Goal: Task Accomplishment & Management: Use online tool/utility

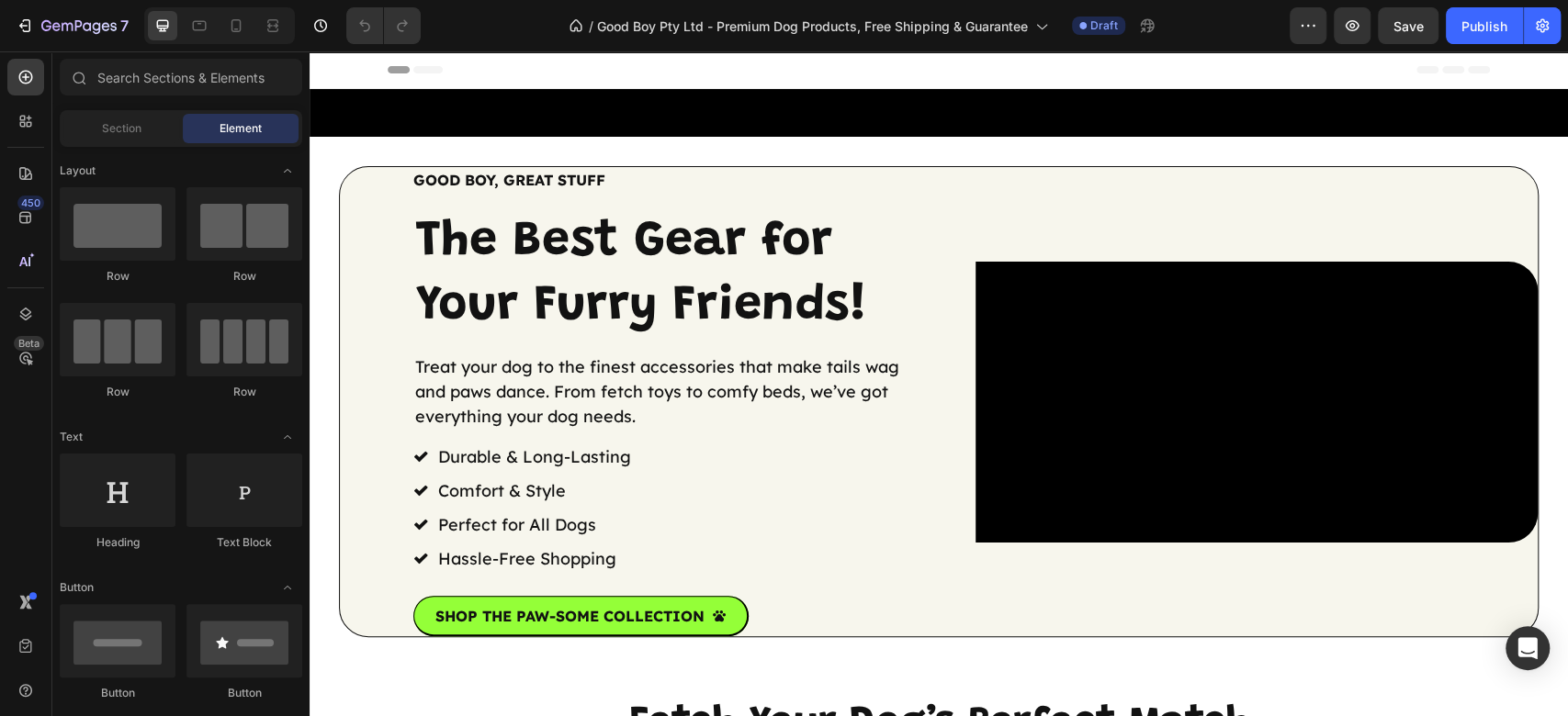
scroll to position [489, 0]
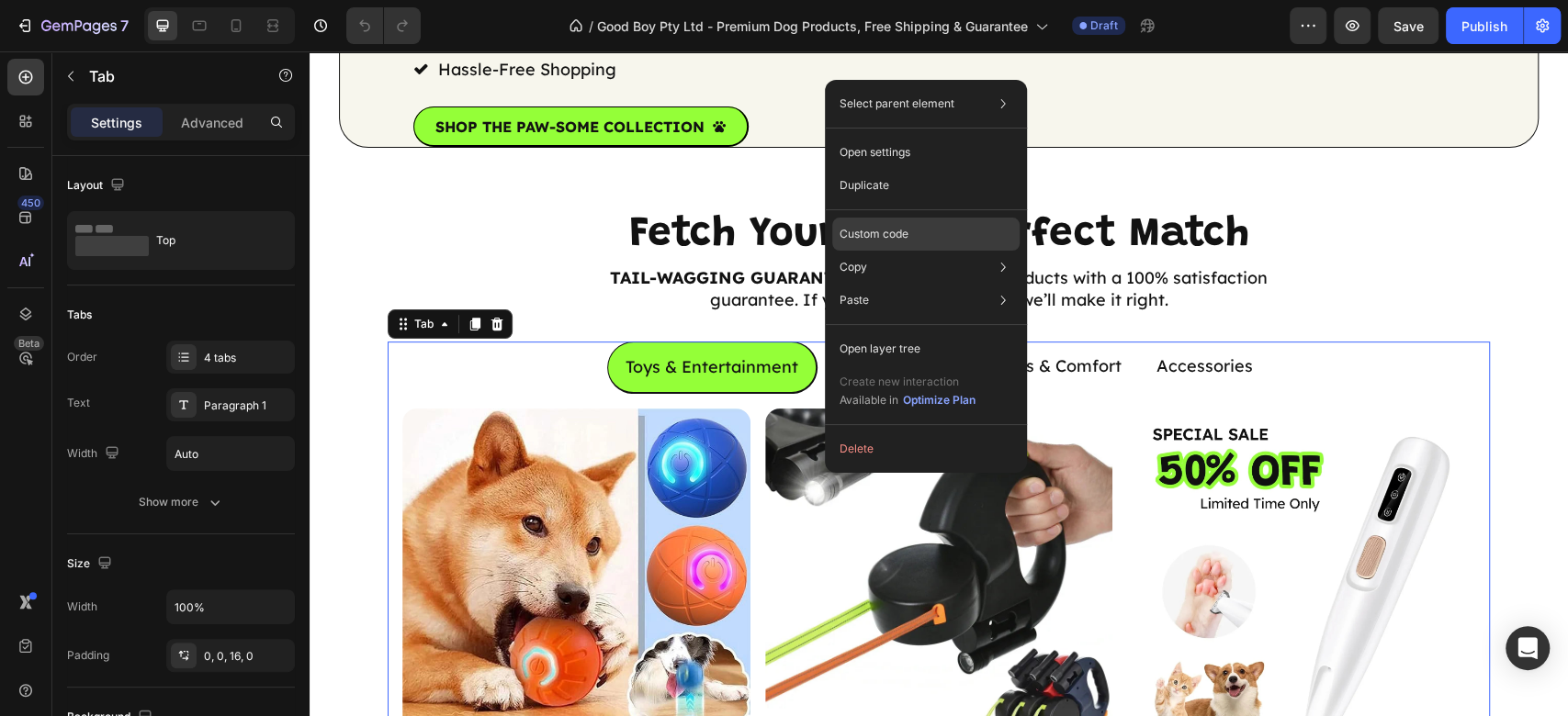
click at [941, 231] on div "Custom code" at bounding box center [927, 233] width 188 height 33
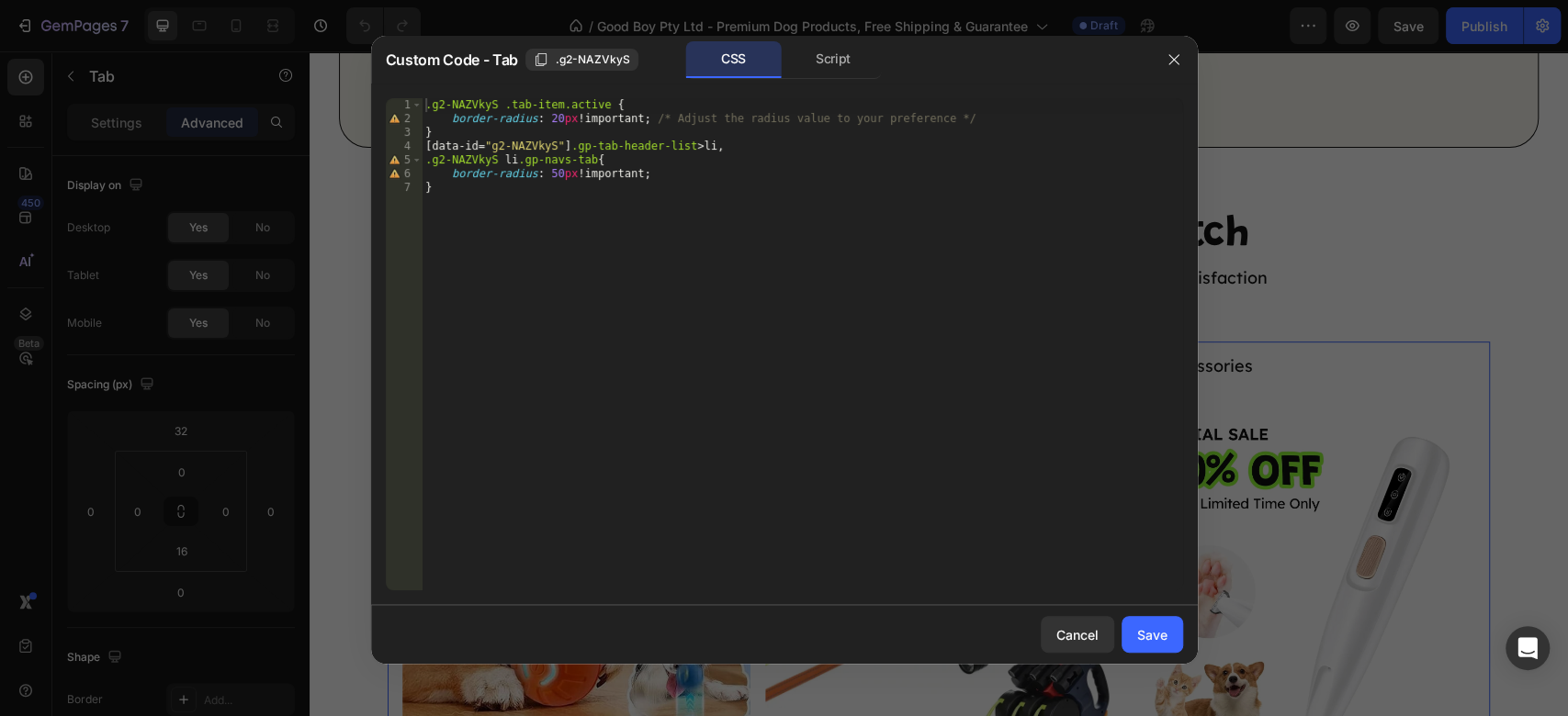
click at [909, 250] on div ".g2-NAZVkyS .tab-item.active { border-radius : 20 px !important ; /* Adjust the…" at bounding box center [802, 358] width 761 height 519
type textarea "border-radius: 50px !important; }"
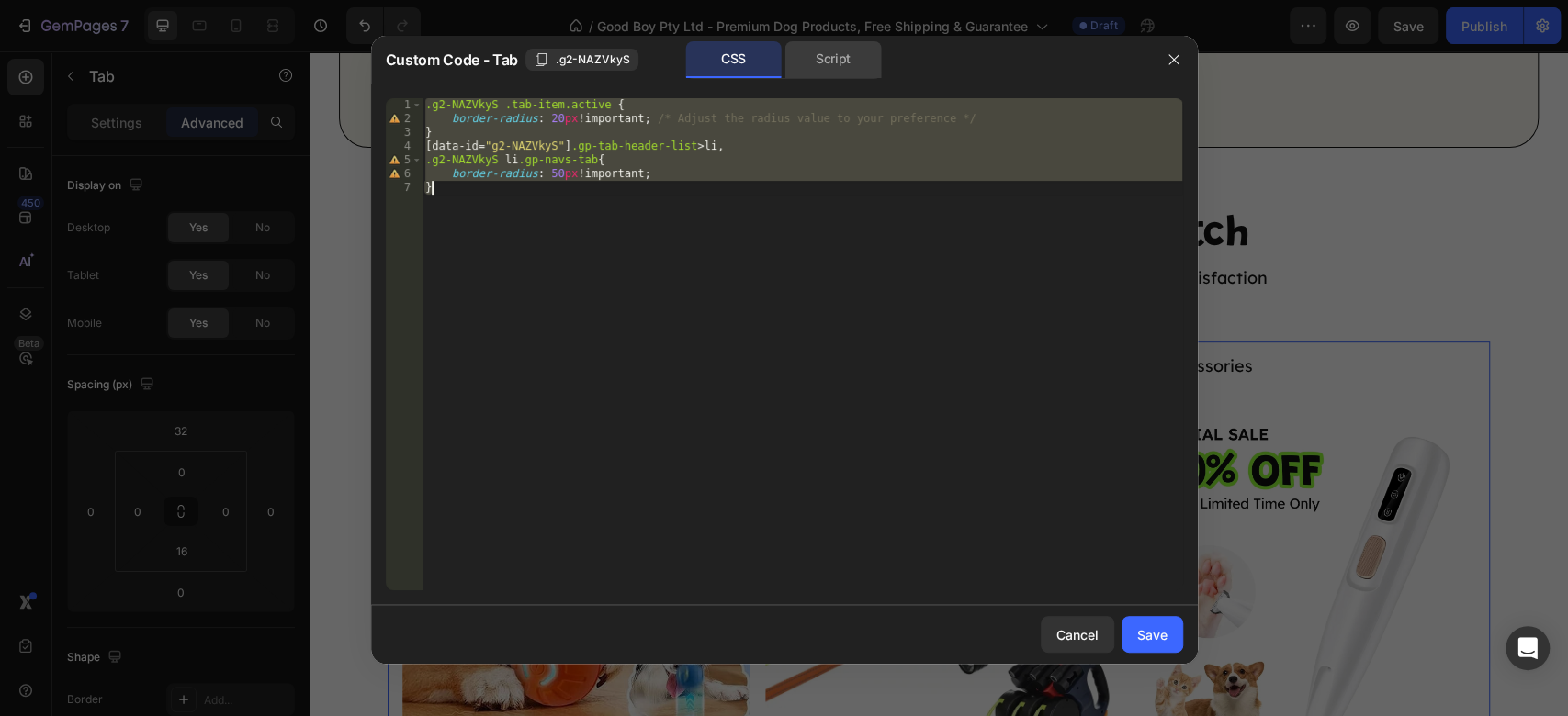
click at [819, 67] on div "Script" at bounding box center [834, 59] width 97 height 37
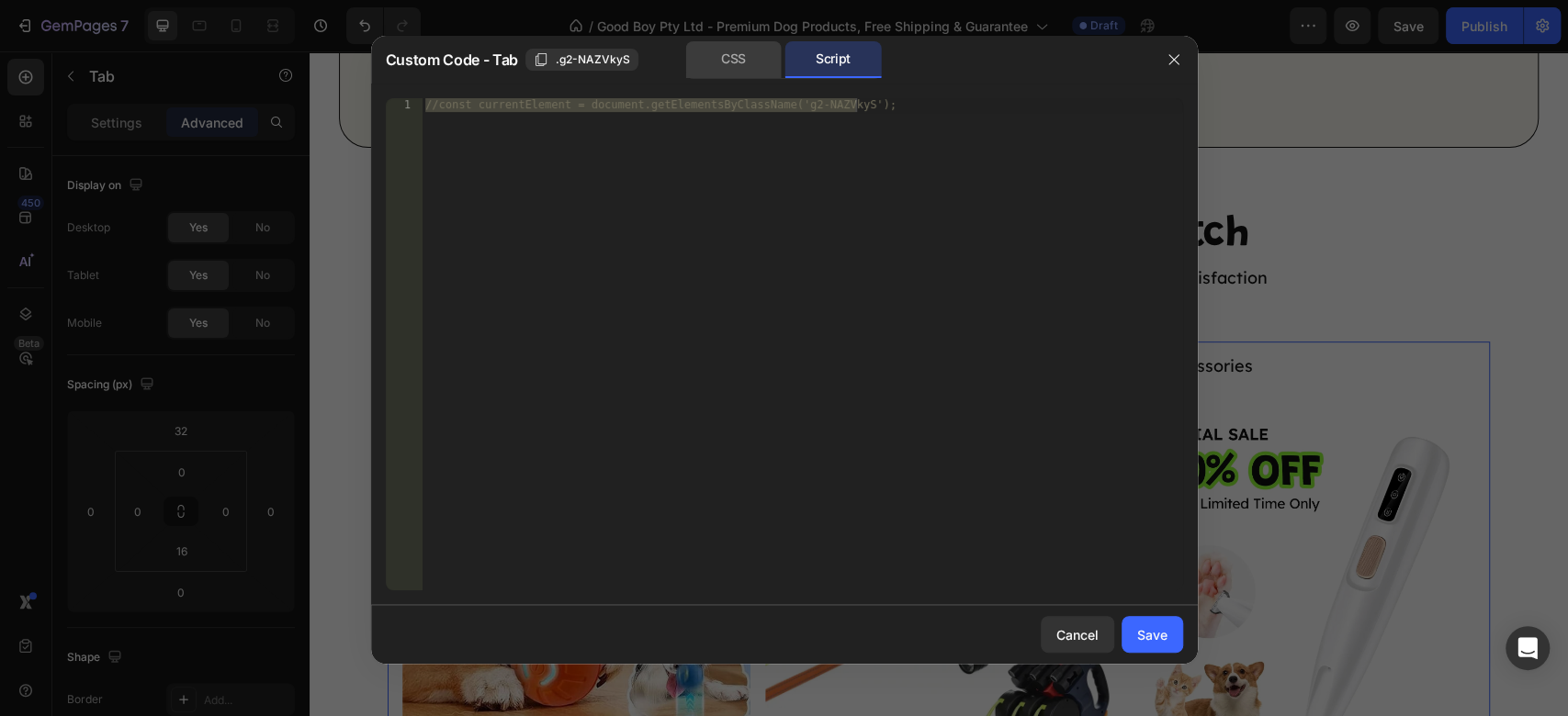
click at [742, 61] on div "CSS" at bounding box center [733, 59] width 97 height 37
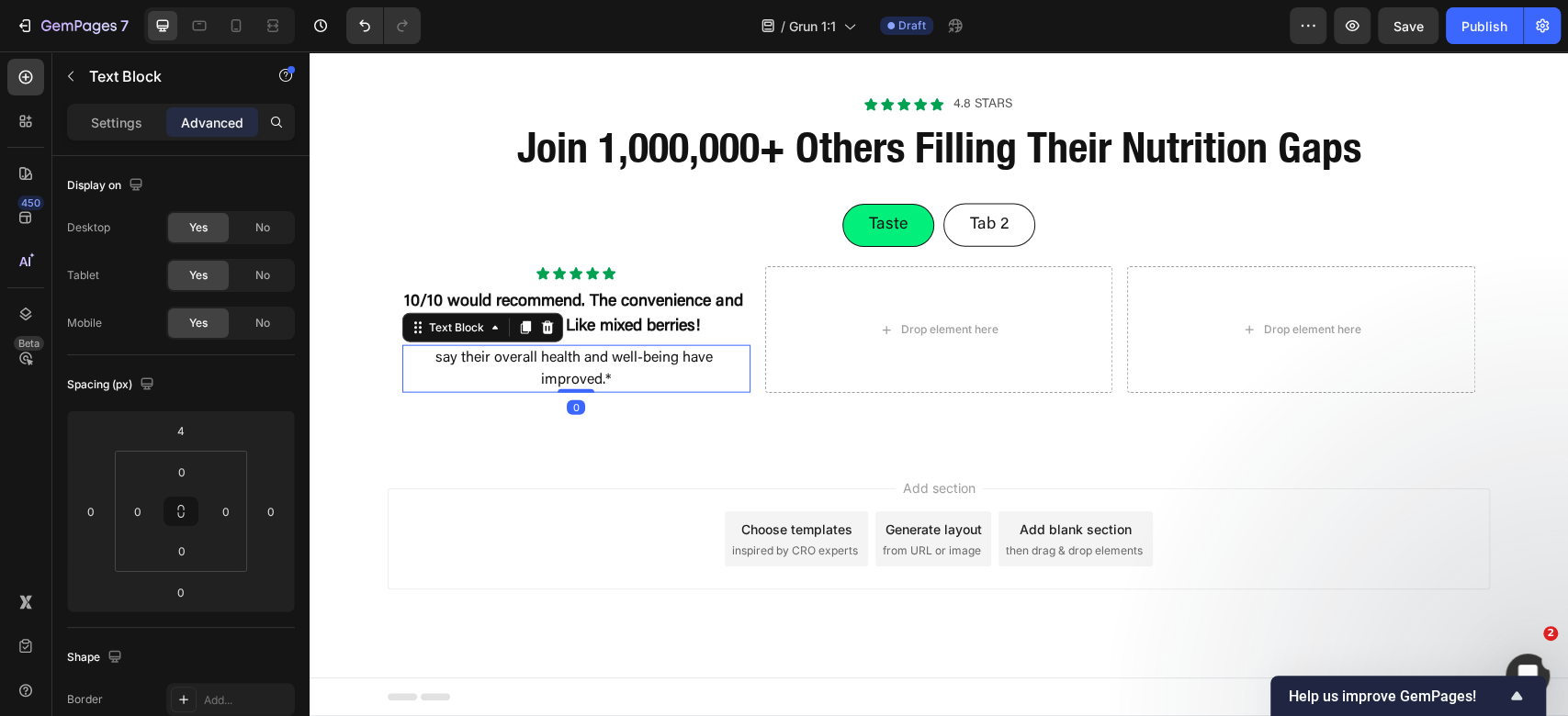
click at [628, 391] on p "say their overall health and well-being have improved.*" at bounding box center [576, 368] width 344 height 44
click at [641, 391] on p "say their overall health and well-being have improved.*" at bounding box center [576, 368] width 344 height 44
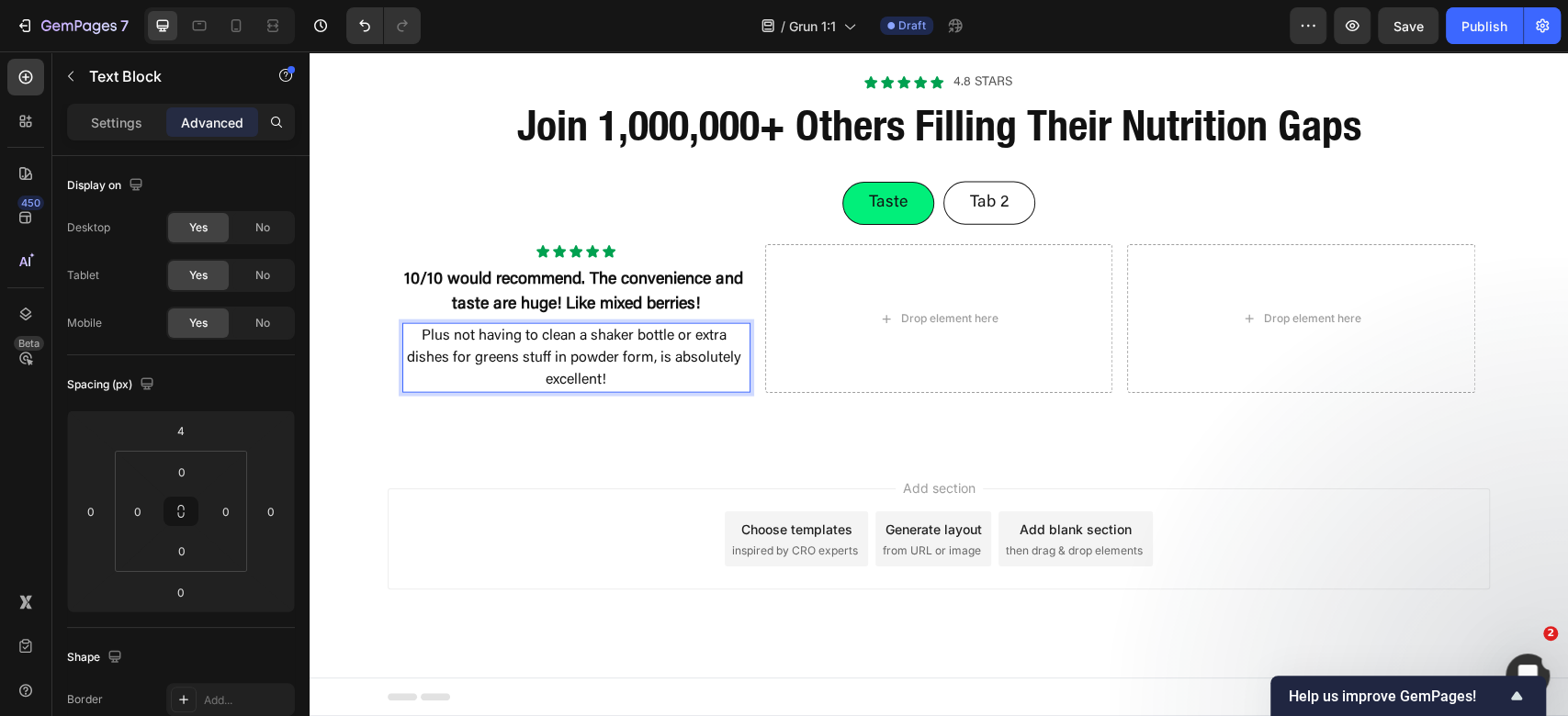
click at [627, 589] on div "Add section Choose templates inspired by CRO experts Generate layout from URL o…" at bounding box center [938, 539] width 1102 height 101
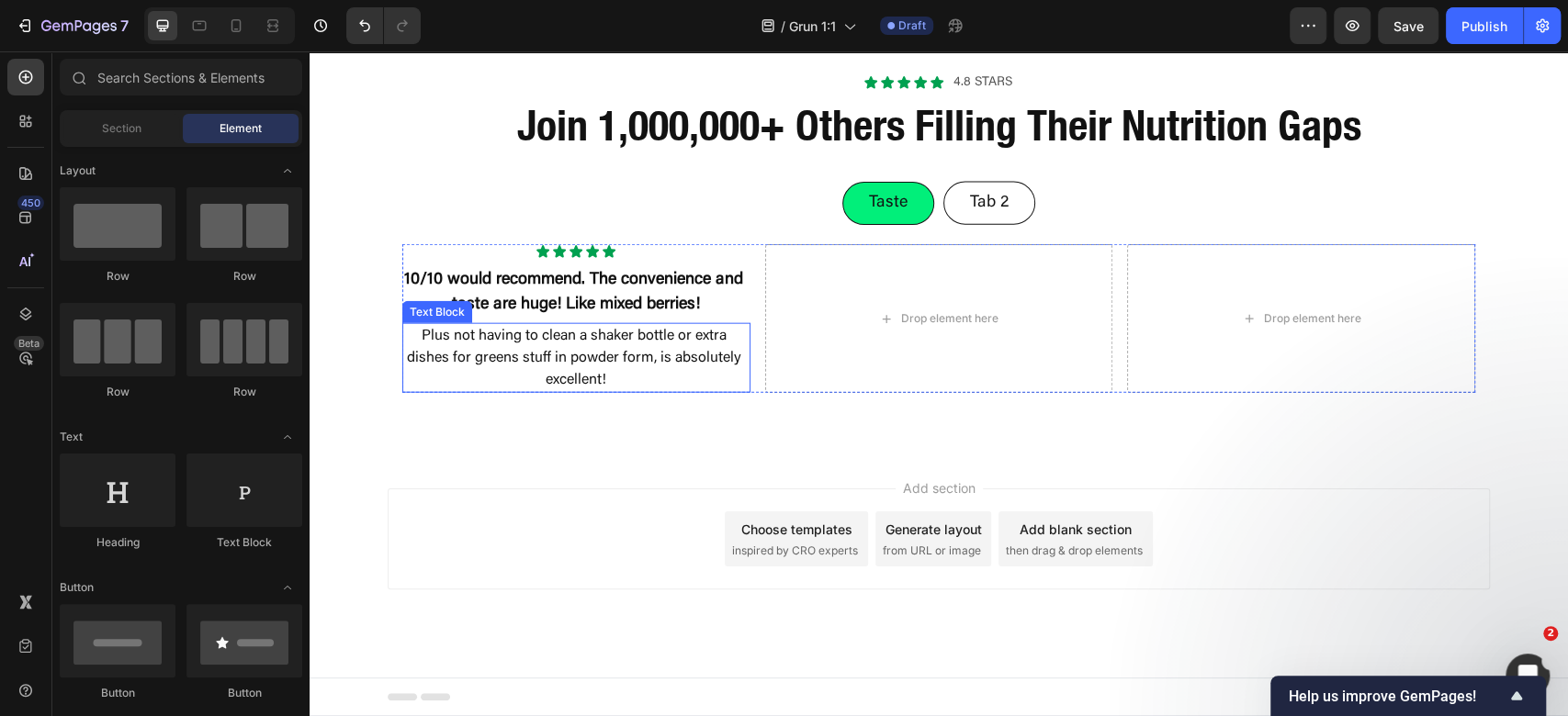
click at [612, 391] on p "Plus not having to clean a shaker bottle or extra dishes for greens stuff in po…" at bounding box center [576, 358] width 344 height 67
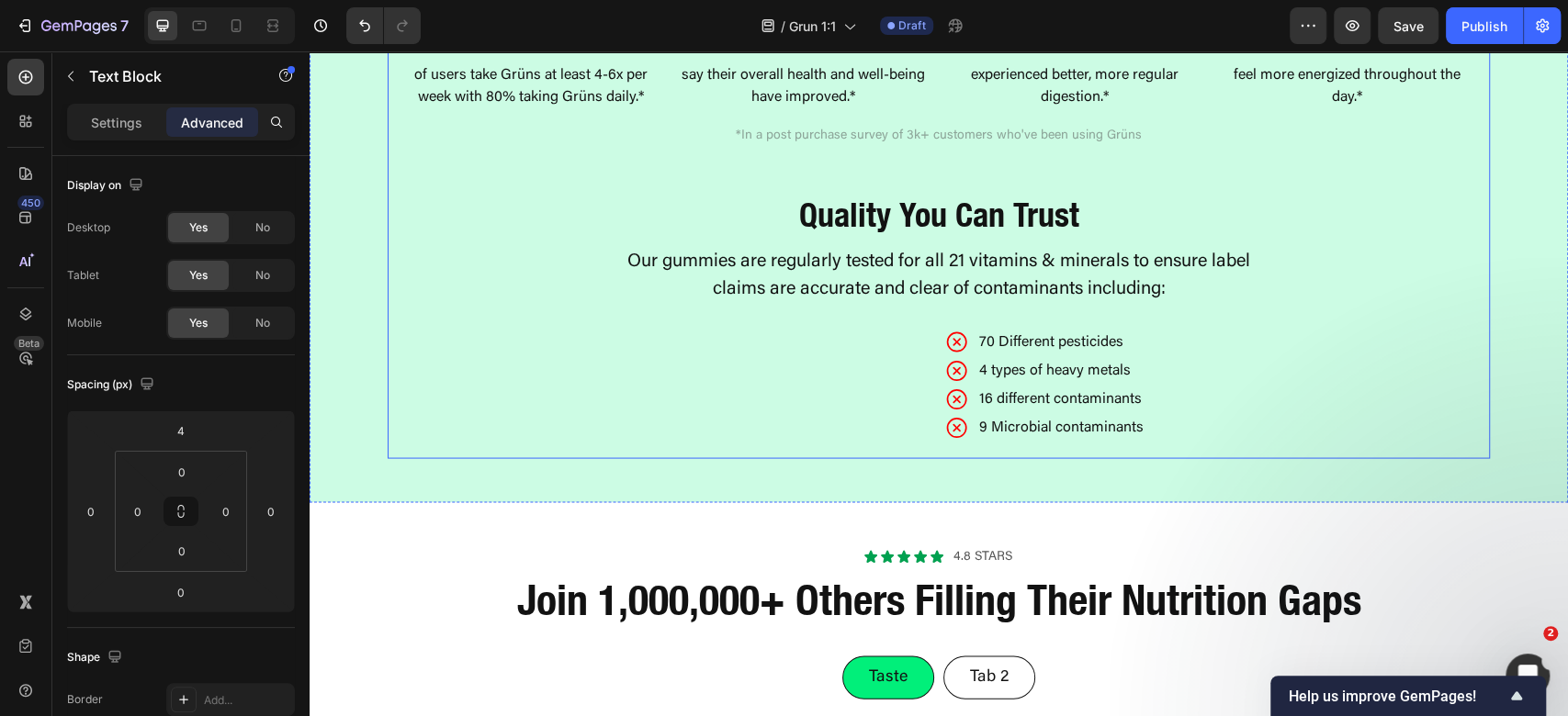
scroll to position [2813, 0]
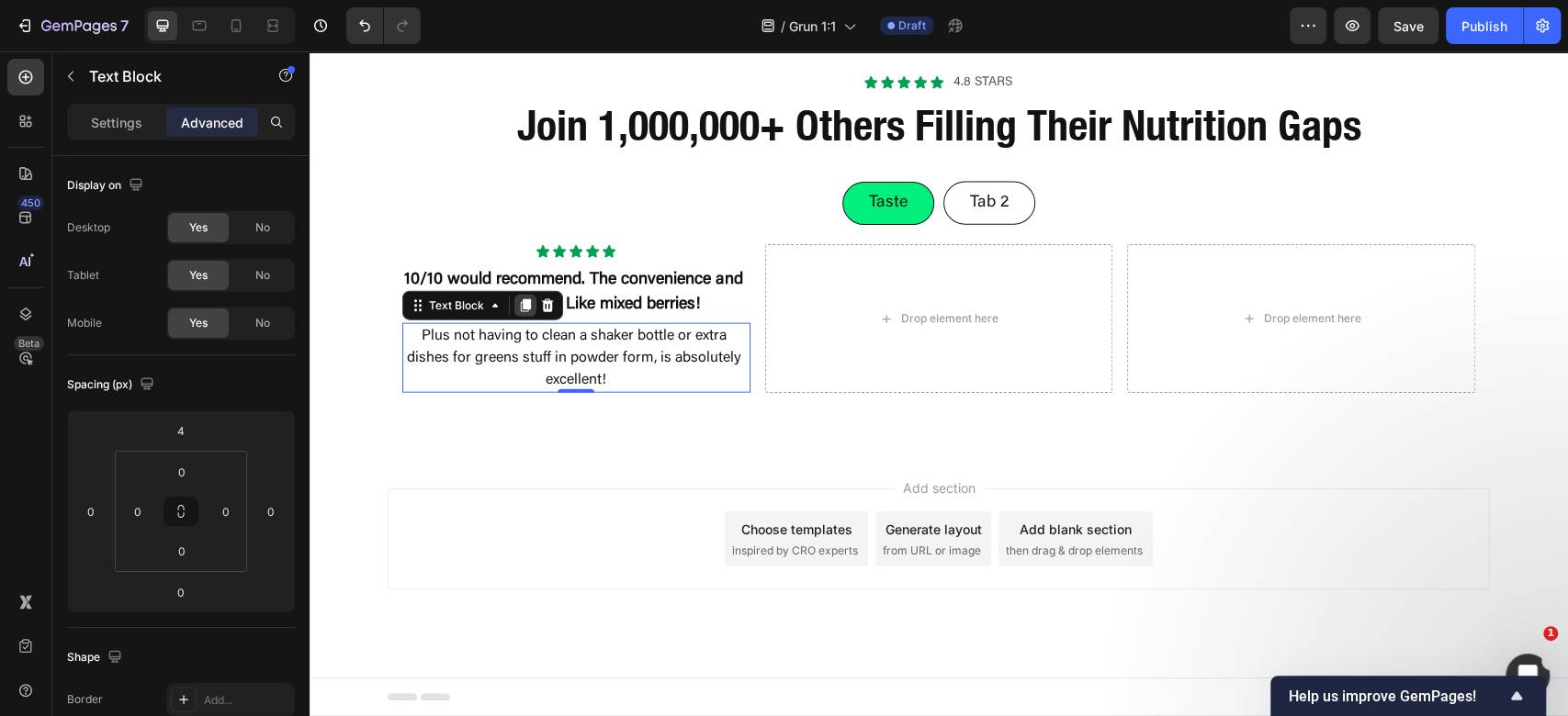
drag, startPoint x: 515, startPoint y: 393, endPoint x: 1076, endPoint y: 52, distance: 656.5
click at [520, 313] on icon at bounding box center [525, 306] width 10 height 13
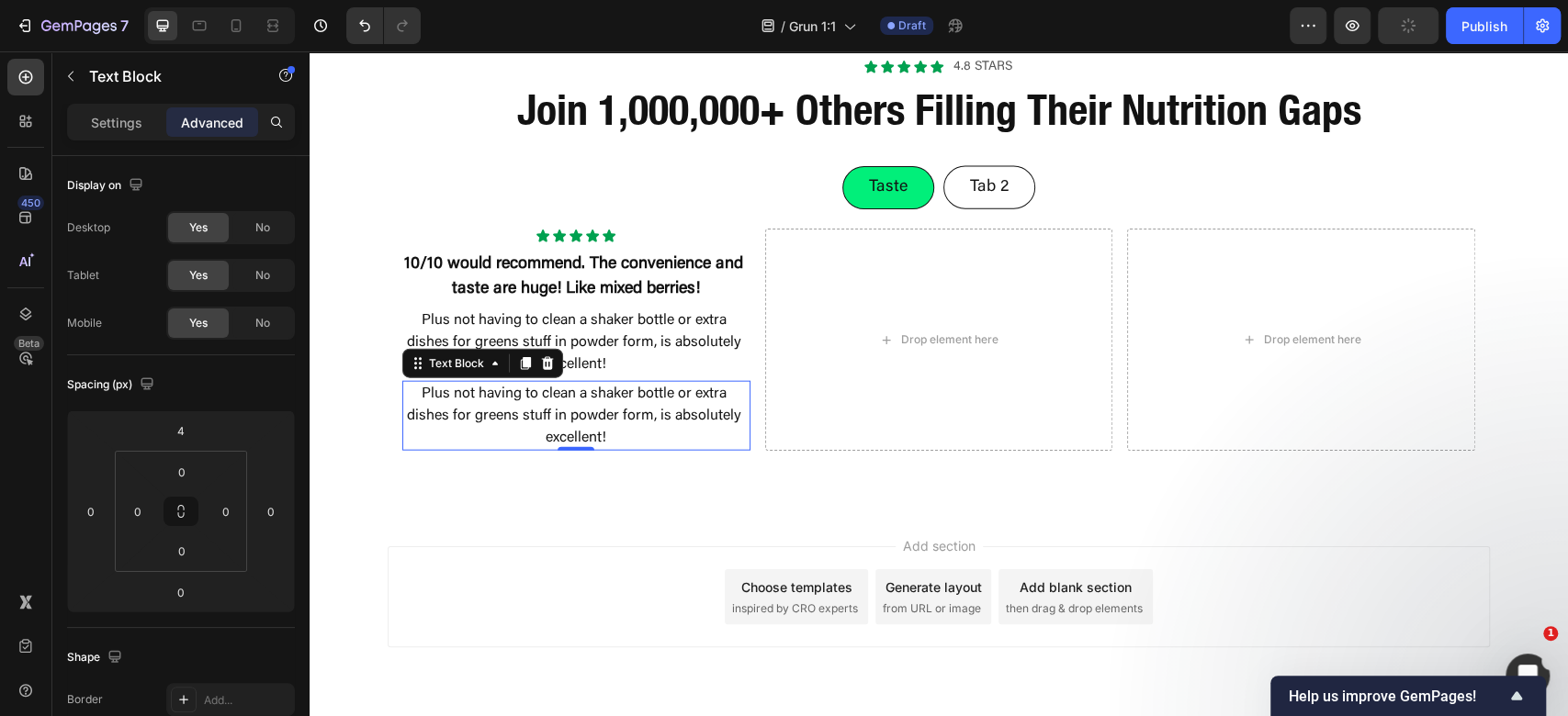
click at [567, 449] on p "Plus not having to clean a shaker bottle or extra dishes for greens stuff in po…" at bounding box center [576, 415] width 344 height 67
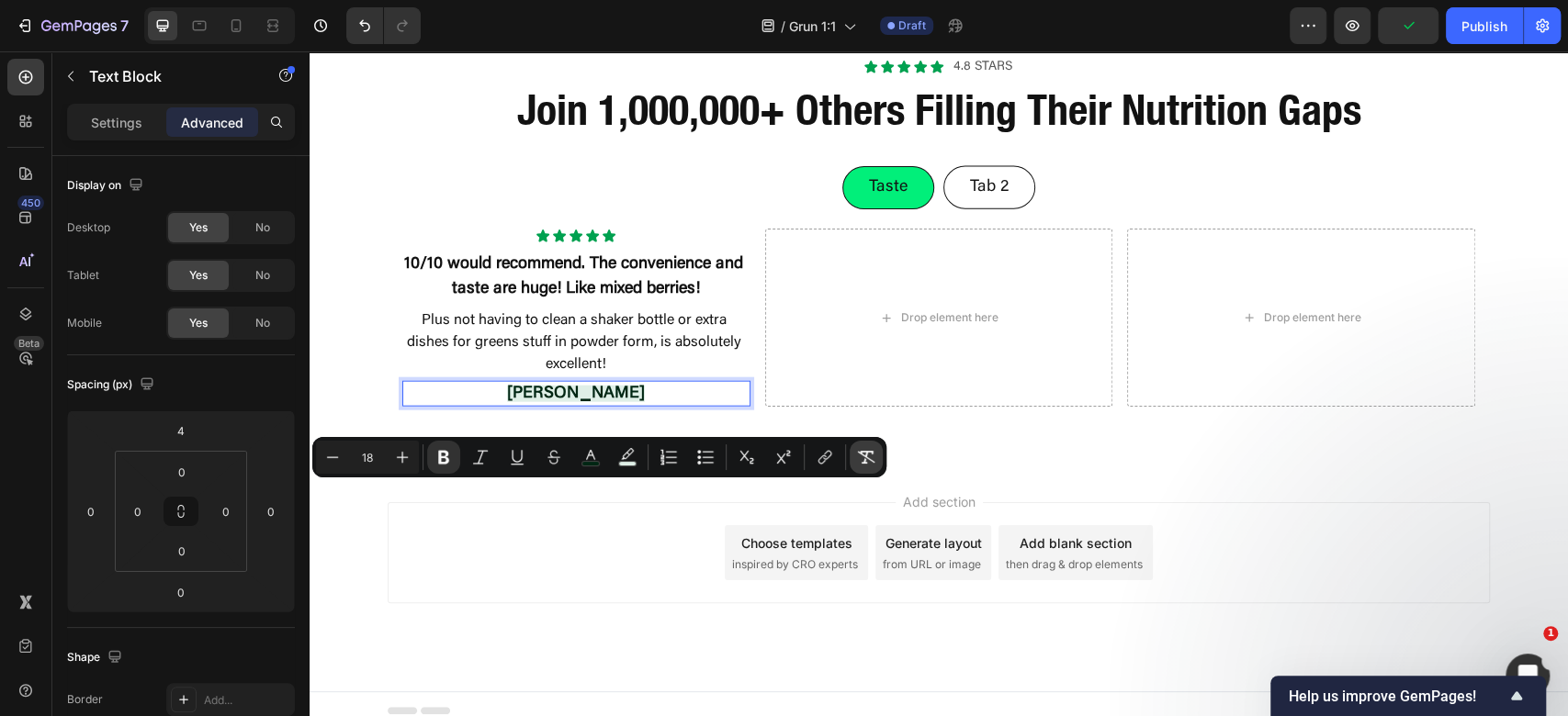
click at [860, 470] on button "Remove Format" at bounding box center [866, 456] width 33 height 33
type input "16"
click at [233, 31] on icon at bounding box center [236, 26] width 10 height 13
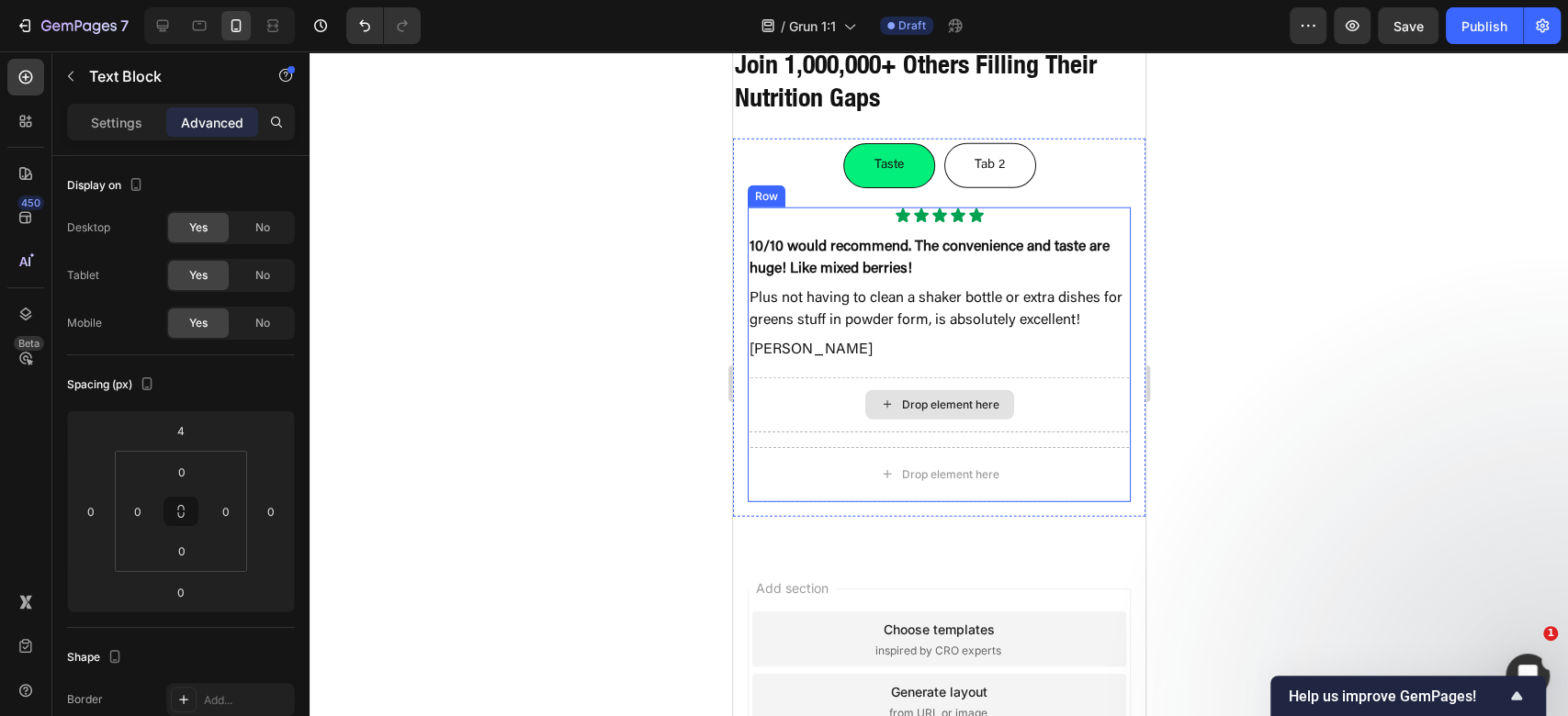
scroll to position [3587, 0]
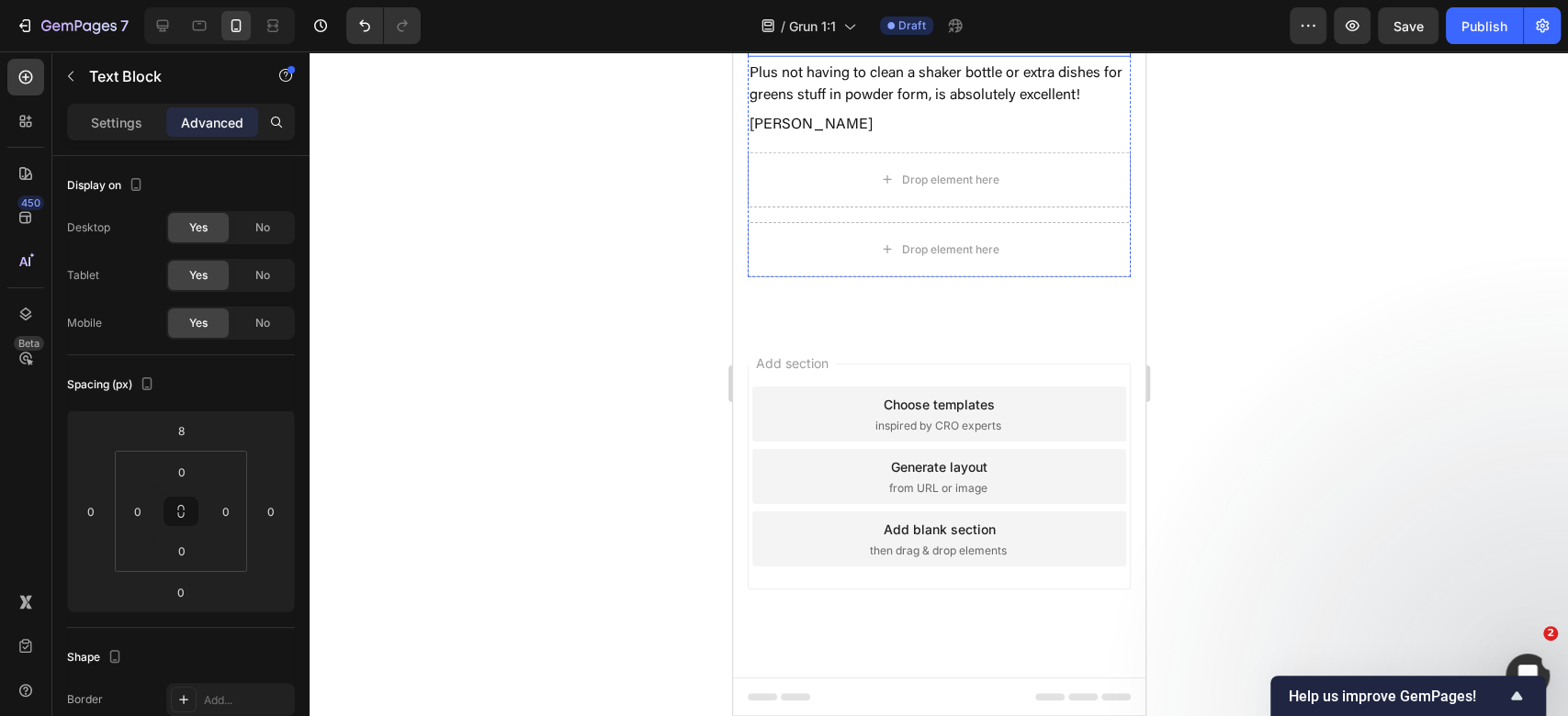
click at [911, 55] on p "10/10 would recommend. The convenience and taste are huge! Like mixed berries!" at bounding box center [938, 33] width 380 height 44
click at [132, 115] on p "Settings" at bounding box center [116, 122] width 52 height 20
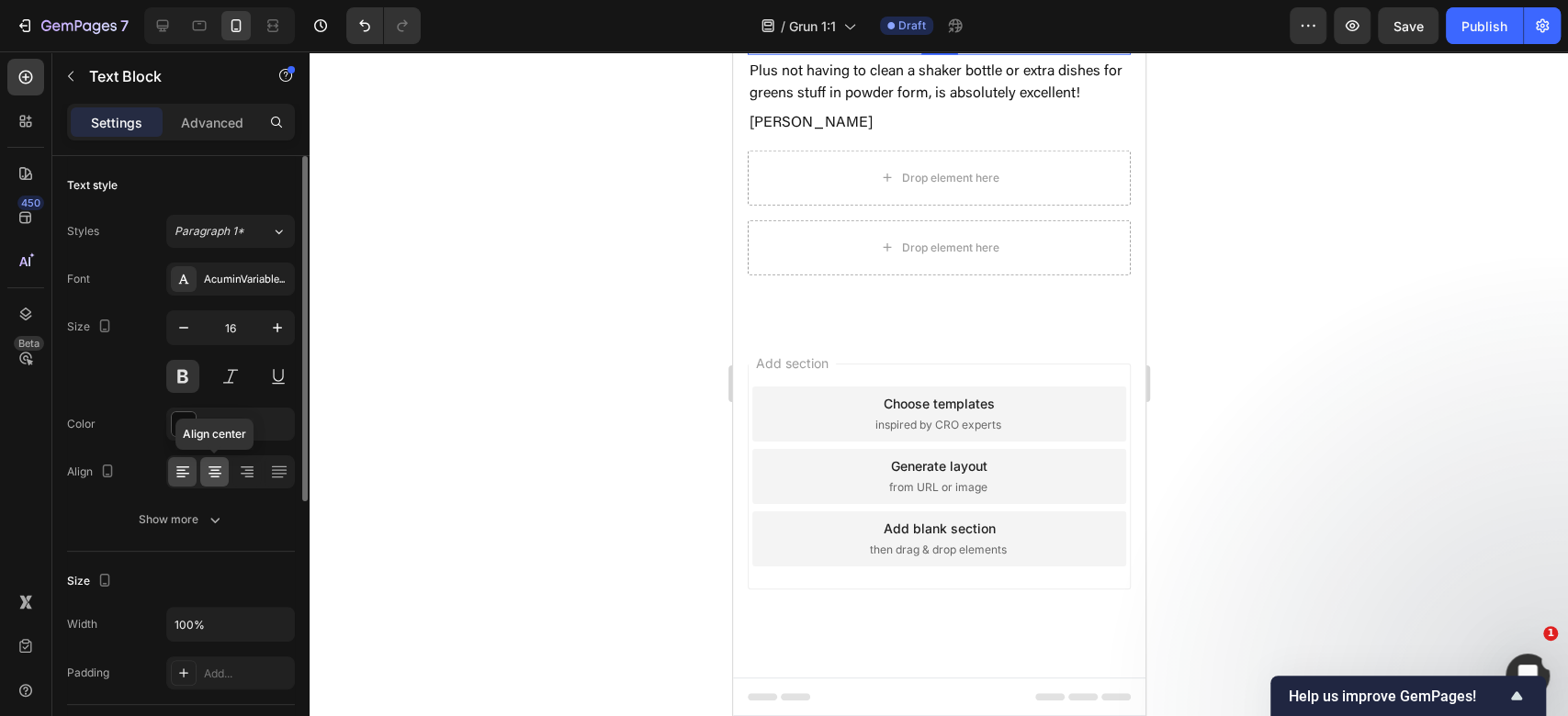
click at [218, 469] on icon at bounding box center [215, 472] width 19 height 19
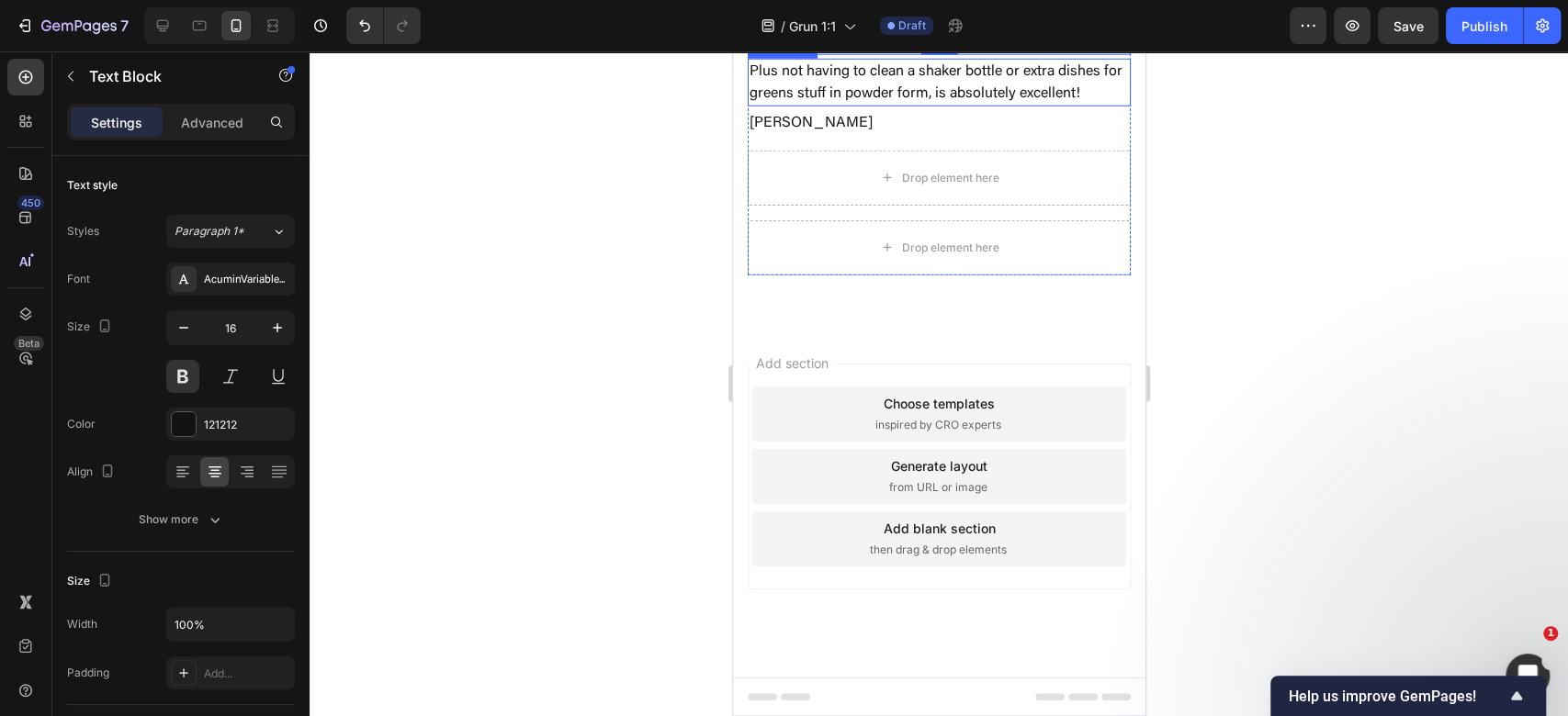
drag, startPoint x: 1432, startPoint y: 439, endPoint x: 785, endPoint y: 389, distance: 648.9
click at [914, 105] on p "Plus not having to clean a shaker bottle or extra dishes for greens stuff in po…" at bounding box center [938, 82] width 380 height 44
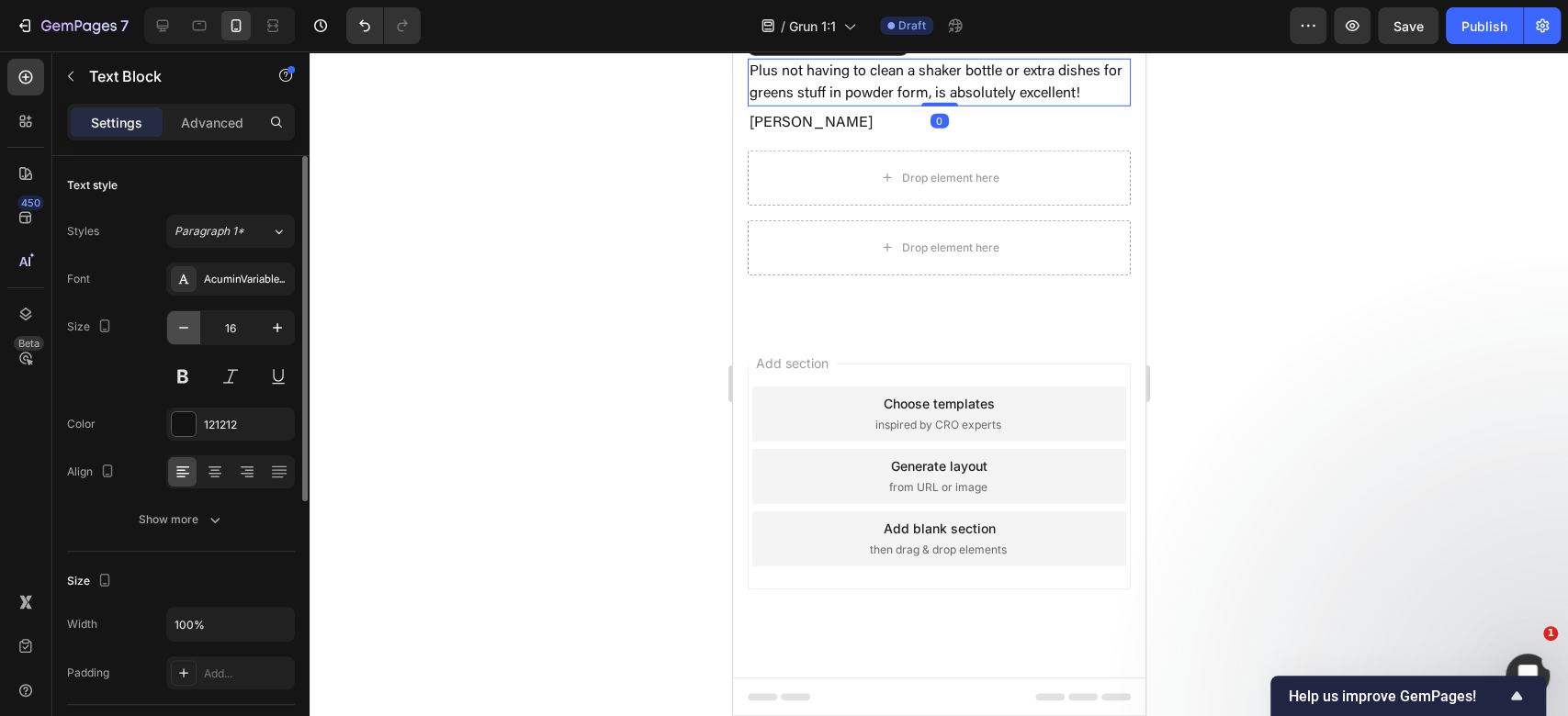
click at [176, 316] on button "button" at bounding box center [183, 327] width 33 height 33
click at [176, 317] on button "button" at bounding box center [183, 327] width 33 height 33
type input "14"
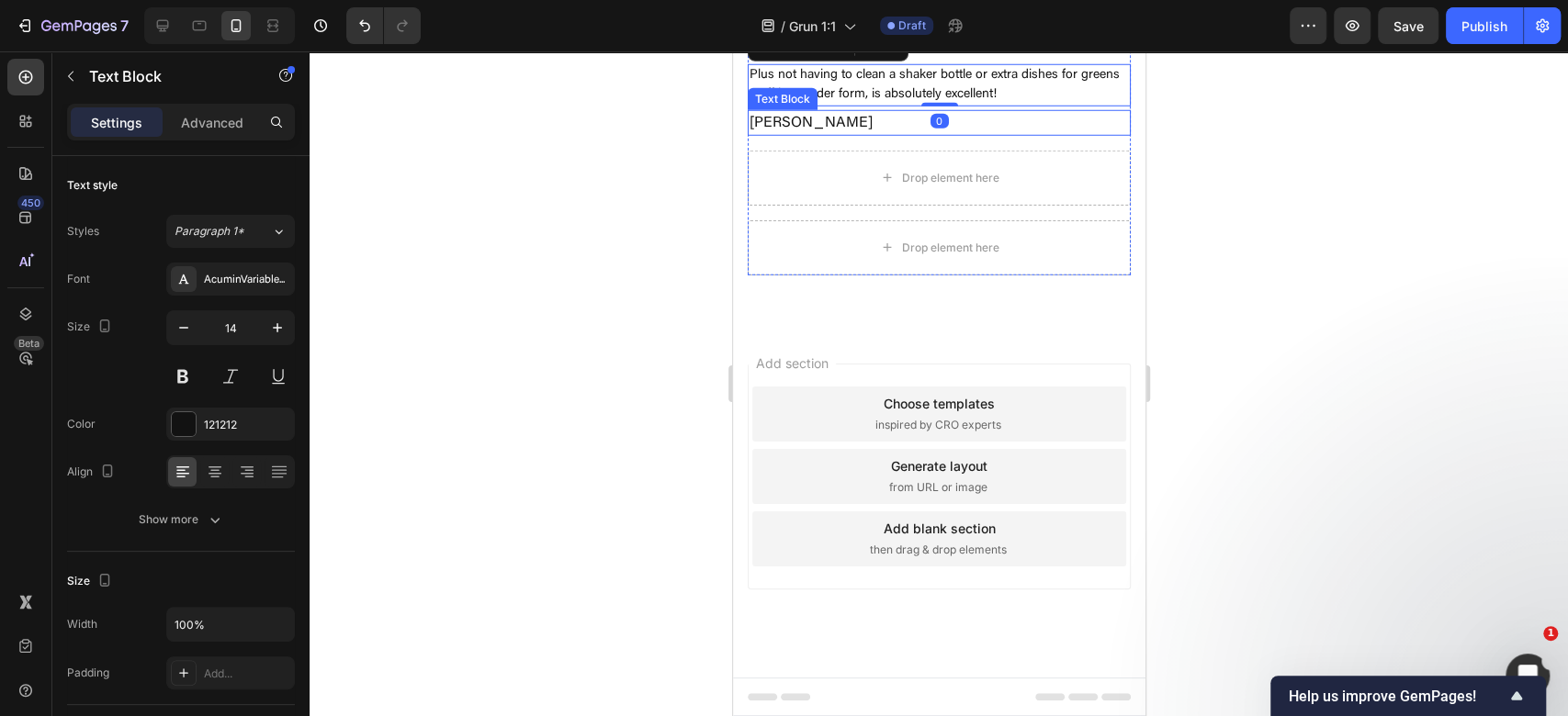
click at [976, 134] on p "[PERSON_NAME]" at bounding box center [938, 124] width 380 height 22
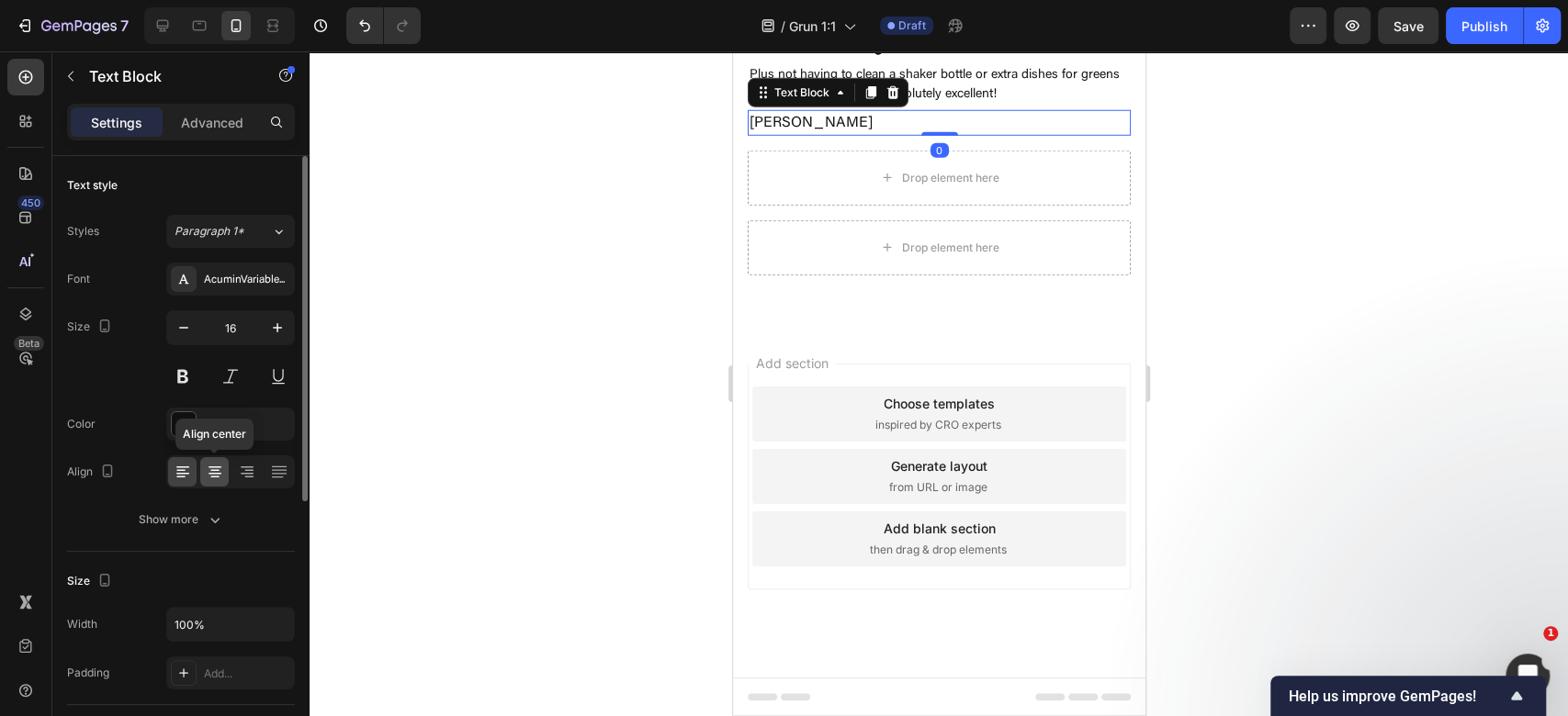
click at [213, 478] on icon at bounding box center [215, 472] width 19 height 19
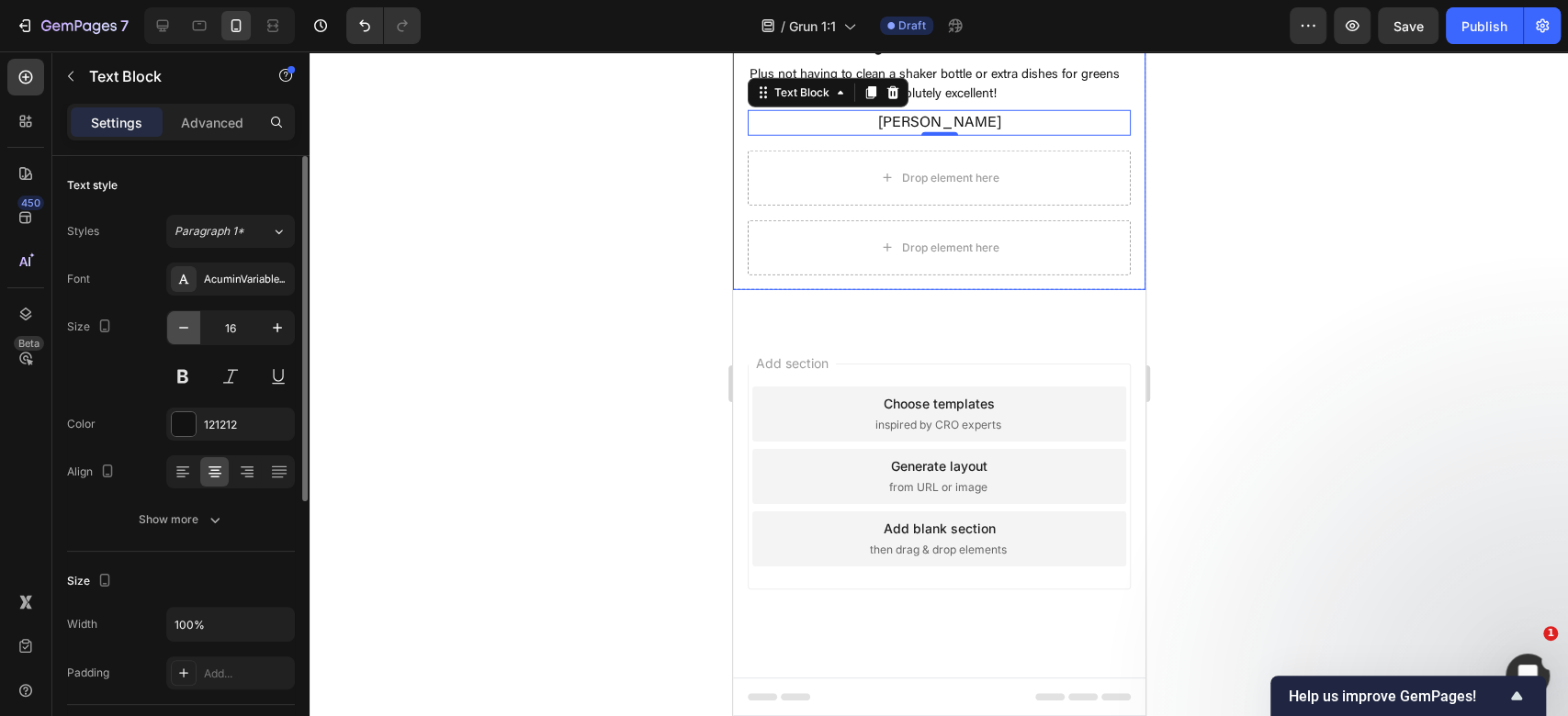
click at [194, 327] on button "button" at bounding box center [183, 327] width 33 height 33
click at [199, 323] on button "button" at bounding box center [183, 327] width 33 height 33
type input "14"
click at [181, 385] on button at bounding box center [182, 376] width 33 height 33
click at [1330, 438] on div at bounding box center [939, 383] width 1259 height 664
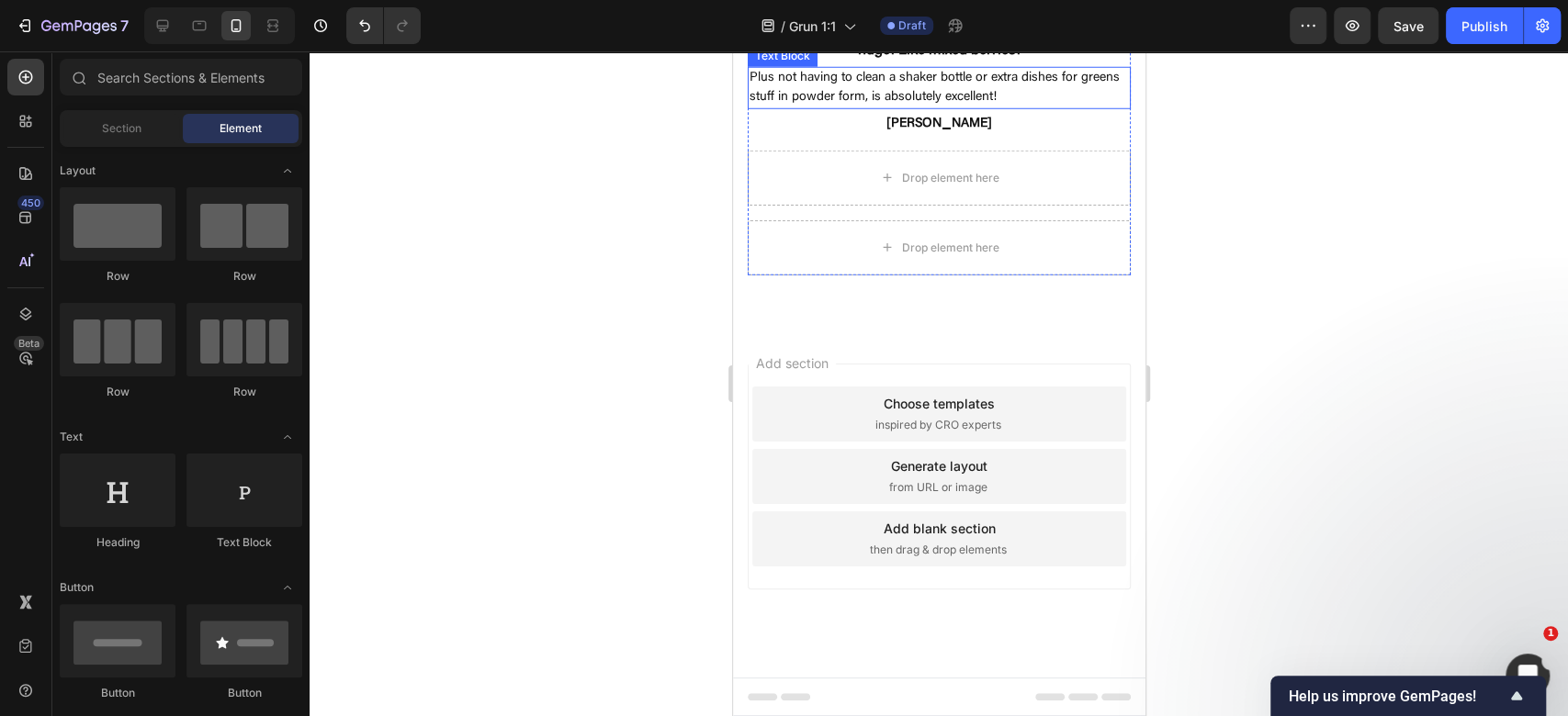
click at [960, 108] on p "Plus not having to clean a shaker bottle or extra dishes for greens stuff in po…" at bounding box center [938, 87] width 380 height 38
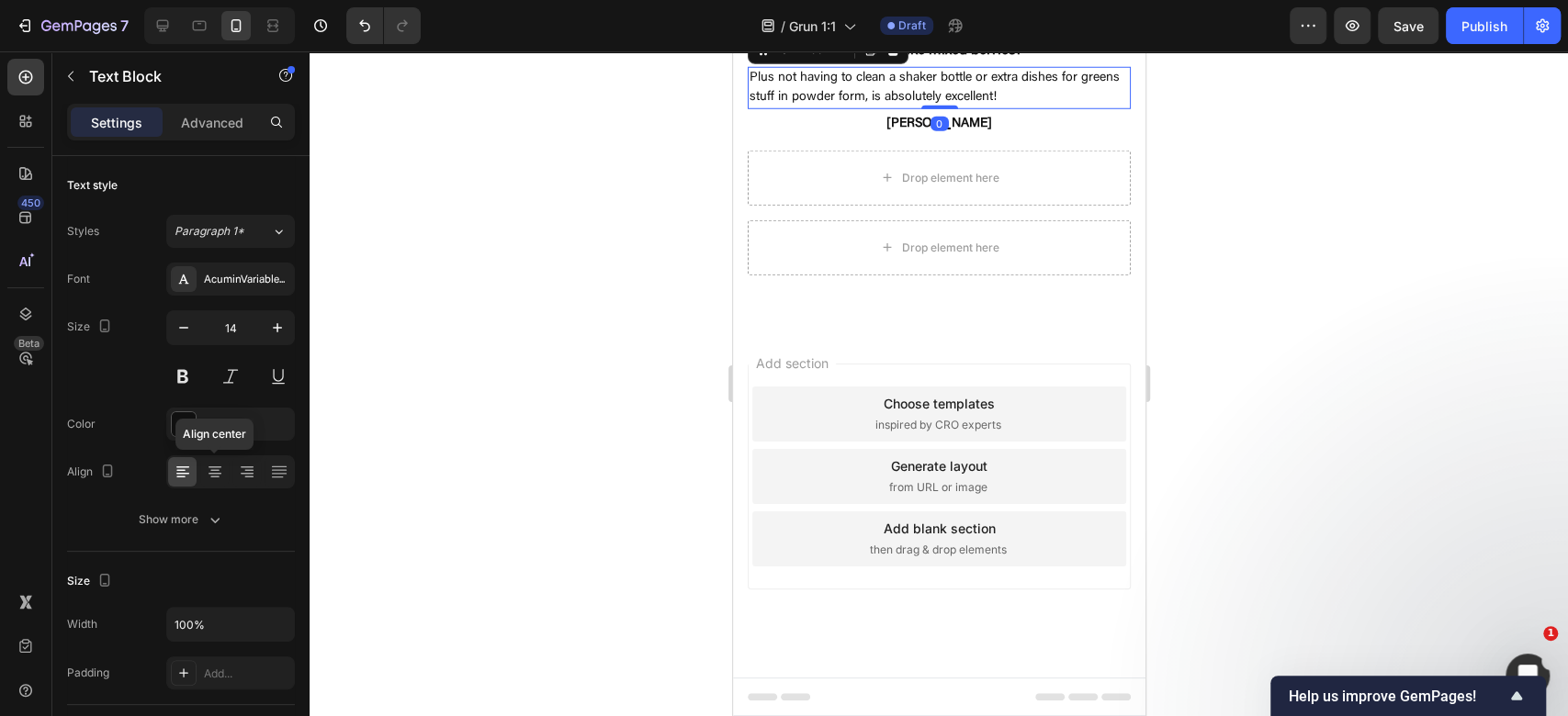
drag, startPoint x: 219, startPoint y: 463, endPoint x: 682, endPoint y: 465, distance: 463.0
click at [219, 463] on icon at bounding box center [215, 472] width 19 height 19
click at [1479, 393] on div at bounding box center [939, 383] width 1259 height 664
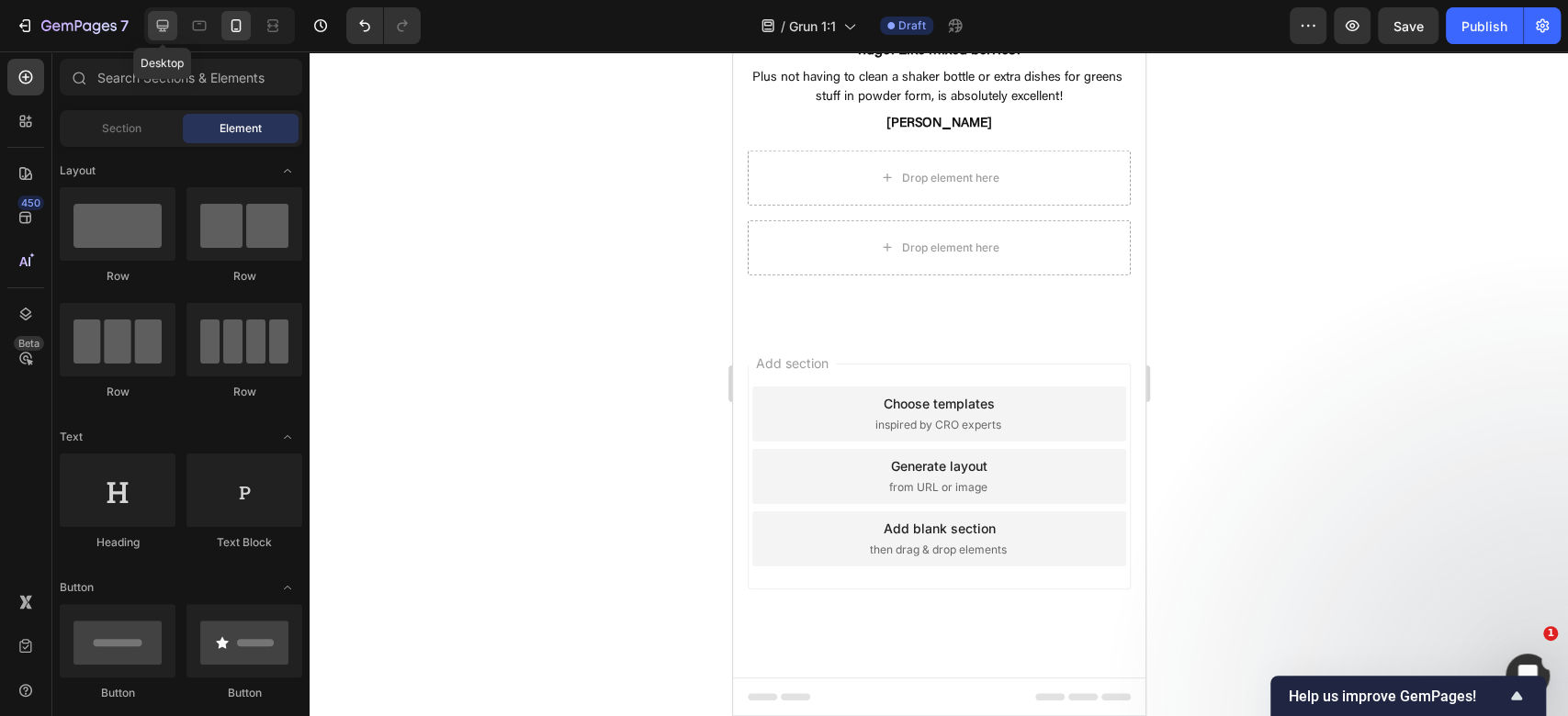
click at [164, 25] on icon at bounding box center [163, 26] width 12 height 12
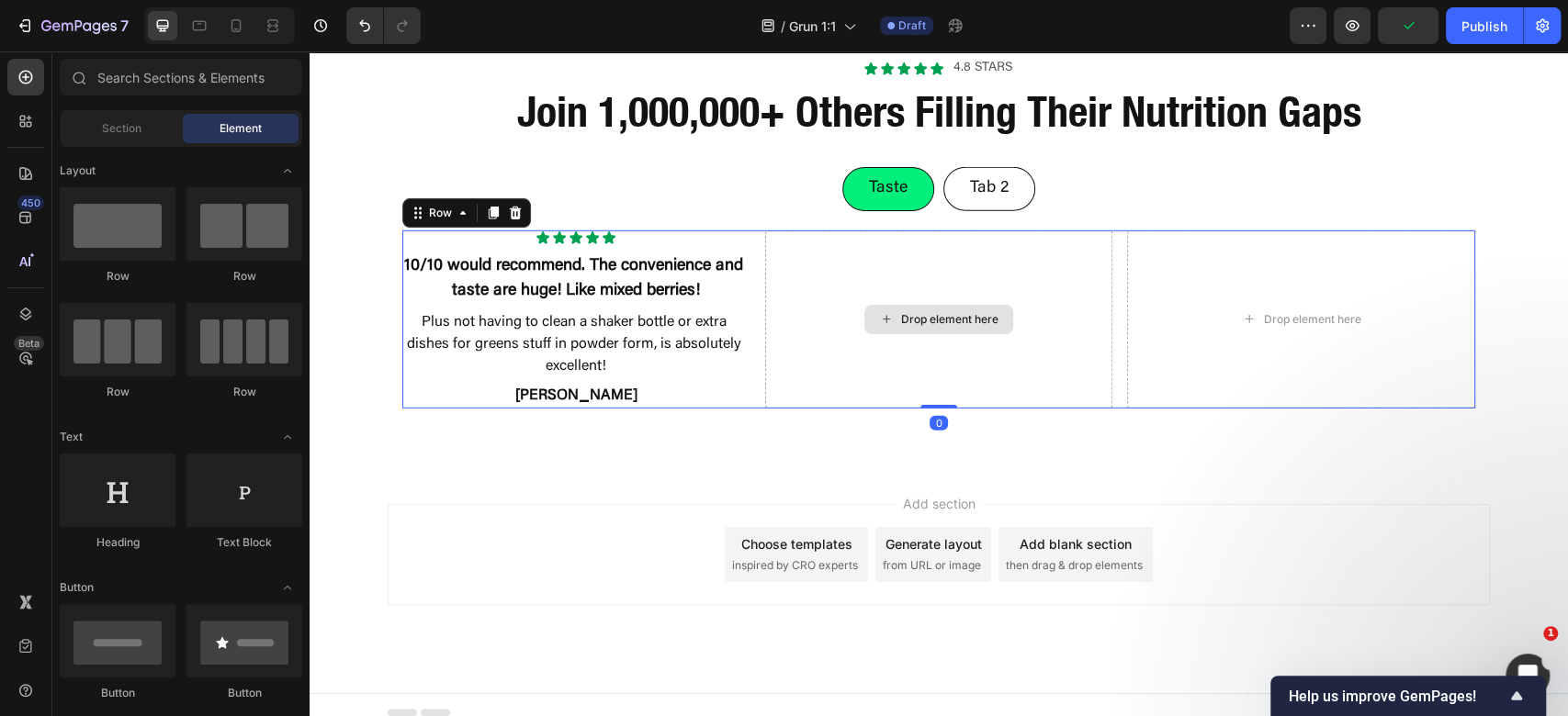
click at [805, 308] on div "Drop element here" at bounding box center [939, 320] width 348 height 178
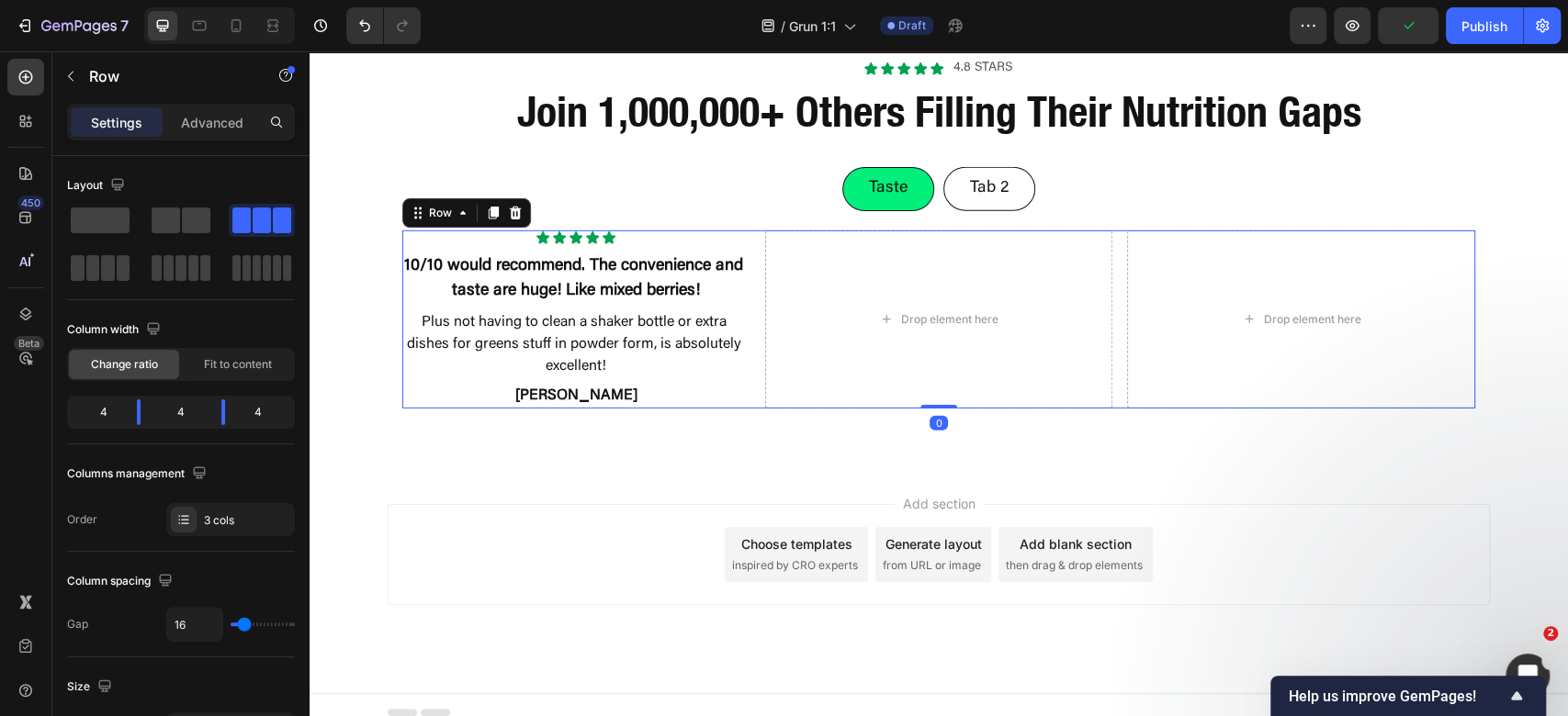
drag, startPoint x: 1109, startPoint y: 304, endPoint x: 965, endPoint y: 309, distance: 144.1
click at [1107, 304] on div "Icon Icon Icon Icon Icon Icon List 10/10 would recommend. The convenience and t…" at bounding box center [939, 320] width 1073 height 178
click at [251, 520] on div "3 cols" at bounding box center [247, 521] width 86 height 17
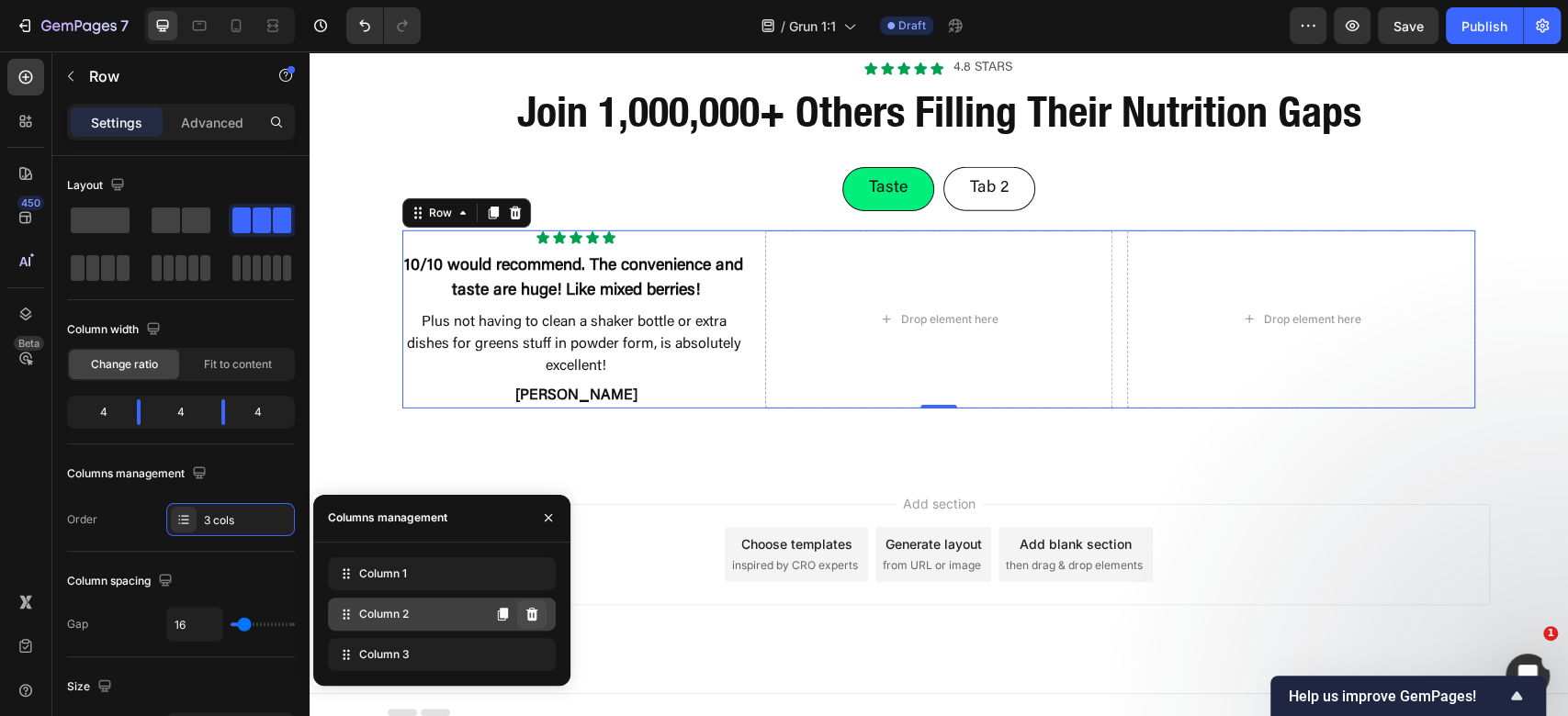
click at [542, 617] on div "Column 2" at bounding box center [442, 614] width 228 height 33
click at [539, 618] on button at bounding box center [532, 614] width 29 height 29
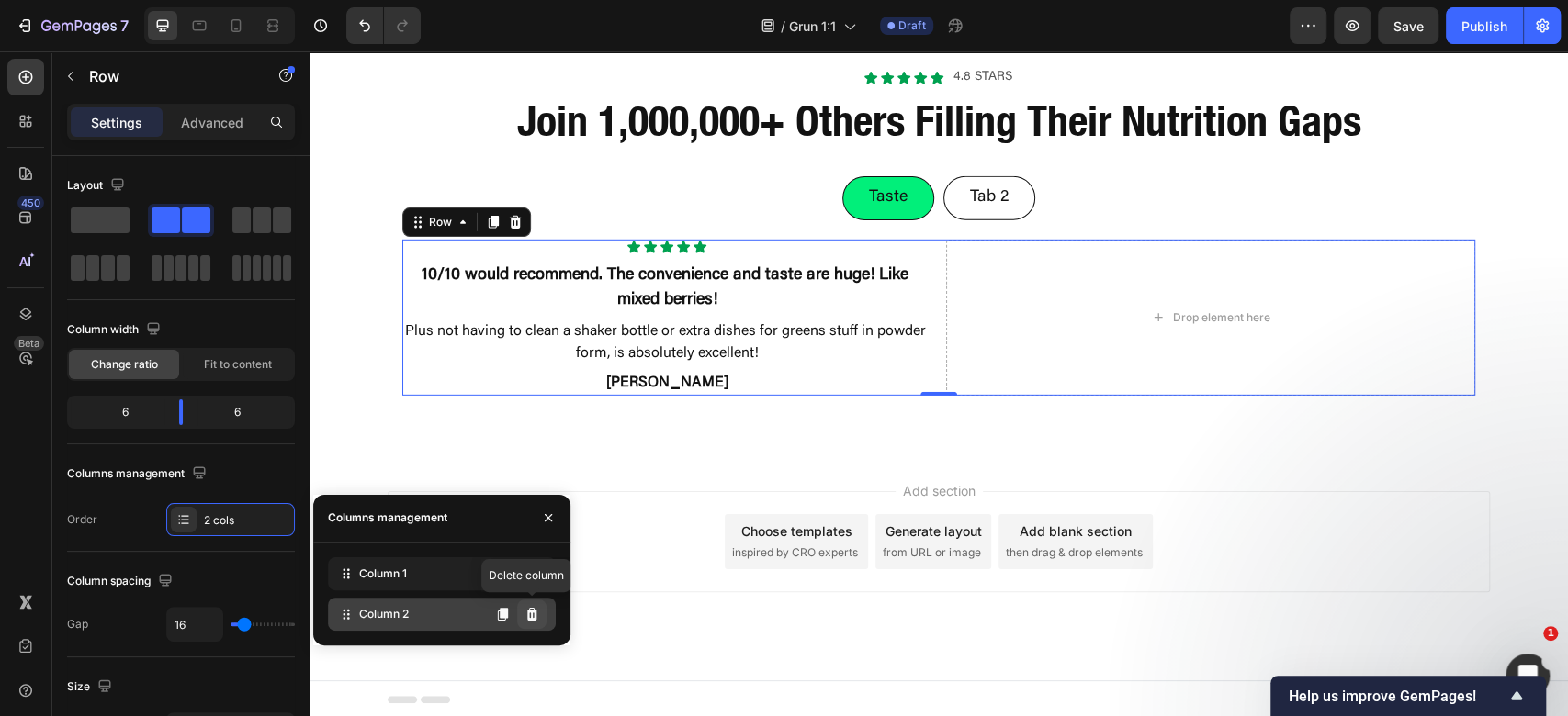
click at [538, 619] on icon at bounding box center [532, 615] width 15 height 15
click at [527, 620] on icon at bounding box center [532, 615] width 15 height 15
click at [527, 611] on icon at bounding box center [532, 614] width 12 height 13
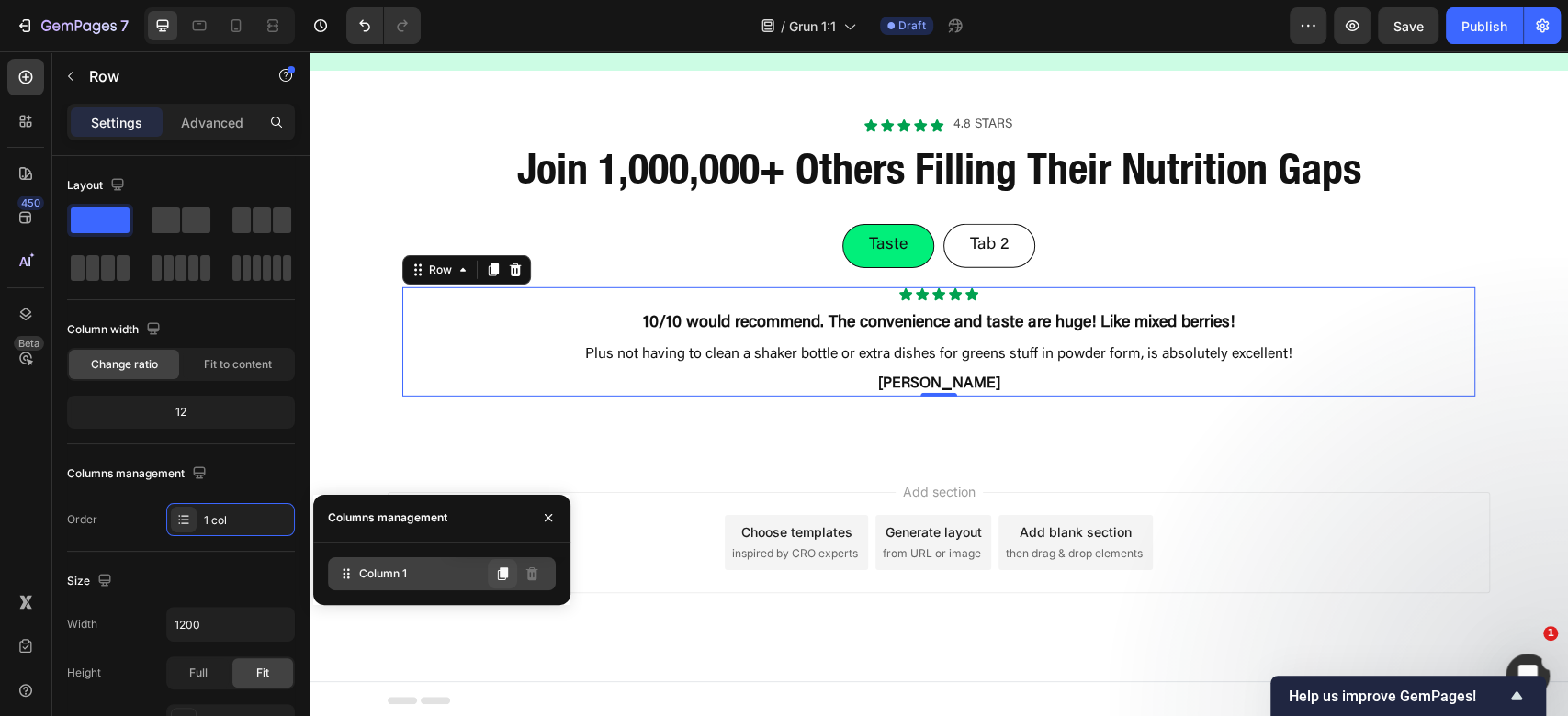
click at [507, 570] on icon at bounding box center [503, 574] width 10 height 13
click at [507, 573] on icon at bounding box center [503, 574] width 10 height 13
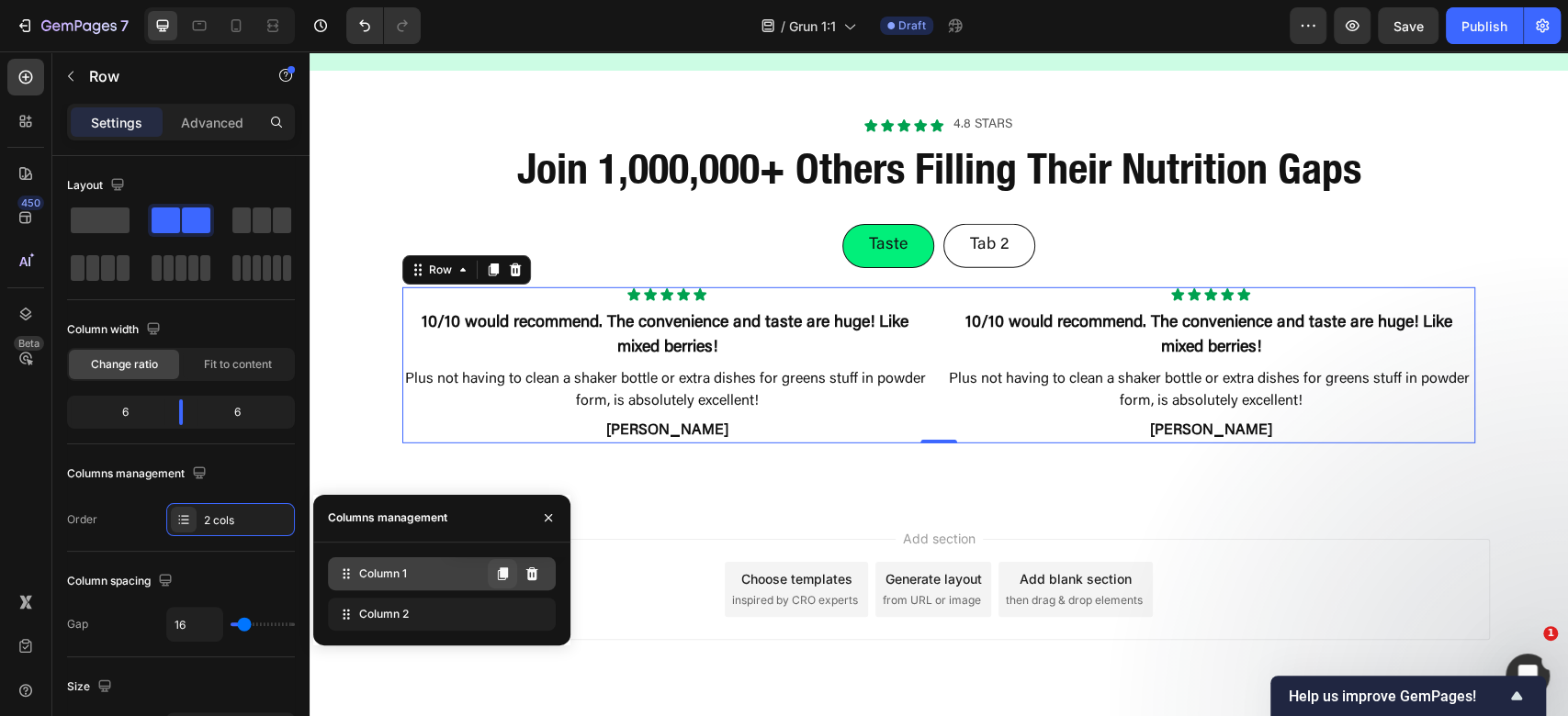
scroll to position [3578, 0]
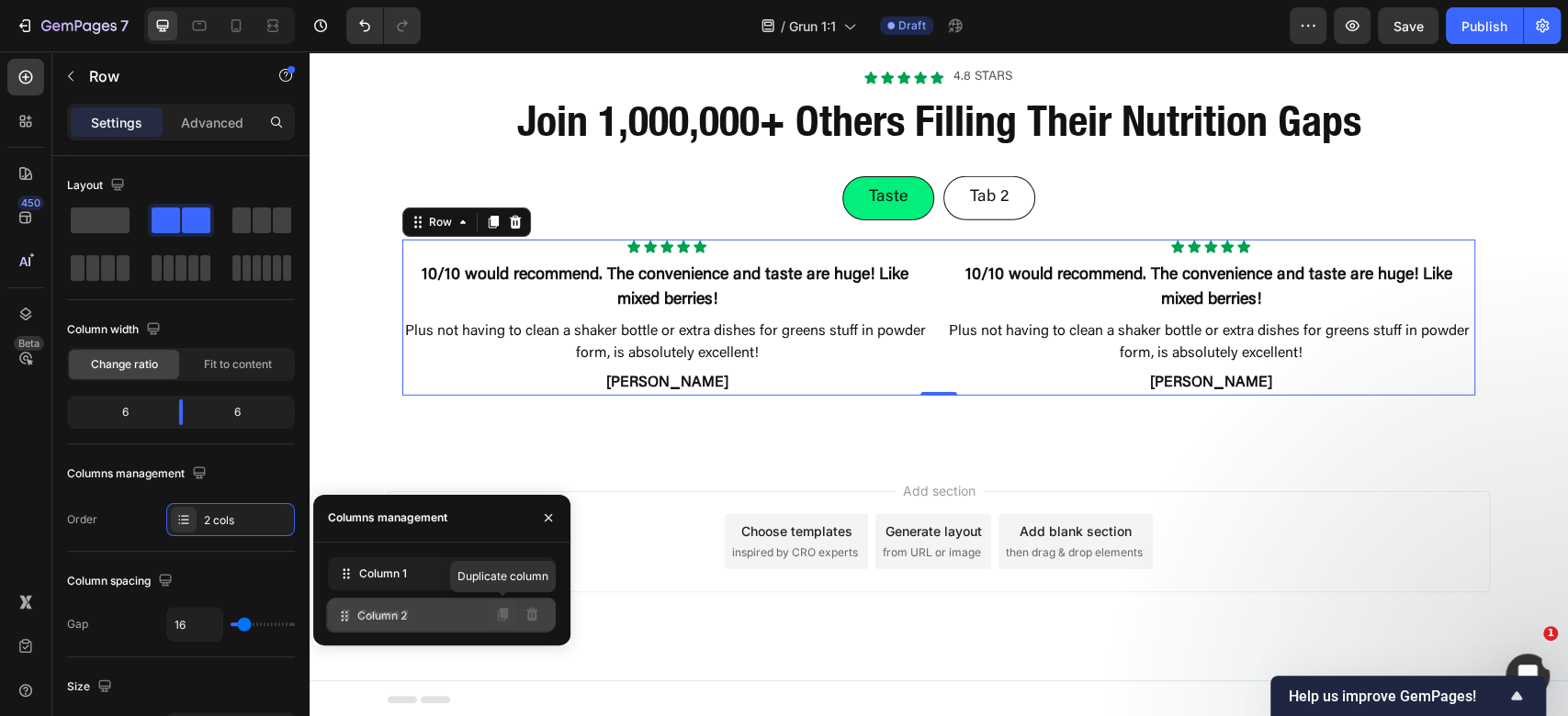
click at [505, 619] on icon at bounding box center [503, 615] width 15 height 15
click at [502, 621] on button at bounding box center [502, 614] width 29 height 29
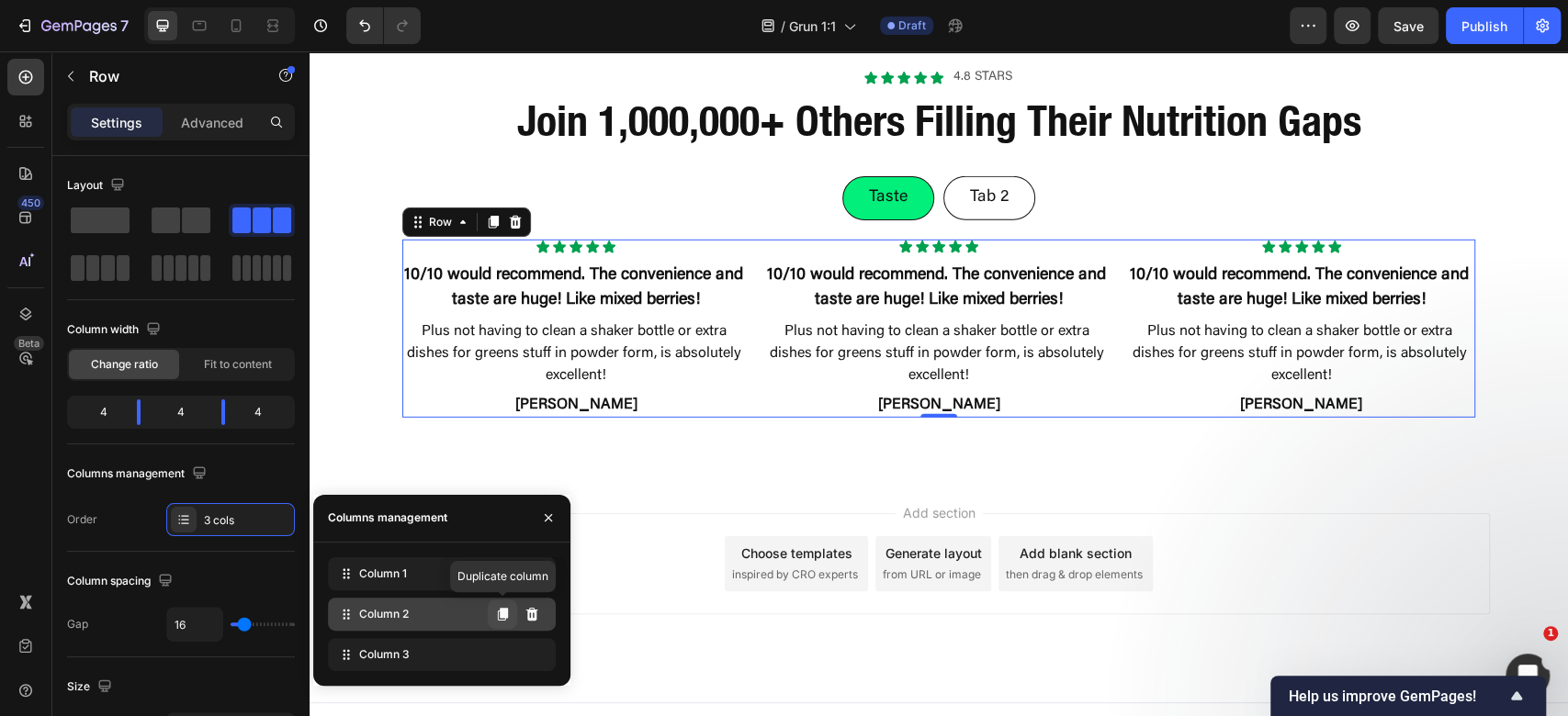
scroll to position [3587, 0]
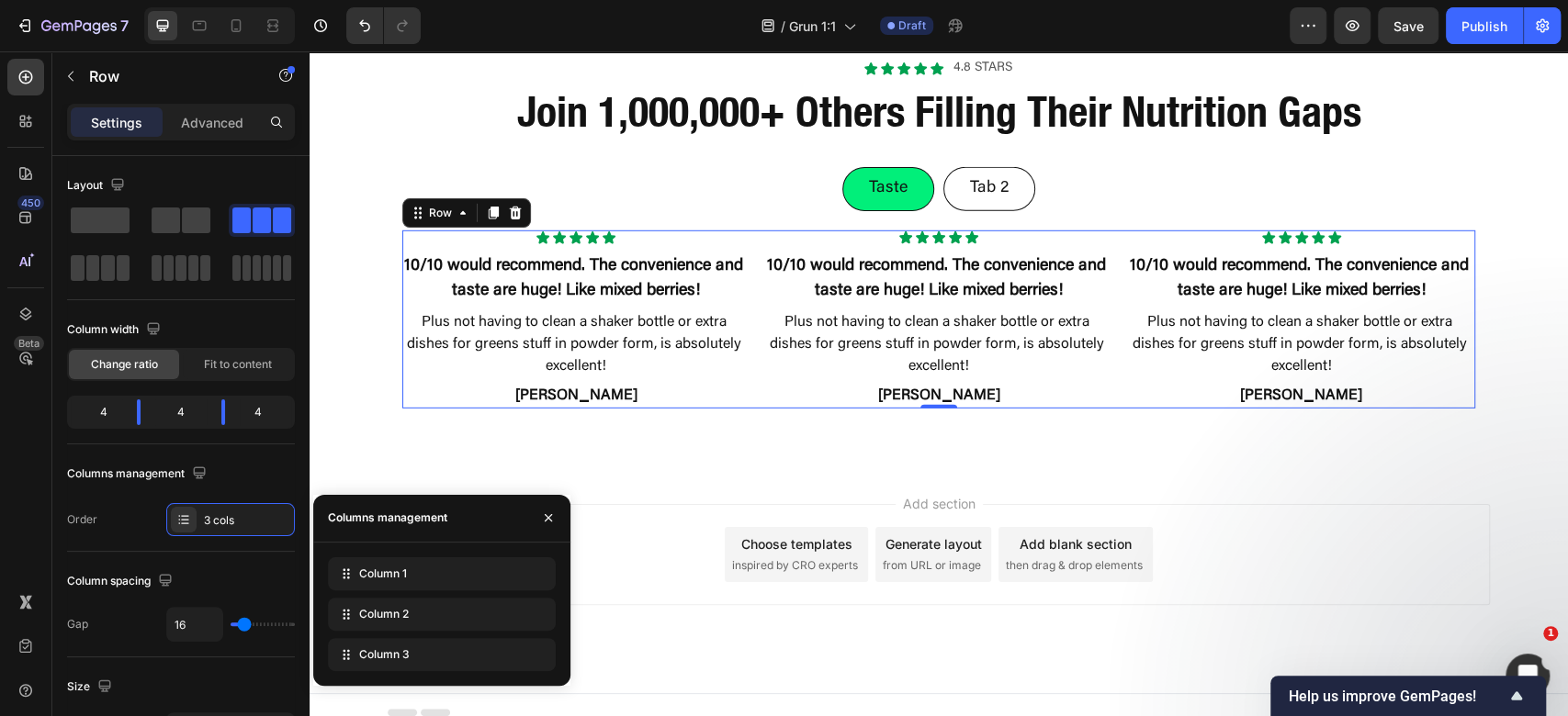
click at [1304, 485] on div "Add section Choose templates inspired by CRO experts Generate layout from URL o…" at bounding box center [939, 580] width 1259 height 226
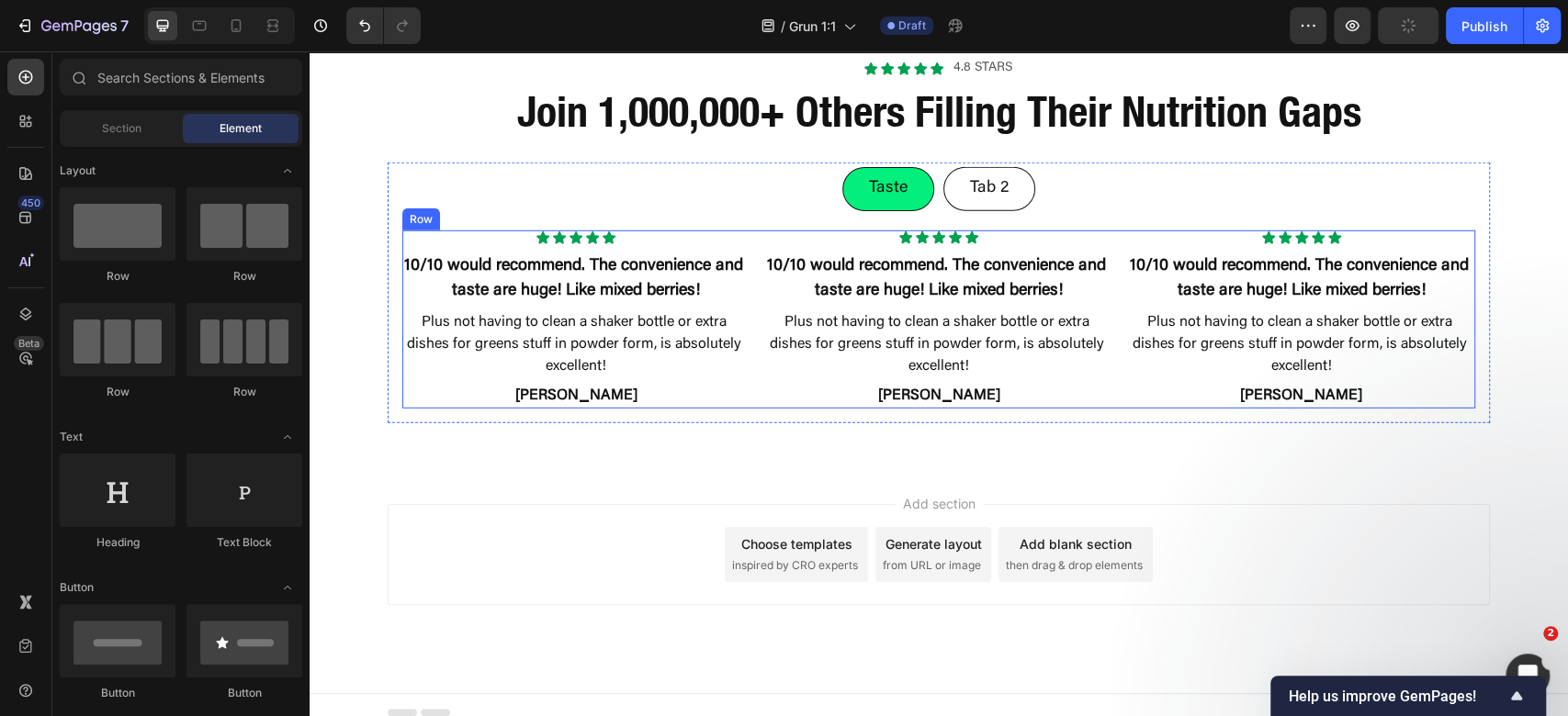
click at [1115, 387] on div "Icon Icon Icon Icon Icon Icon List 10/10 would recommend. The convenience and t…" at bounding box center [939, 320] width 1073 height 178
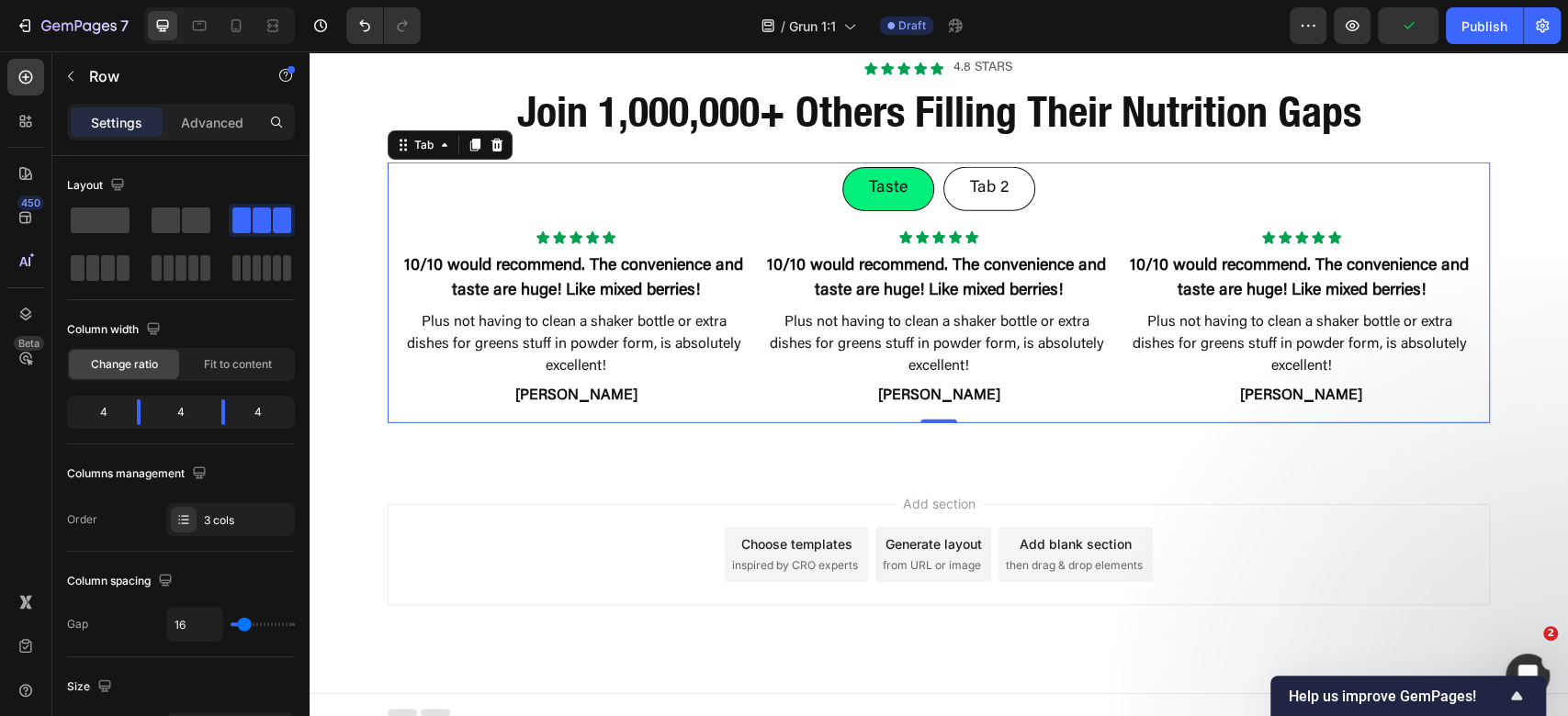
click at [1149, 202] on ul "Taste Tab 2" at bounding box center [938, 188] width 1102 height 52
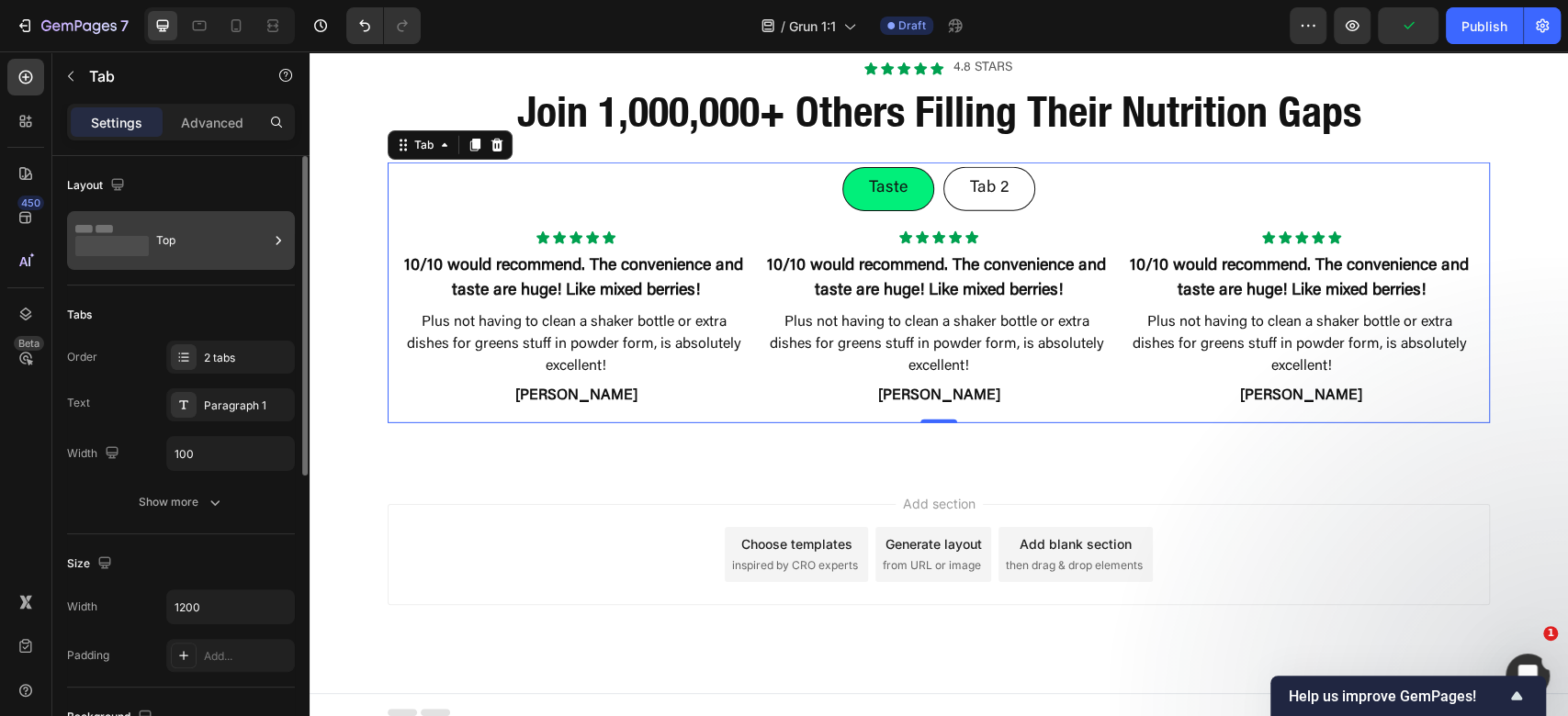
click at [182, 231] on div "Top" at bounding box center [213, 240] width 113 height 42
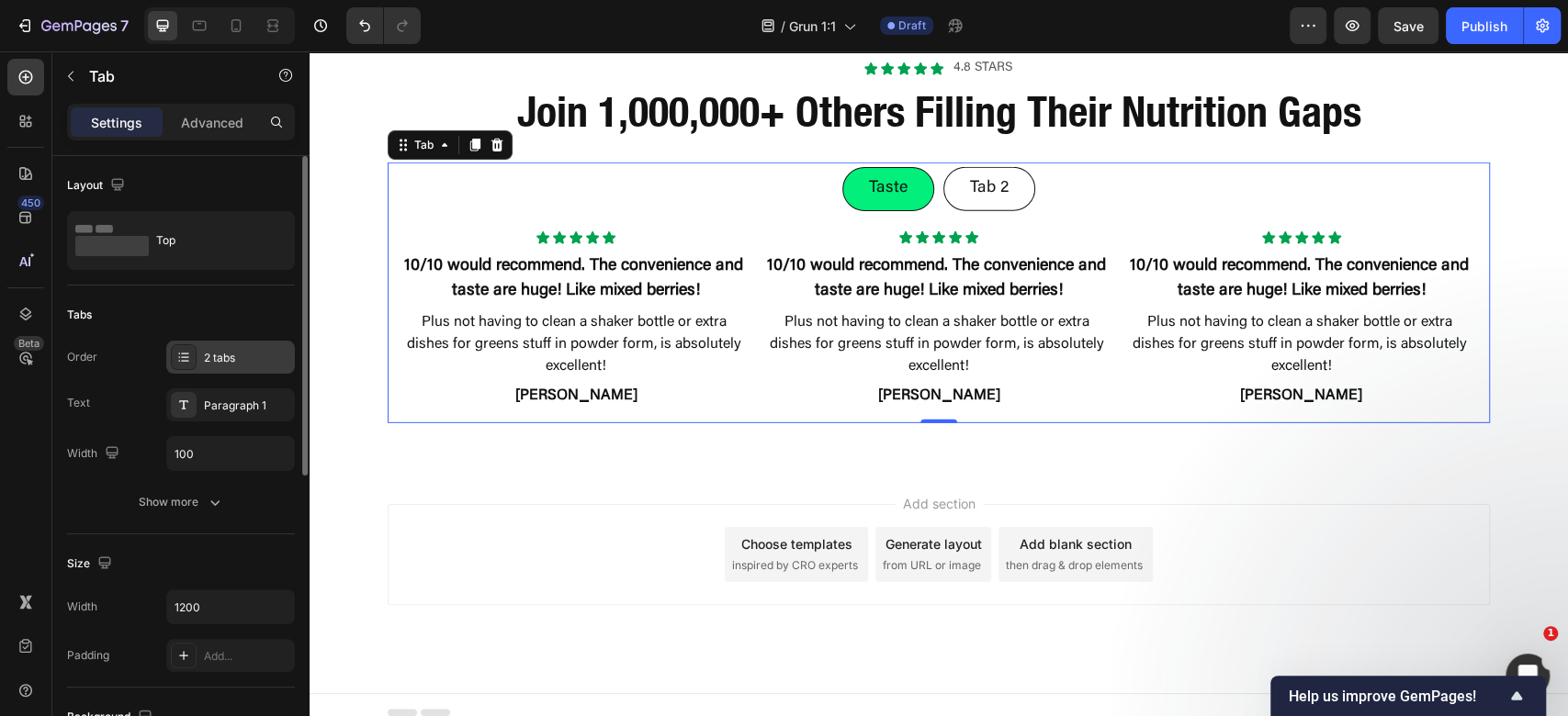
click at [233, 361] on div "2 tabs" at bounding box center [247, 358] width 86 height 17
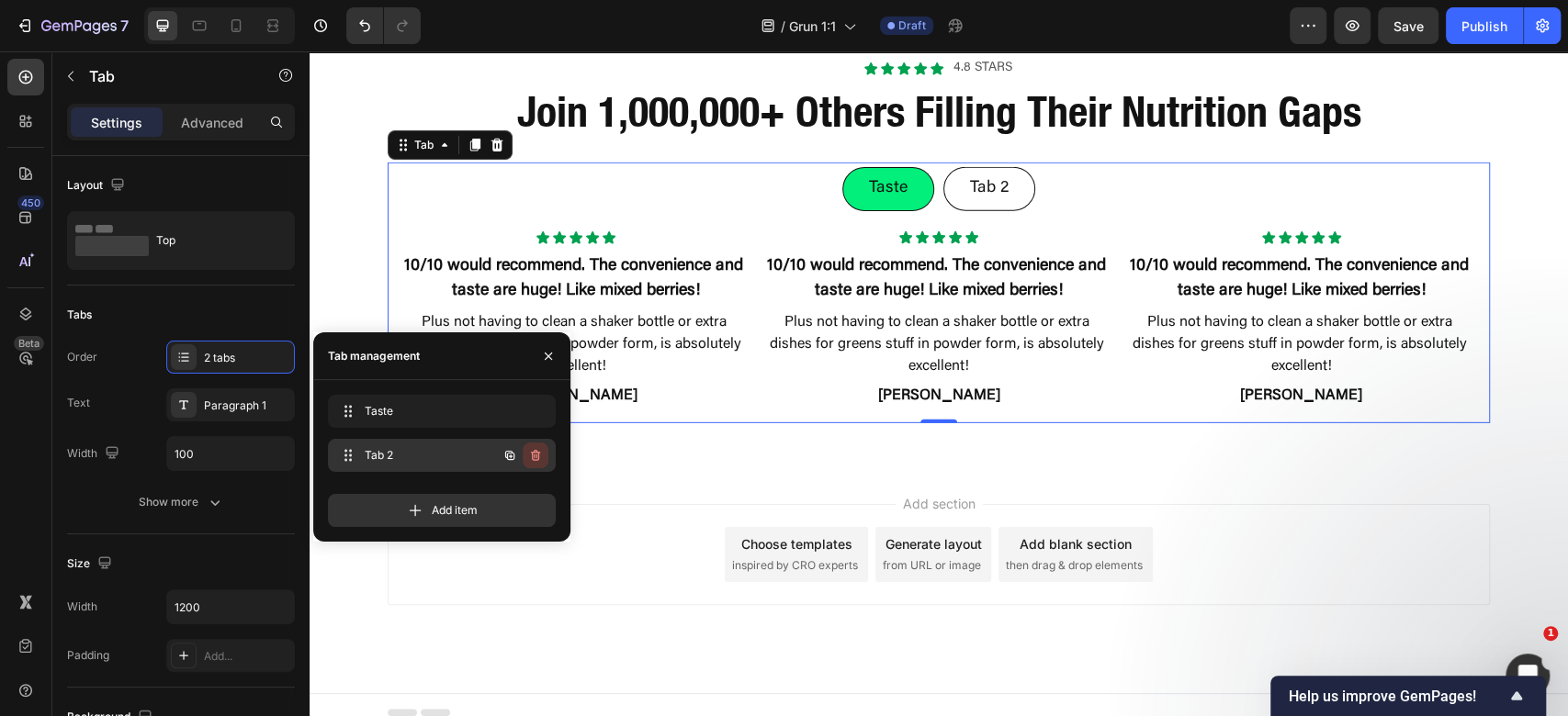
click at [539, 456] on icon "button" at bounding box center [535, 455] width 15 height 15
click at [538, 456] on div "Delete" at bounding box center [523, 455] width 34 height 17
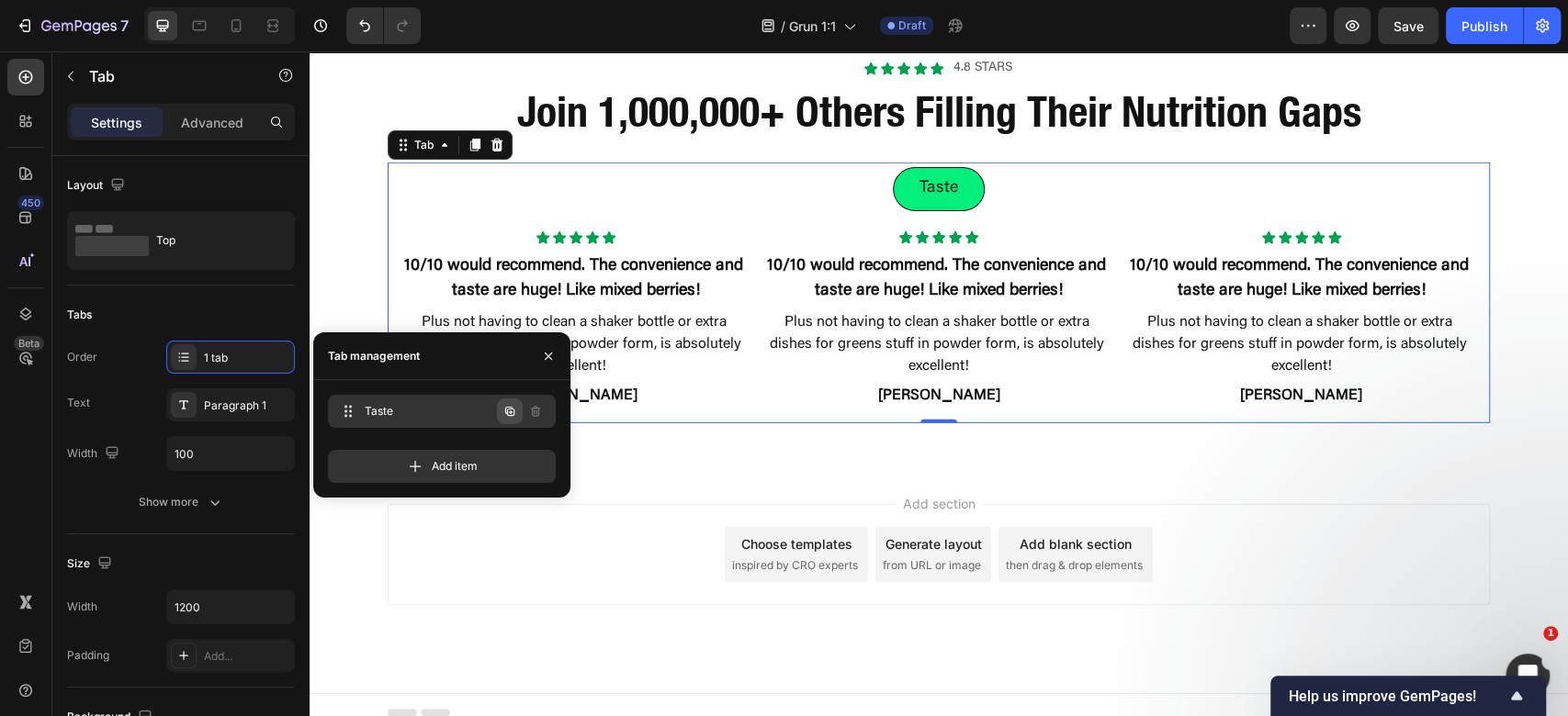
click at [512, 411] on icon "button" at bounding box center [510, 411] width 15 height 15
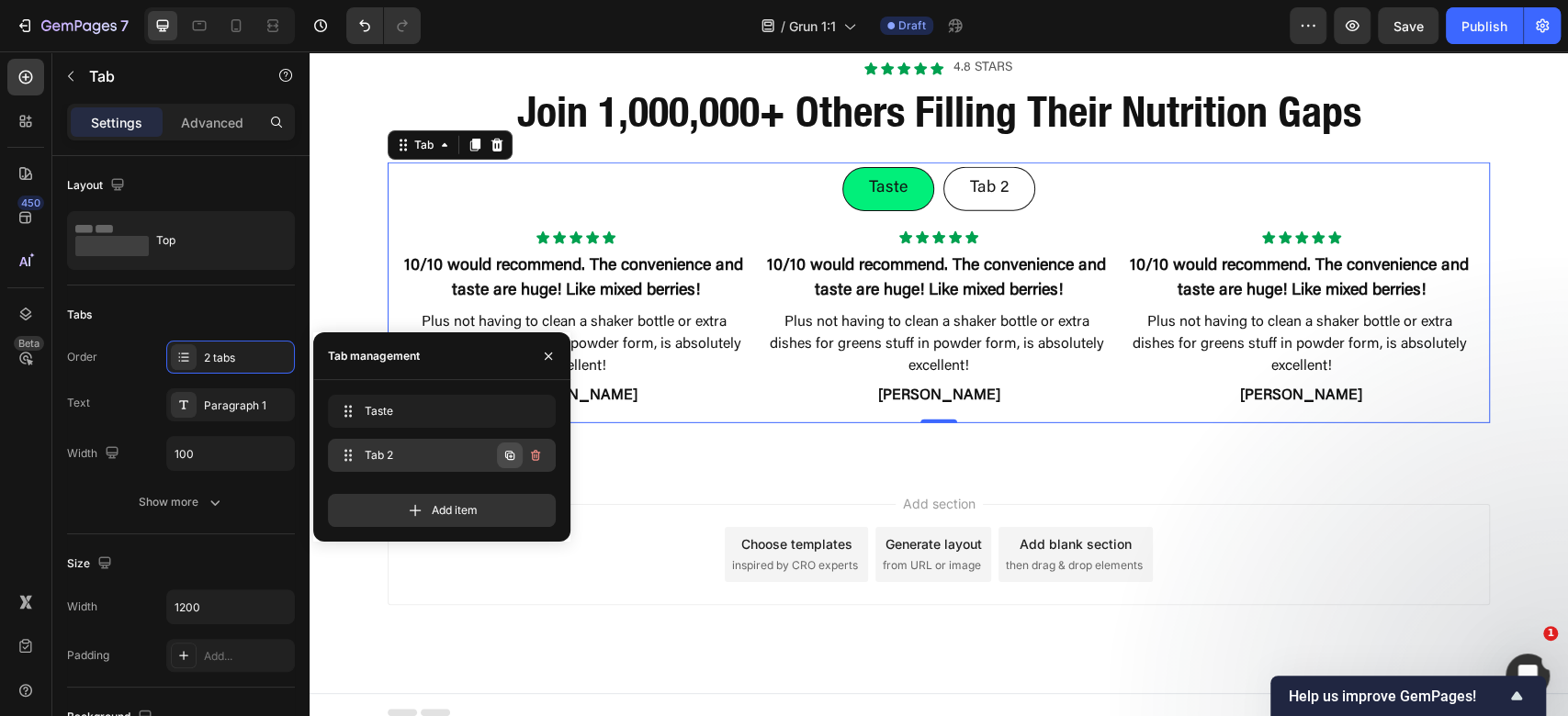
click at [515, 459] on icon "button" at bounding box center [510, 455] width 15 height 15
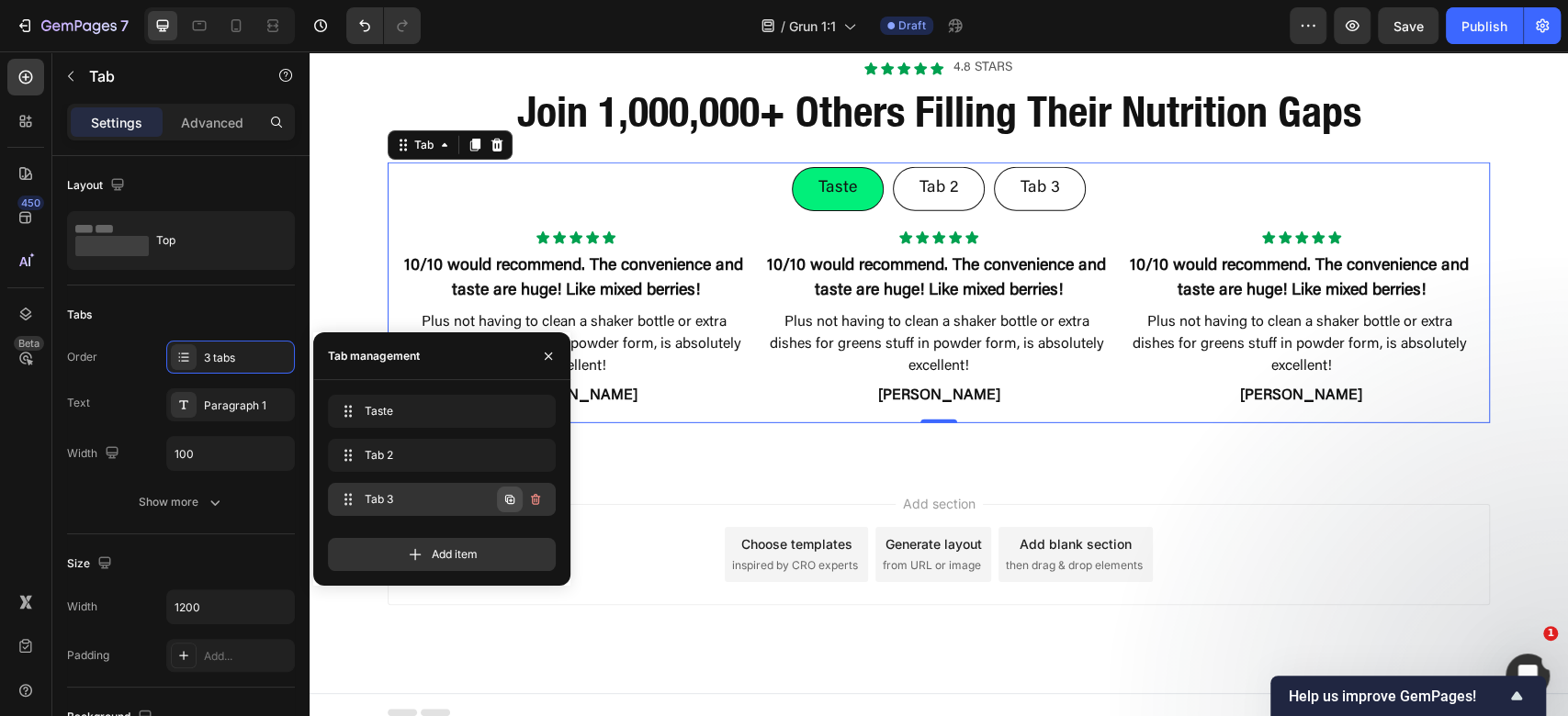
click at [514, 500] on icon "button" at bounding box center [510, 500] width 9 height 9
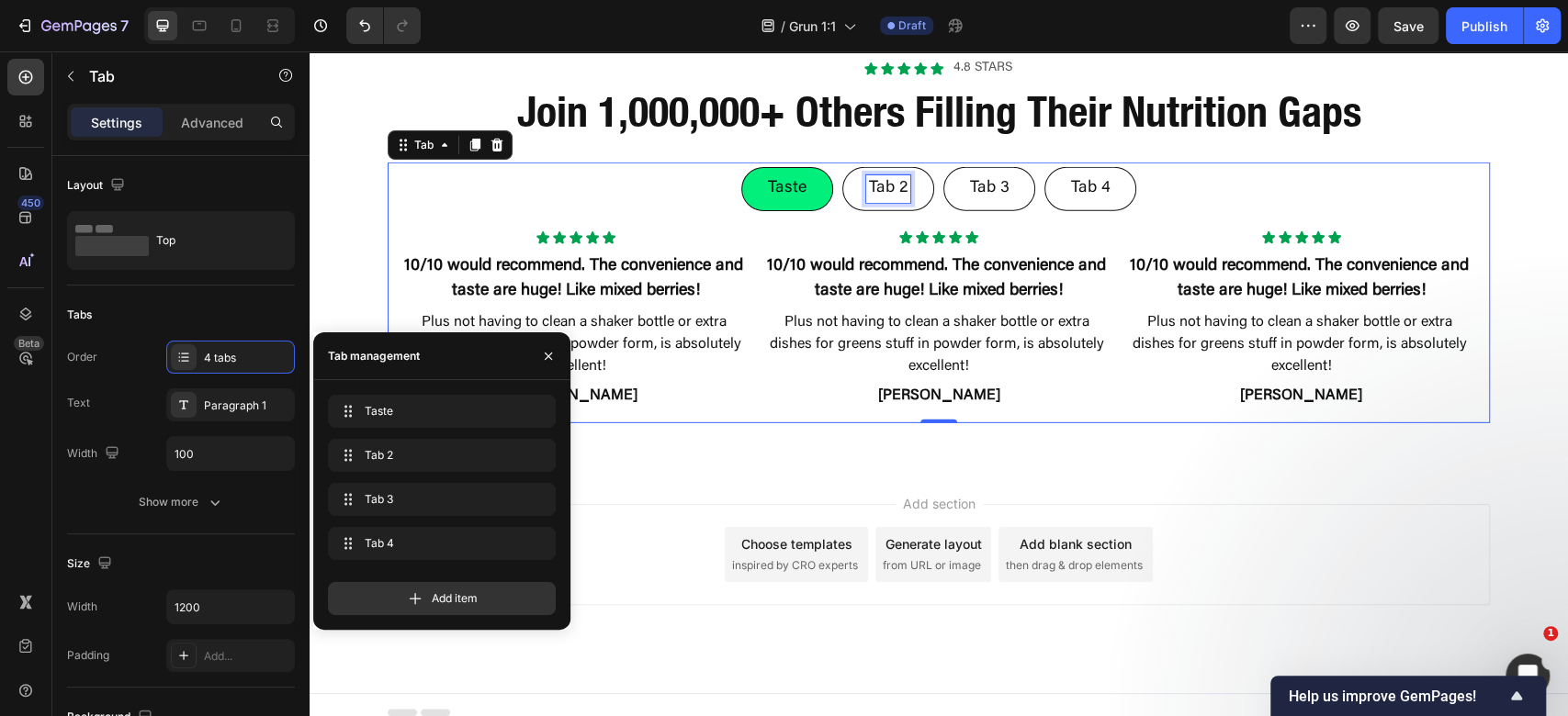
click at [879, 184] on div "Tab 2" at bounding box center [888, 188] width 44 height 26
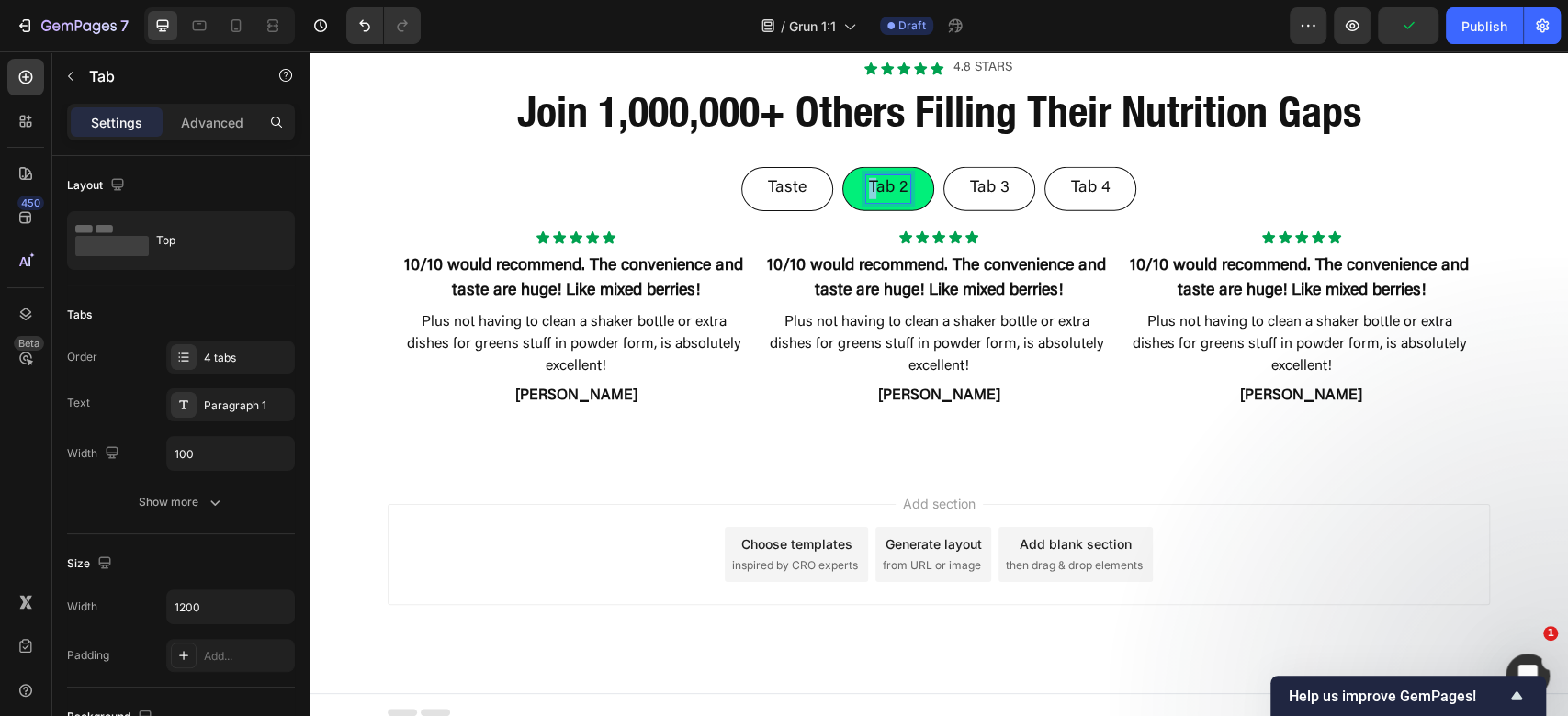
click at [869, 183] on p "Tab 2" at bounding box center [888, 188] width 38 height 22
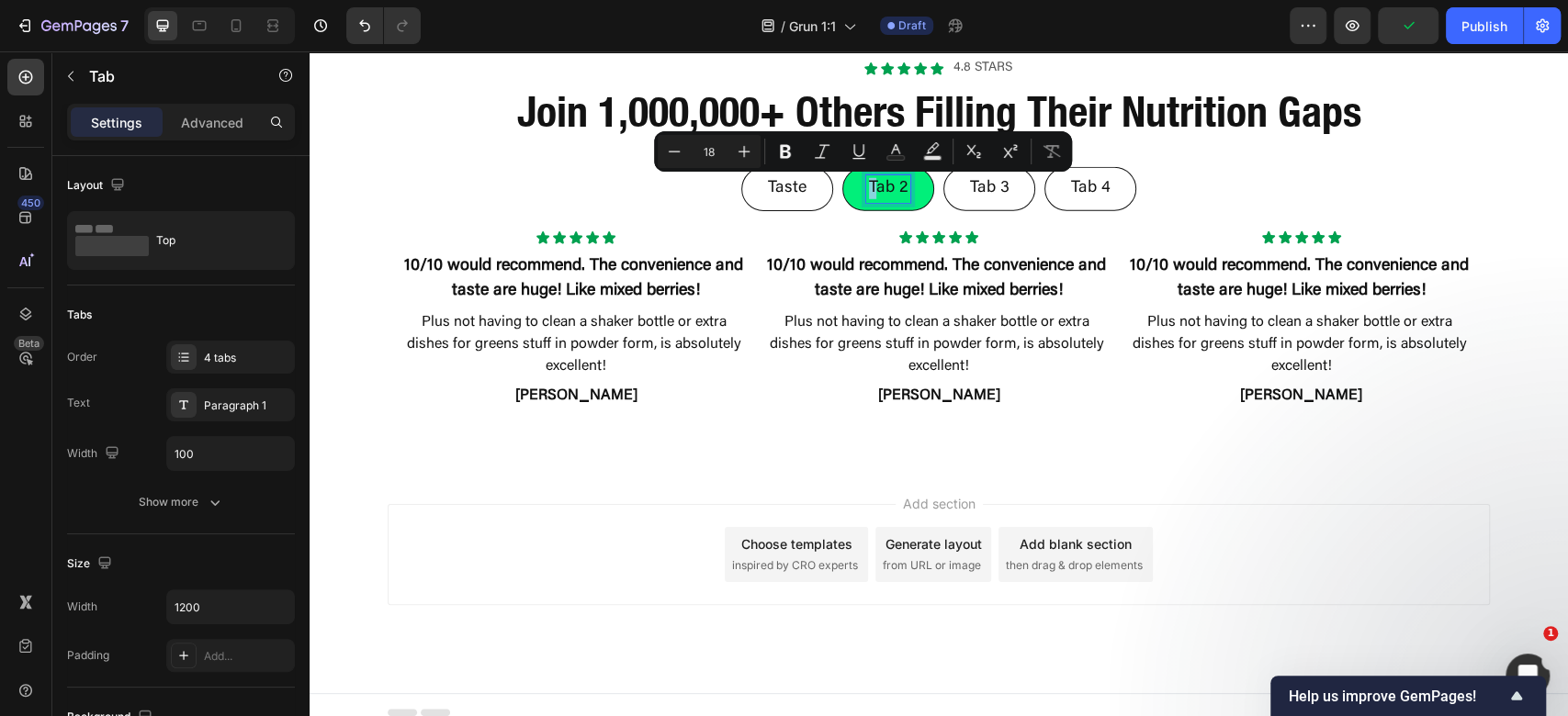
click at [869, 182] on p "Tab 2" at bounding box center [888, 188] width 38 height 22
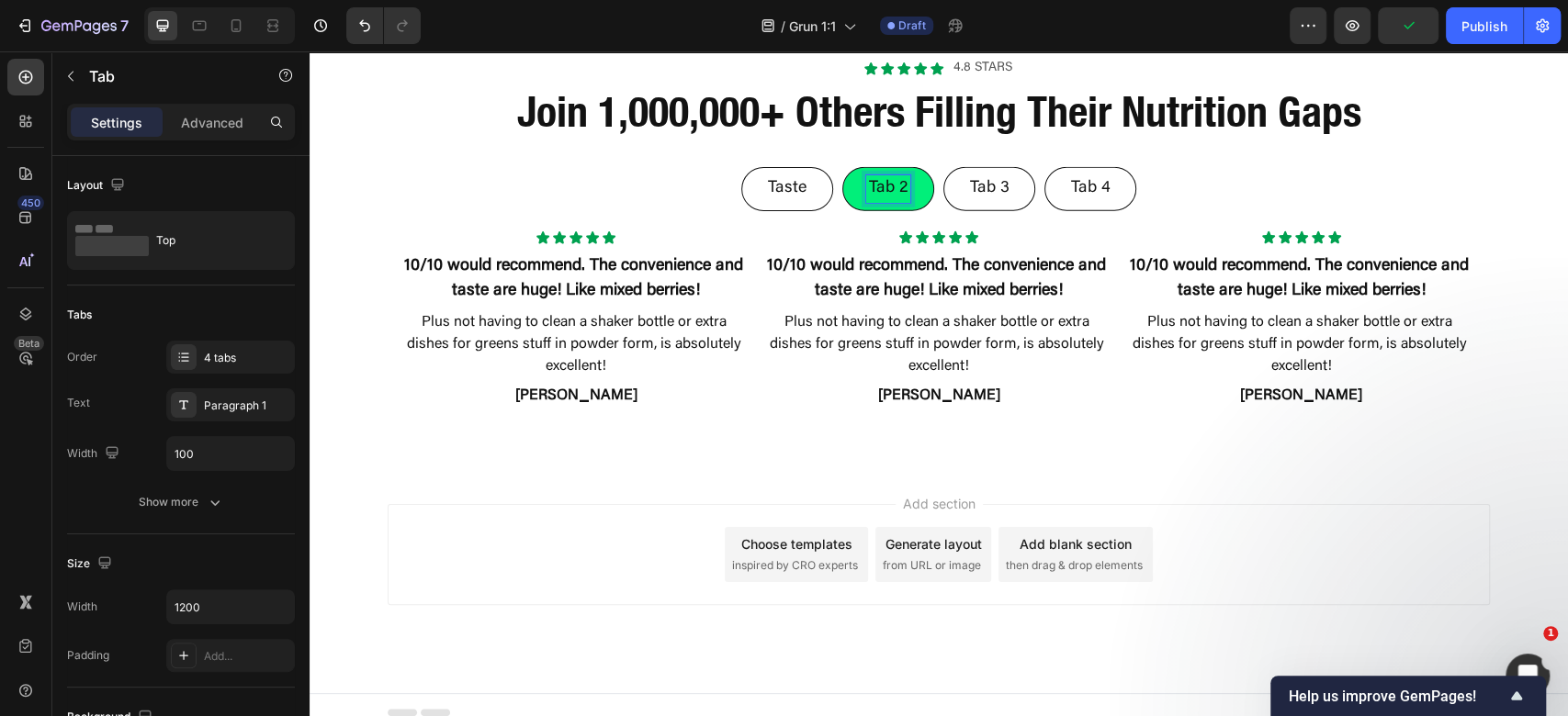
click at [881, 181] on p "Tab 2" at bounding box center [888, 188] width 38 height 22
click at [880, 181] on p "Tab 2" at bounding box center [888, 188] width 38 height 22
click at [975, 192] on p "Tab 3" at bounding box center [989, 188] width 39 height 22
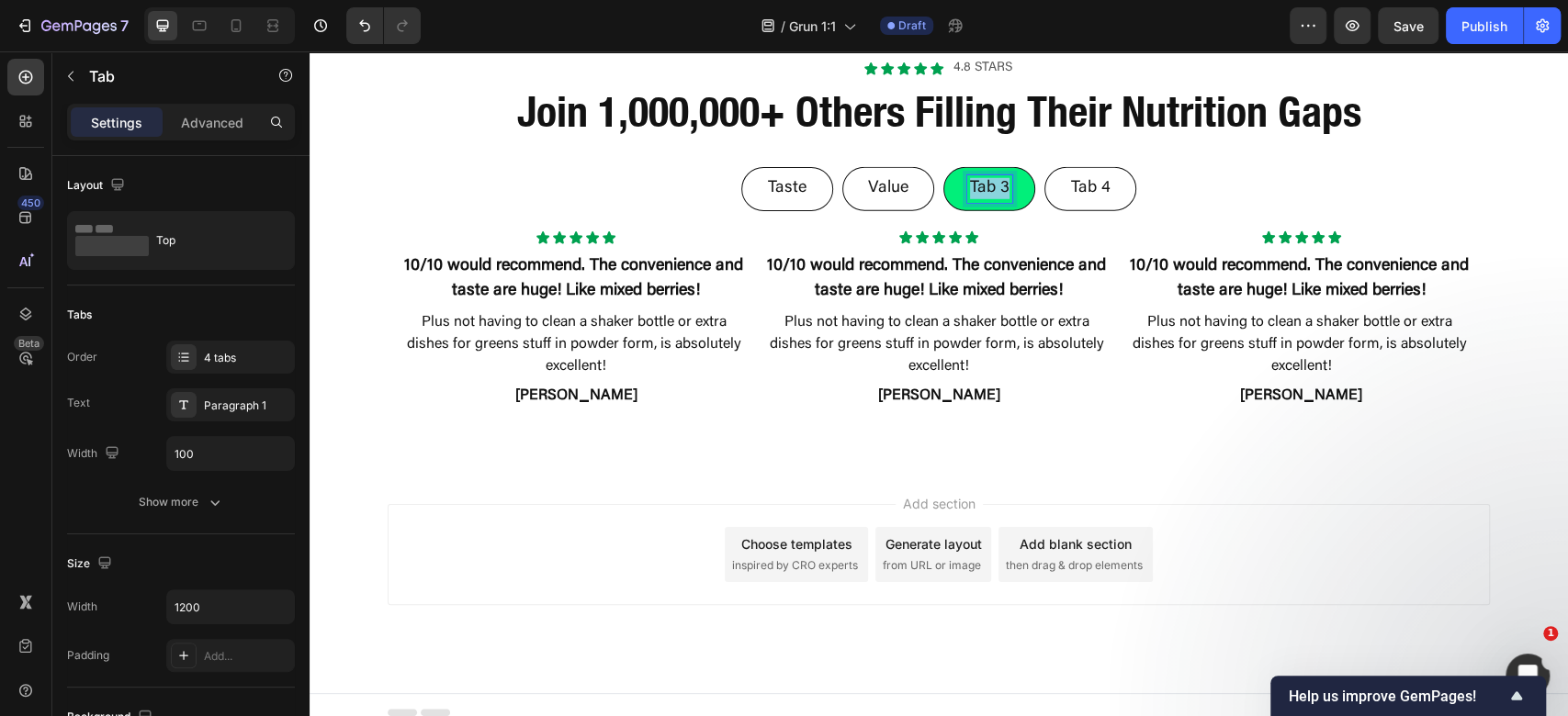
click at [975, 192] on p "Tab 3" at bounding box center [989, 188] width 39 height 22
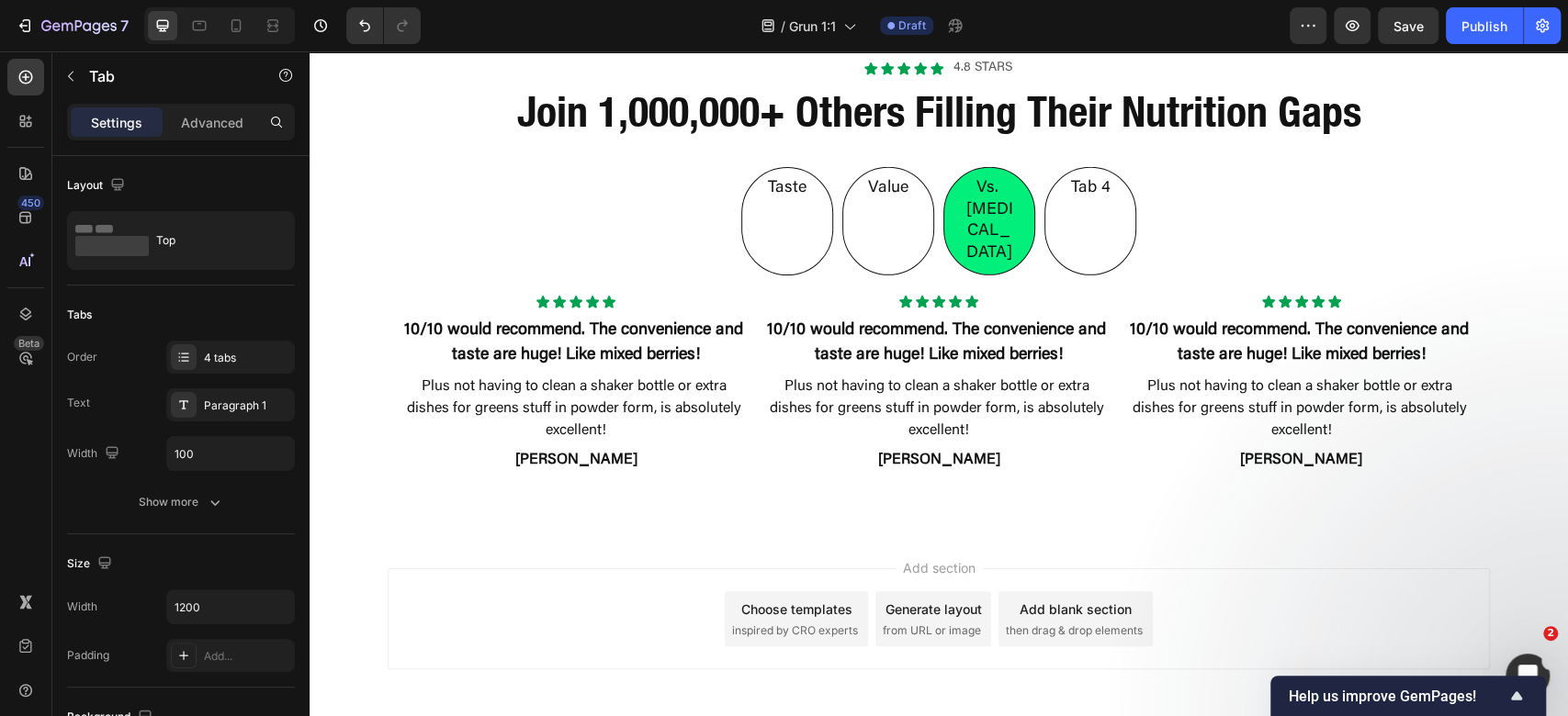
click at [665, 230] on ul "Taste Value Vs. [MEDICAL_DATA] Tab 4" at bounding box center [938, 220] width 1102 height 117
click at [720, 220] on ul "Taste Value Vs. [MEDICAL_DATA] Tab 4" at bounding box center [938, 220] width 1102 height 117
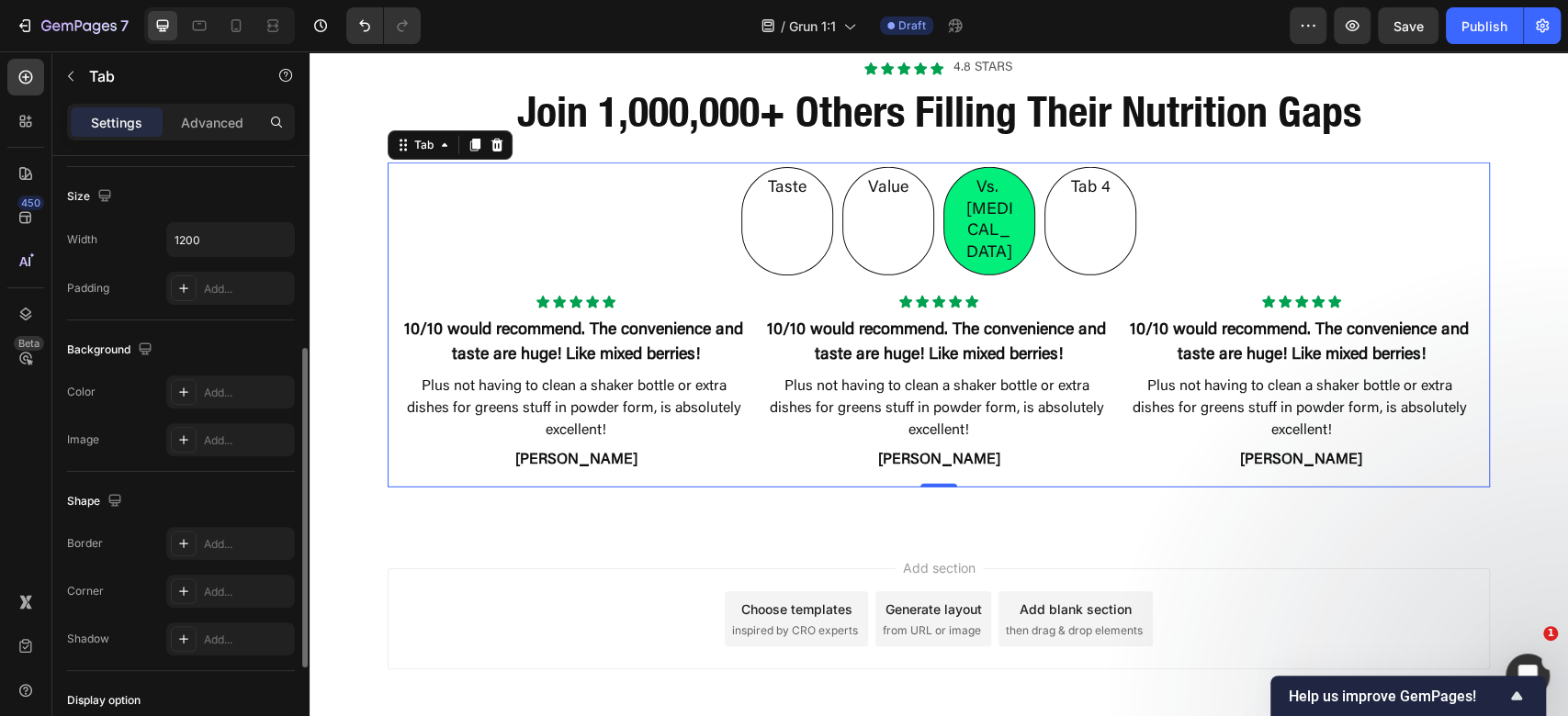
scroll to position [122, 0]
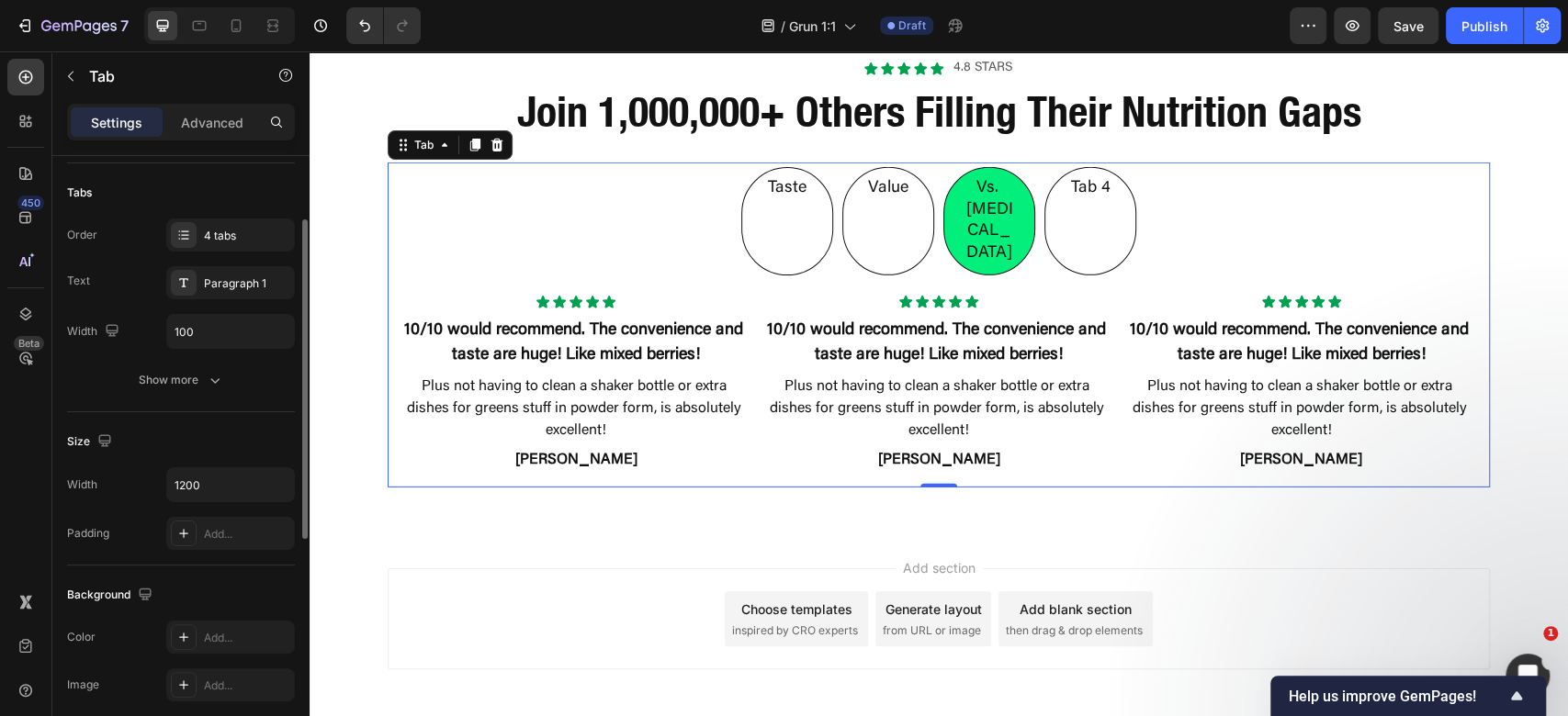
click at [199, 360] on div "Order 4 tabs Text Paragraph 1 Width 100 Show more" at bounding box center [181, 307] width 228 height 178
click at [209, 365] on button "Show more" at bounding box center [181, 380] width 228 height 33
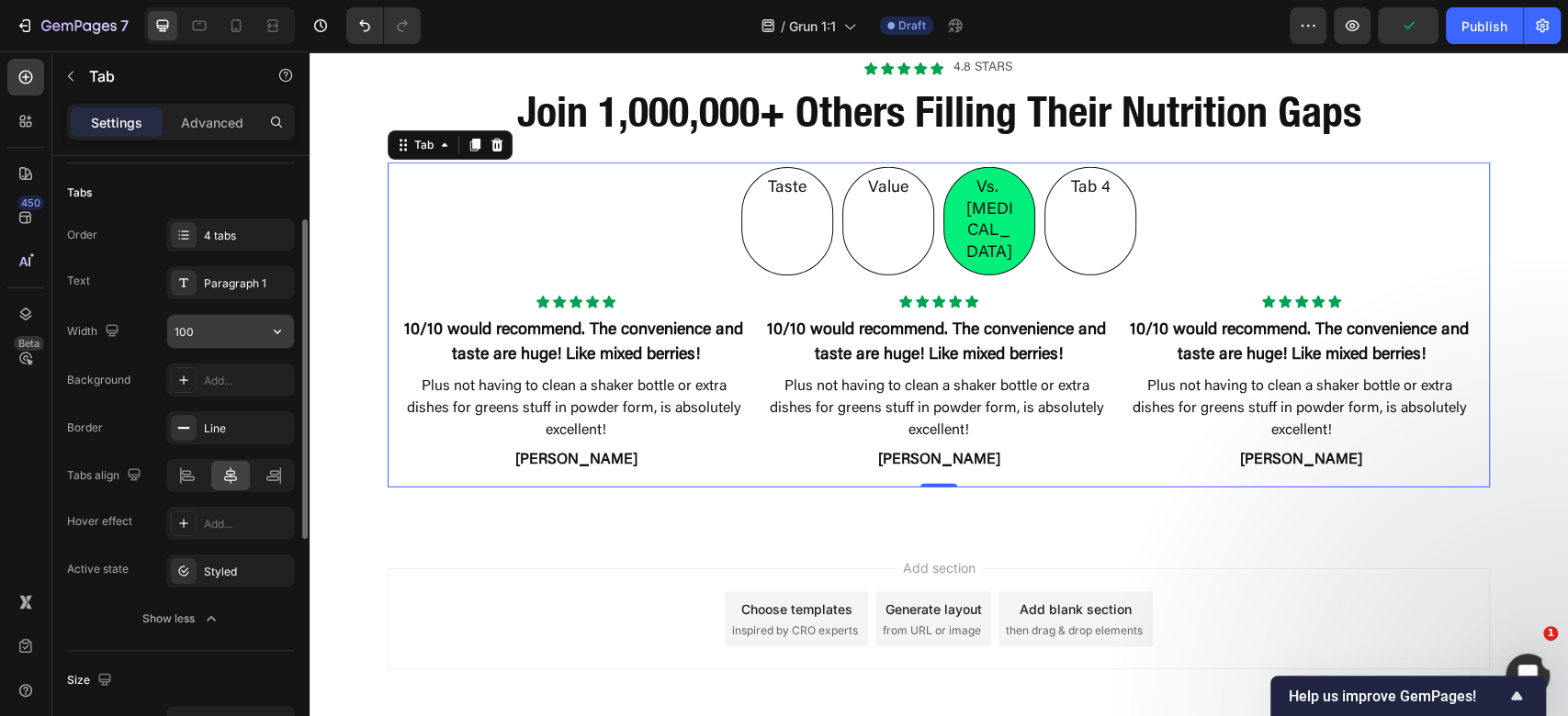
click at [230, 332] on input "100" at bounding box center [230, 331] width 127 height 33
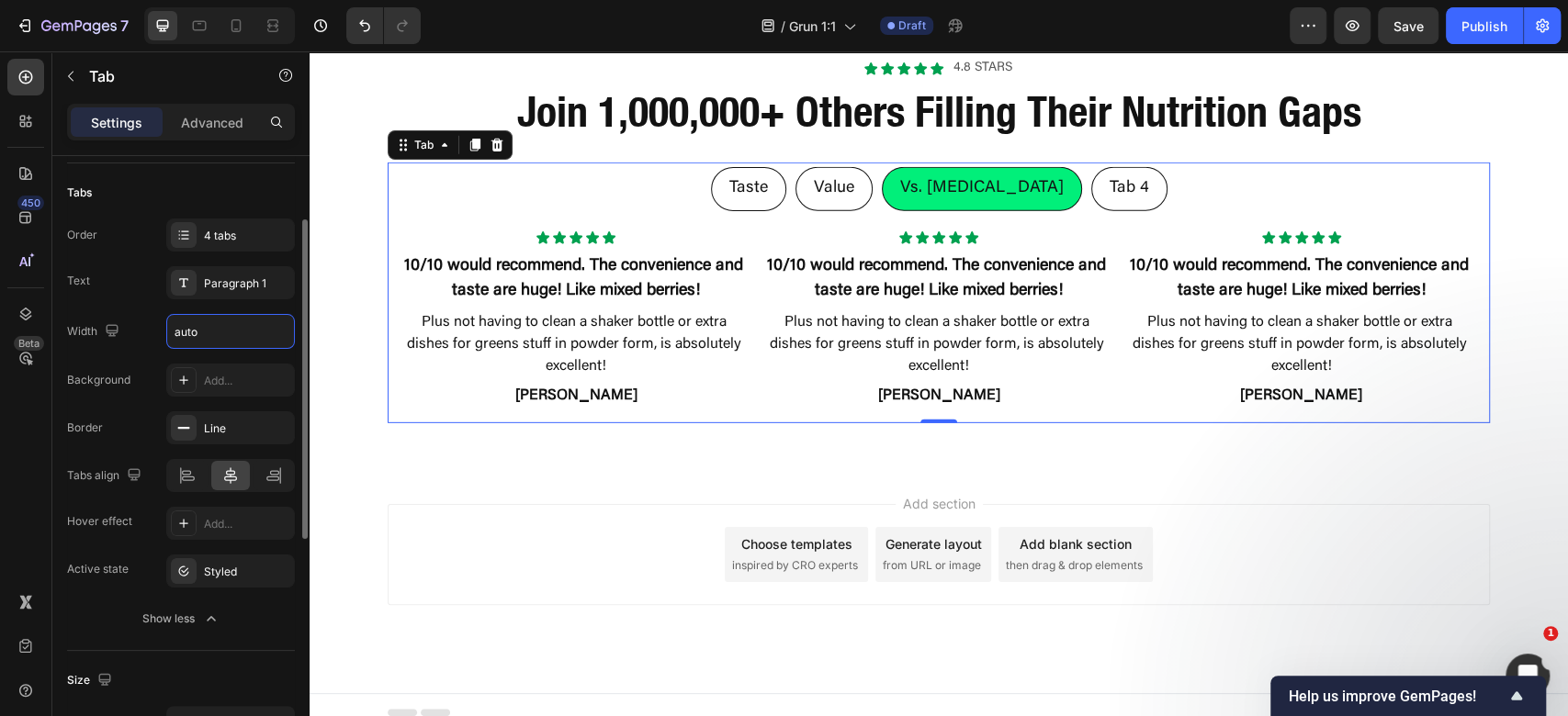
drag, startPoint x: 209, startPoint y: 333, endPoint x: 79, endPoint y: 341, distance: 130.2
click at [116, 333] on div "Width auto" at bounding box center [181, 331] width 228 height 35
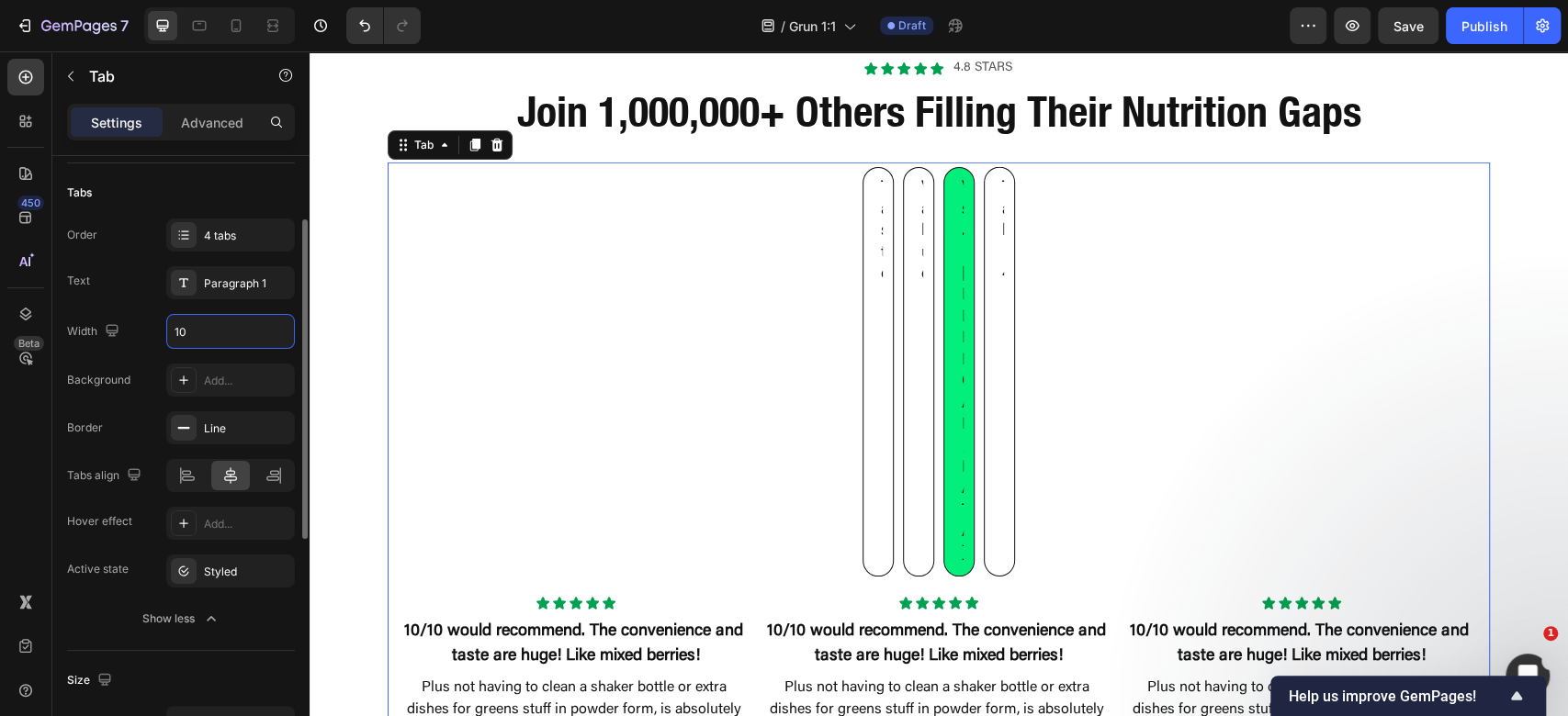
type input "1"
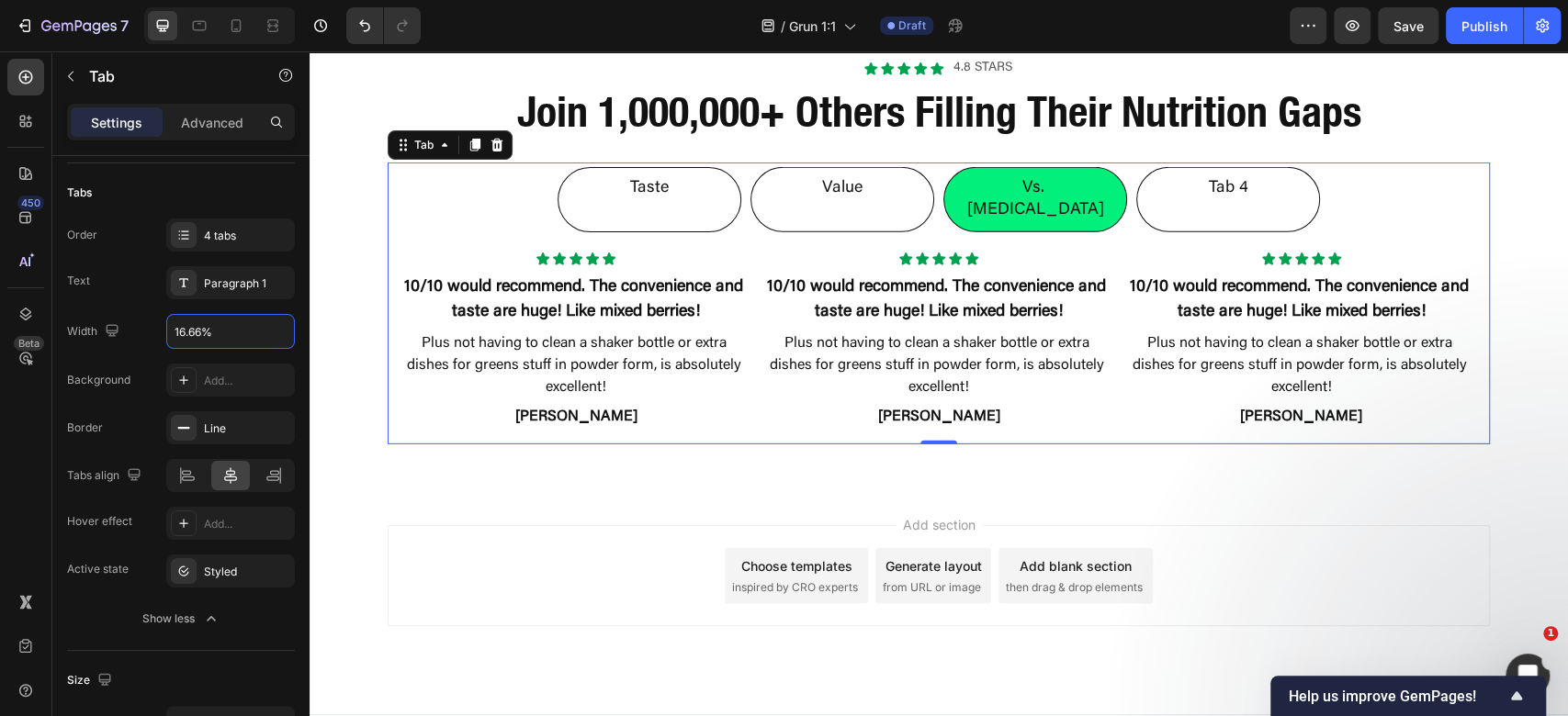
drag, startPoint x: 200, startPoint y: 325, endPoint x: 43, endPoint y: 285, distance: 162.0
click at [43, 285] on div "450 Beta Sections(18) Elements(83) Section Element Hero Section Product Detail …" at bounding box center [155, 383] width 309 height 664
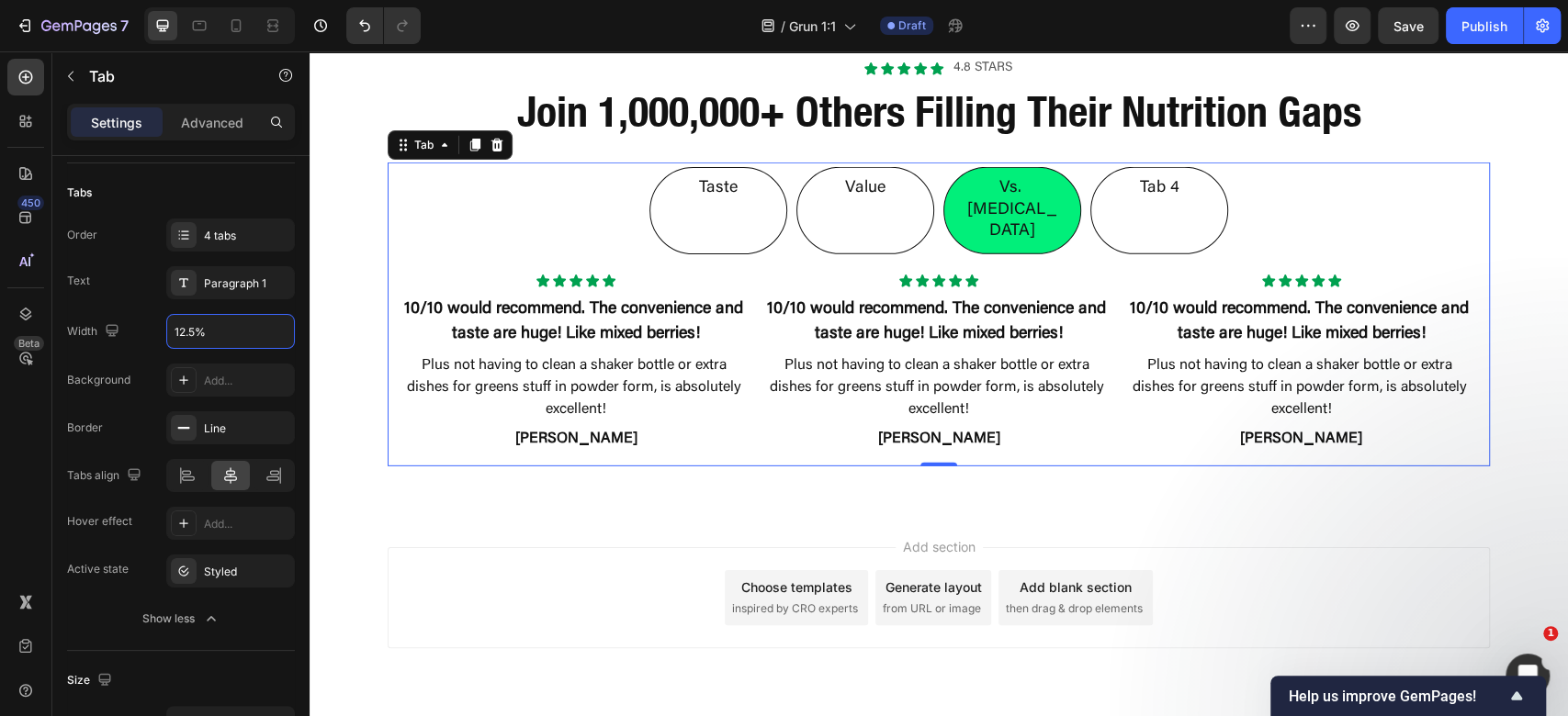
type input "12.5%"
click at [959, 185] on div "Vs. [MEDICAL_DATA]" at bounding box center [1013, 210] width 107 height 69
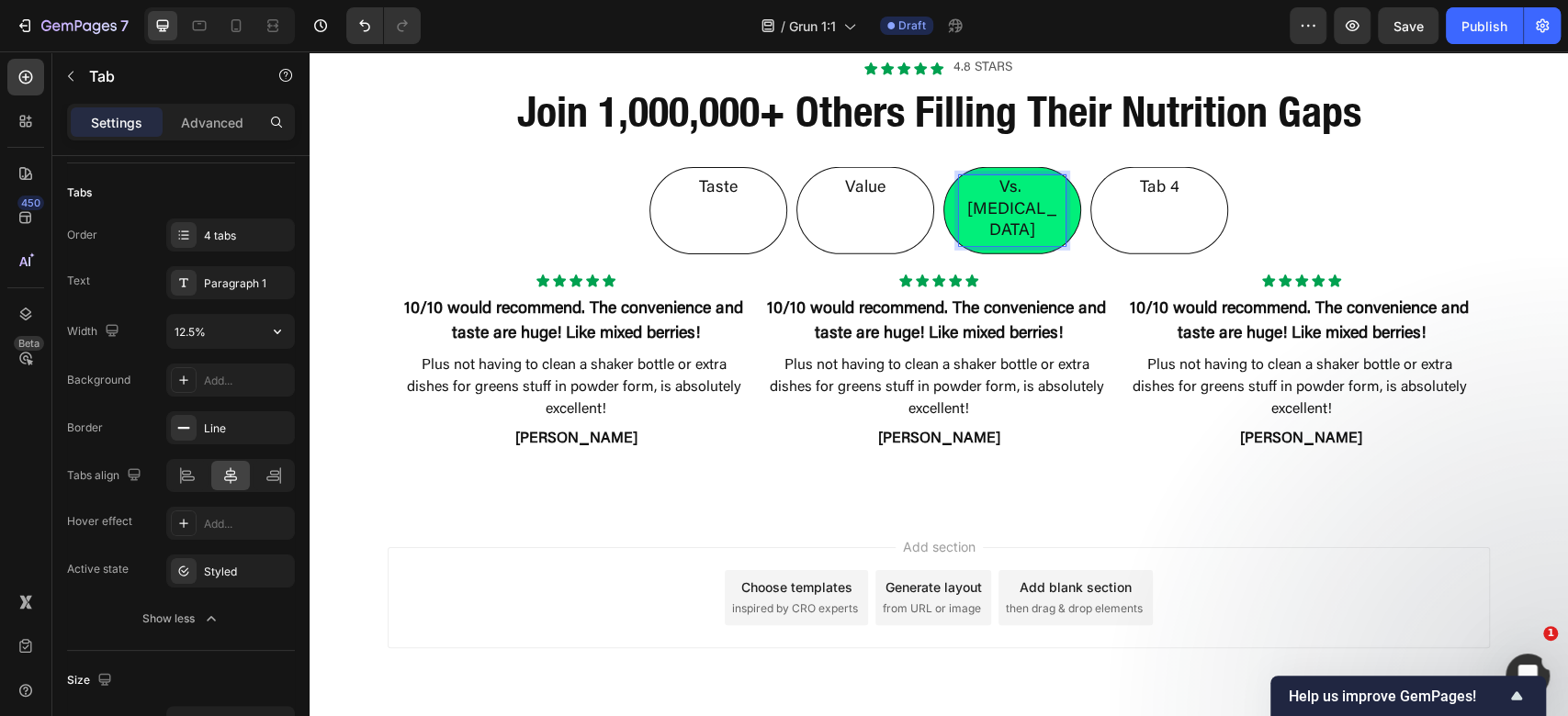
click at [971, 184] on p "Vs. [MEDICAL_DATA]" at bounding box center [1013, 210] width 101 height 65
drag, startPoint x: 1120, startPoint y: 184, endPoint x: 1143, endPoint y: 194, distance: 25.1
click at [1121, 184] on li "Tab 4" at bounding box center [1159, 210] width 138 height 86
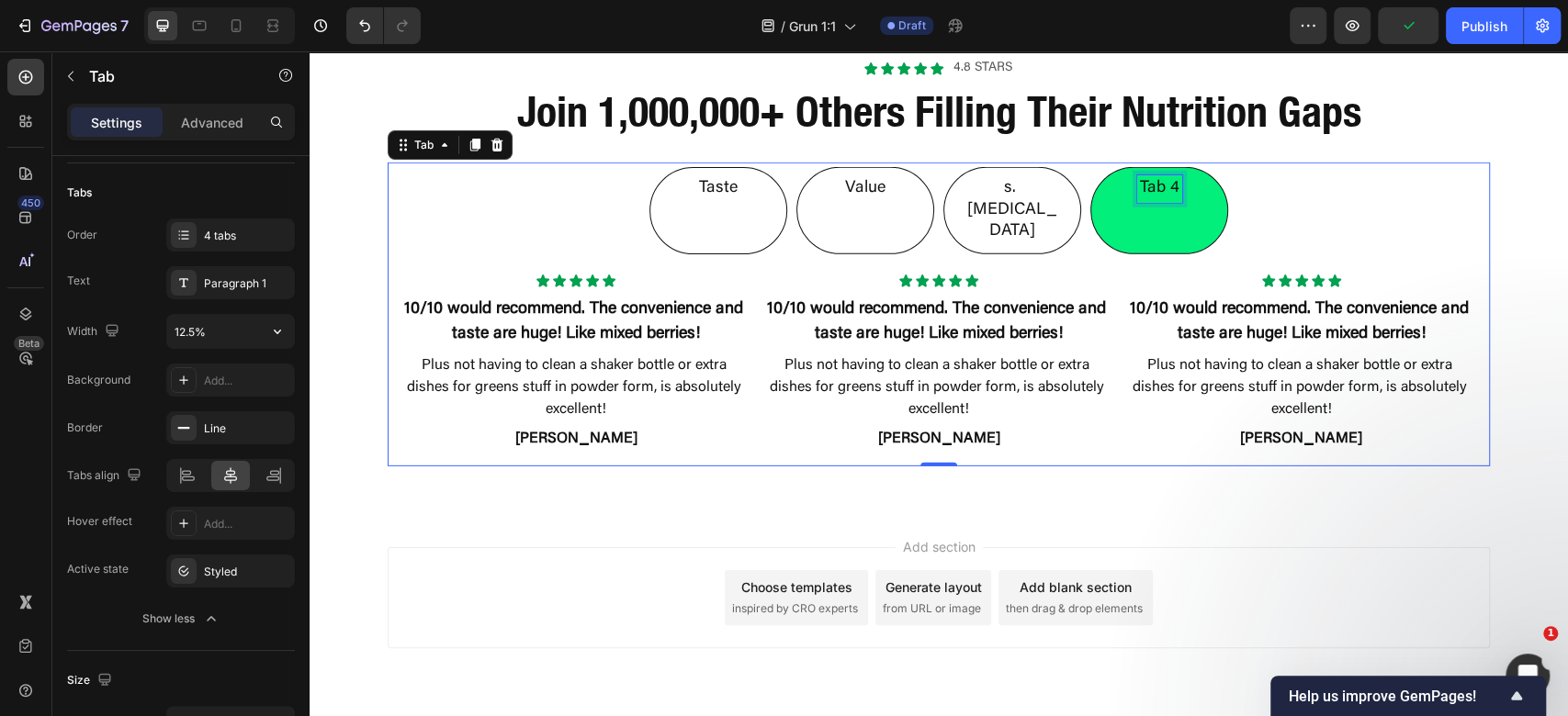
click at [1143, 194] on p "Tab 4" at bounding box center [1160, 188] width 39 height 22
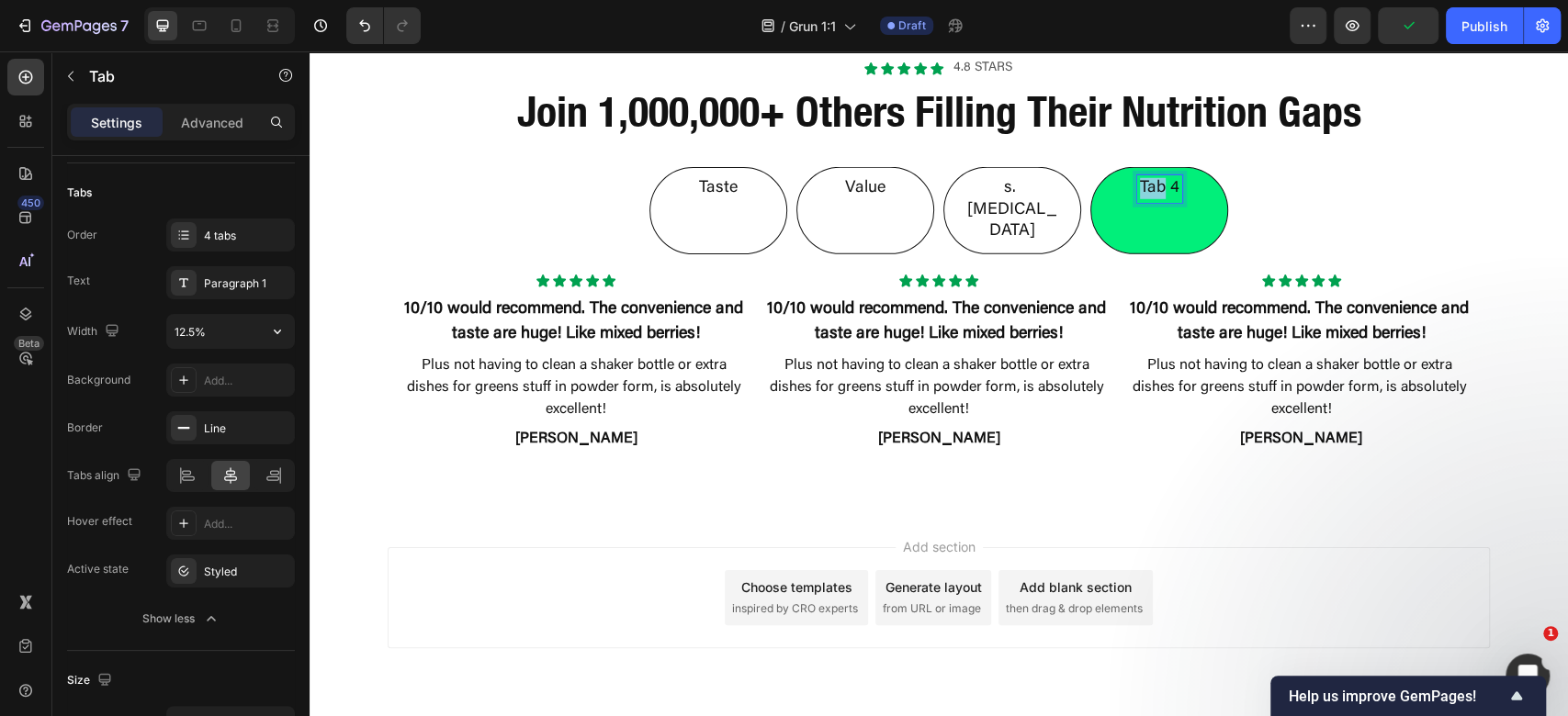
click at [1143, 195] on p "Tab 4" at bounding box center [1160, 188] width 39 height 22
drag, startPoint x: 972, startPoint y: 187, endPoint x: 965, endPoint y: 194, distance: 9.9
click at [970, 188] on p "s. [MEDICAL_DATA]" at bounding box center [1013, 210] width 101 height 65
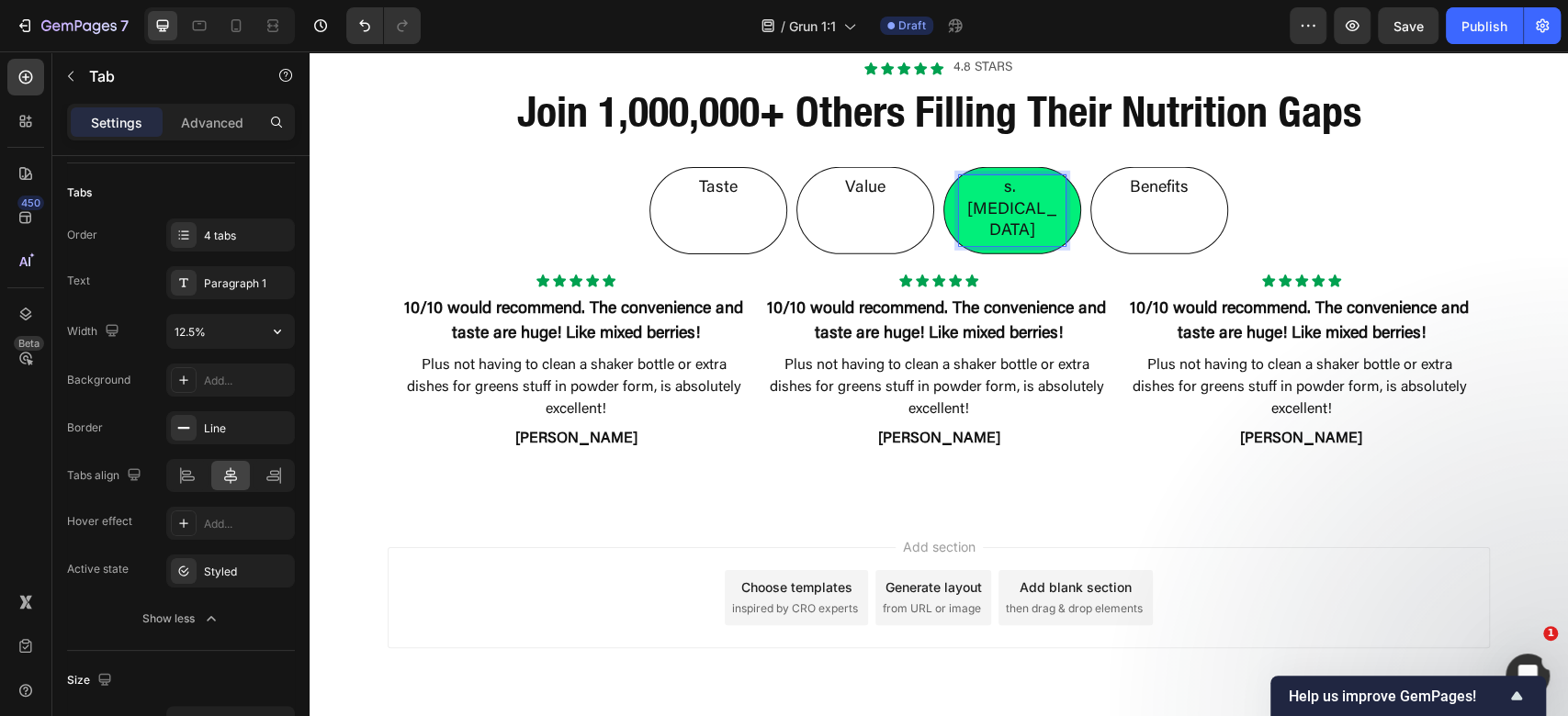
click at [967, 193] on p "s. [MEDICAL_DATA]" at bounding box center [1013, 210] width 101 height 65
click at [1111, 343] on div "Icon Icon Icon Icon Icon Icon List 10/10 would recommend. The convenience and t…" at bounding box center [939, 363] width 1073 height 178
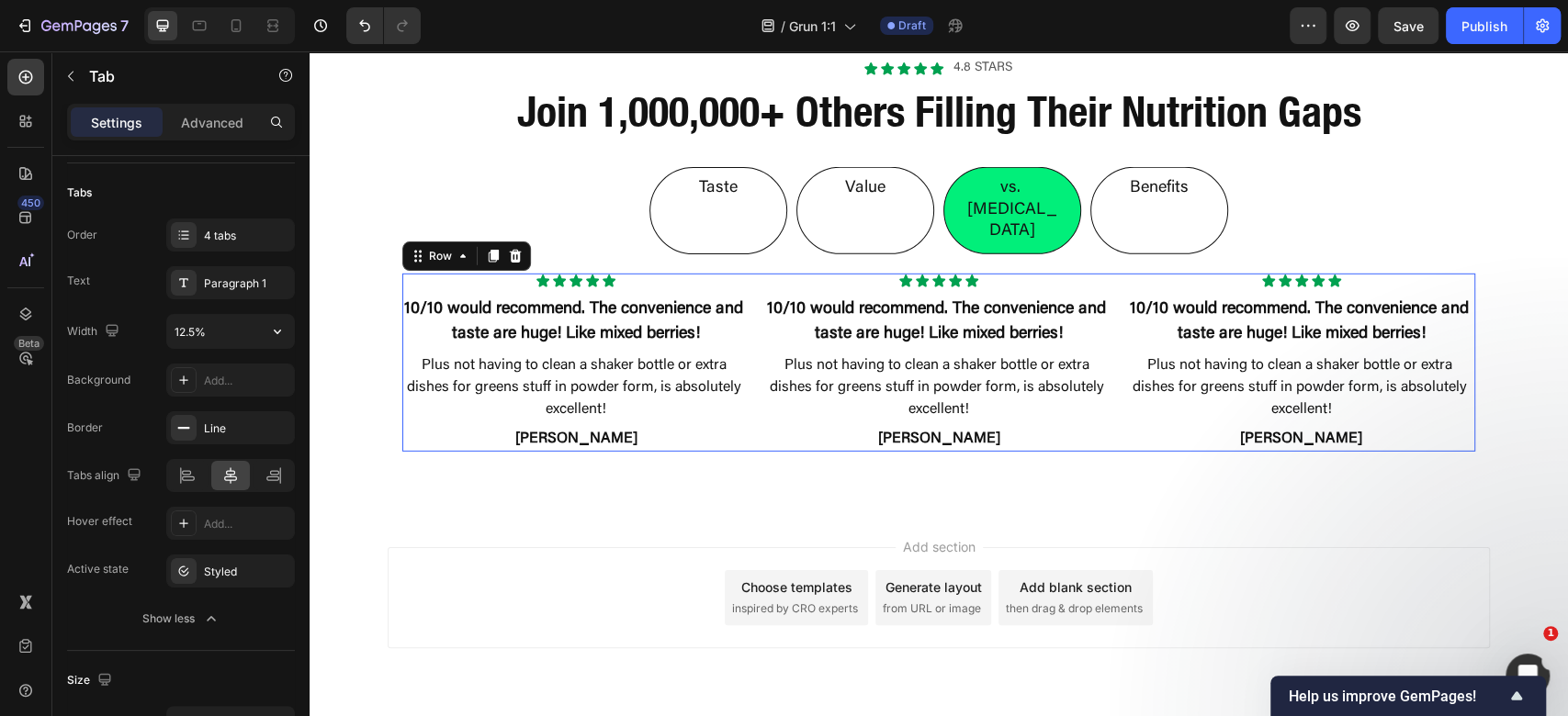
scroll to position [0, 0]
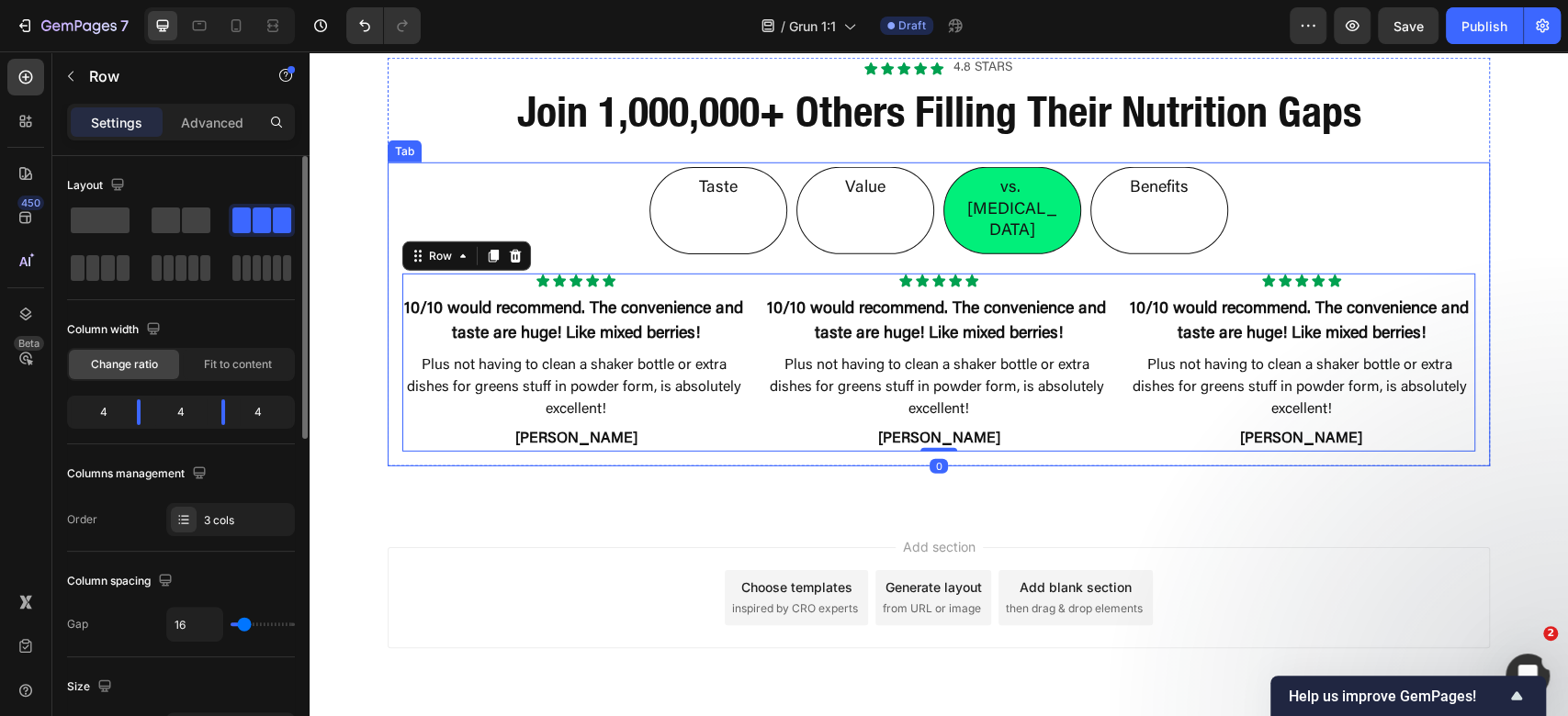
click at [1301, 189] on ul "Taste Value vs. [MEDICAL_DATA] Benefits" at bounding box center [938, 210] width 1102 height 96
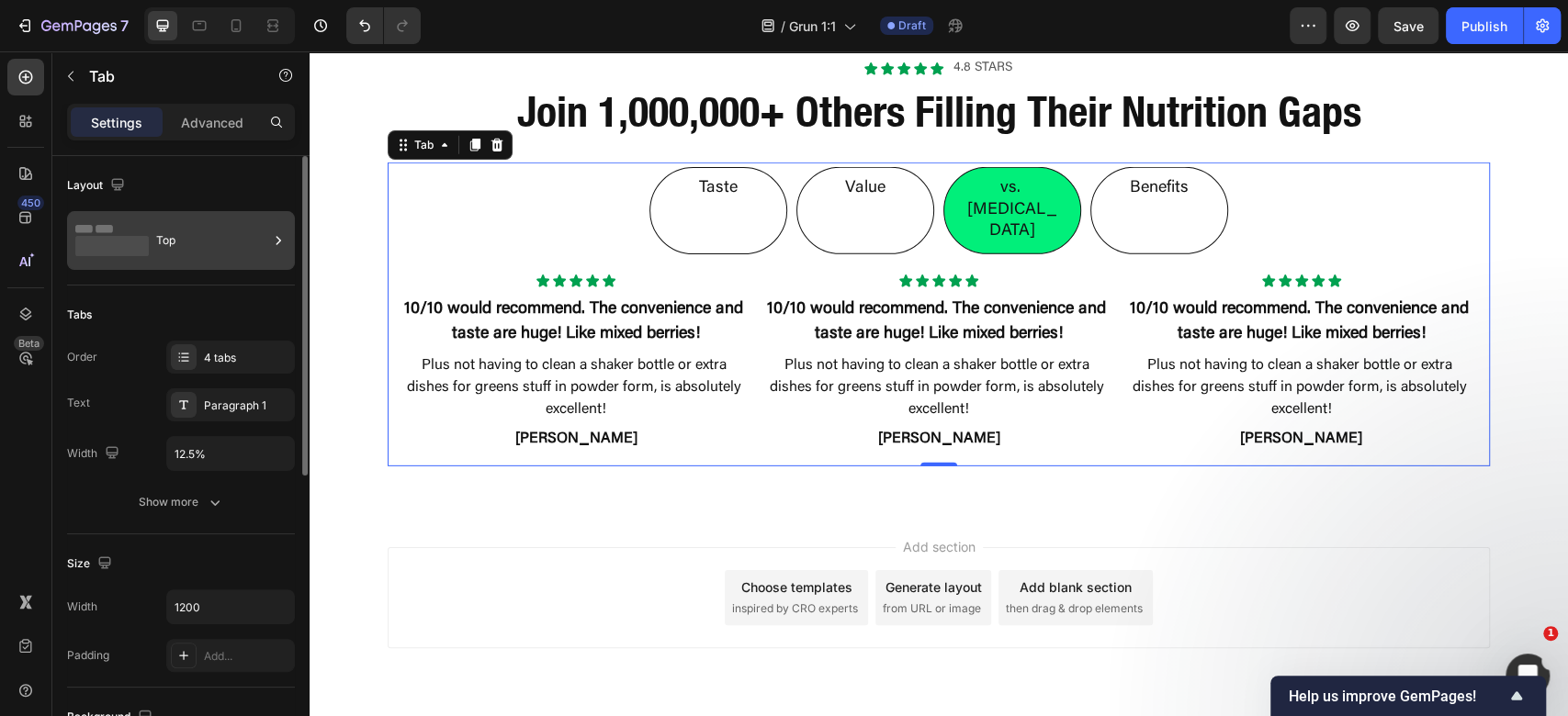
click at [182, 232] on div "Top" at bounding box center [213, 240] width 113 height 42
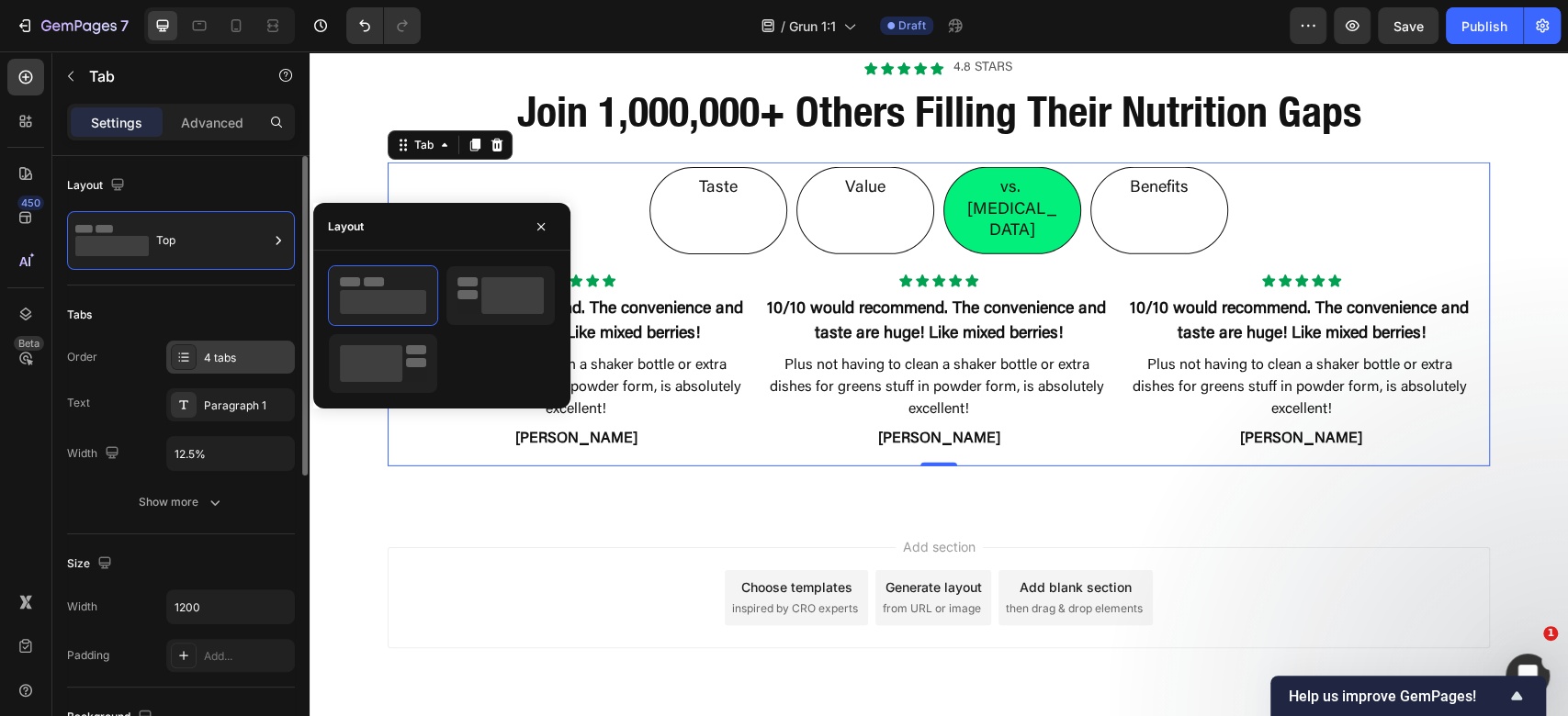
click at [243, 365] on div "4 tabs" at bounding box center [247, 358] width 86 height 17
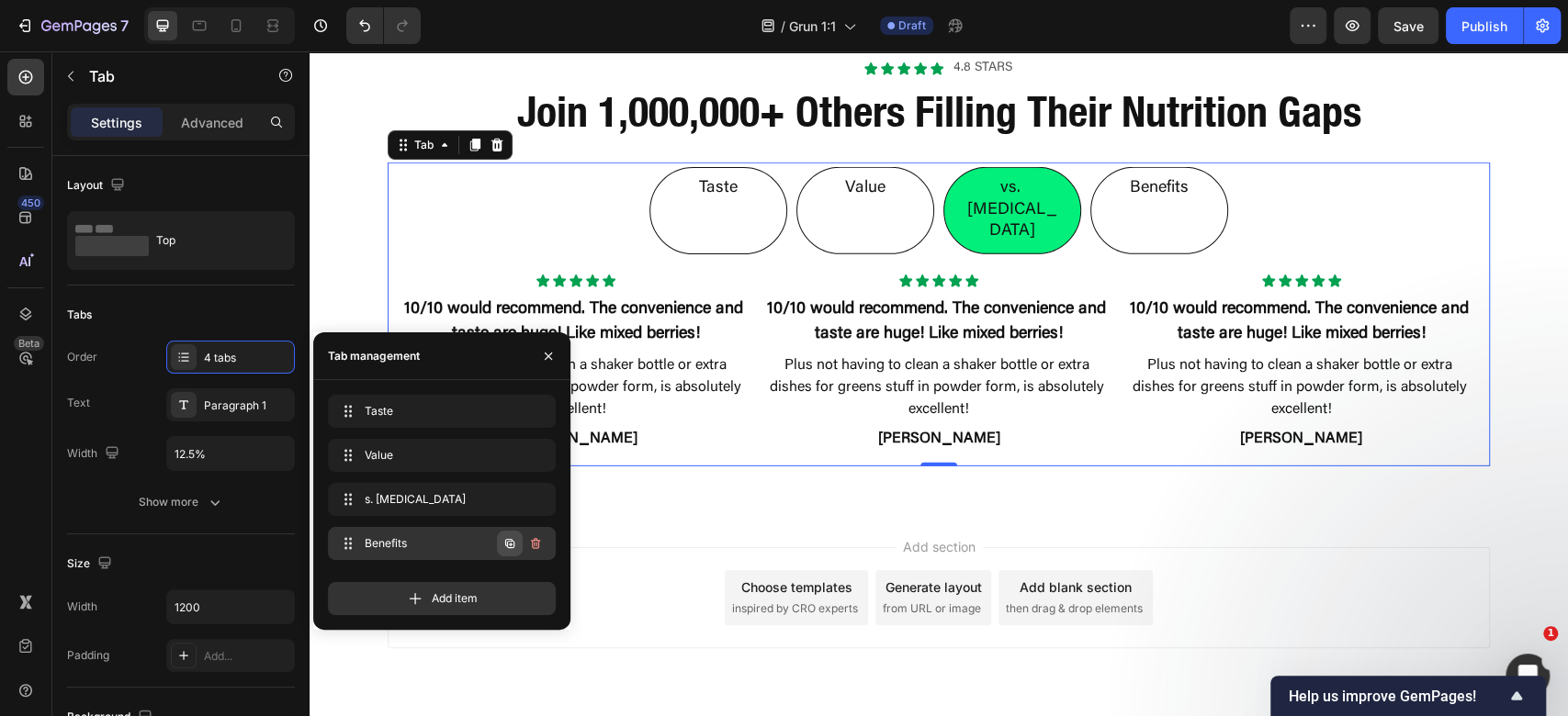
click at [514, 536] on icon "button" at bounding box center [510, 544] width 15 height 15
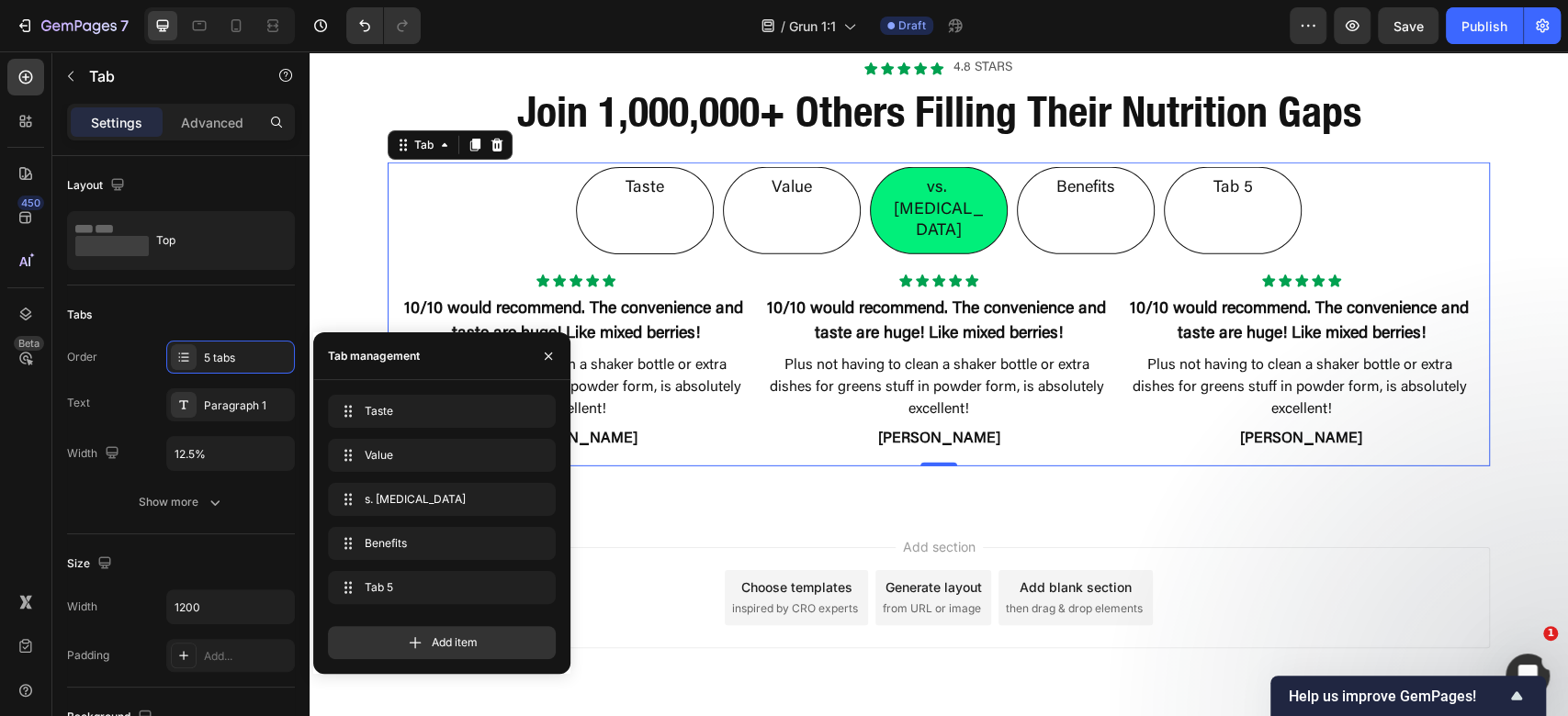
click at [1211, 187] on div "Tab 5" at bounding box center [1233, 188] width 45 height 26
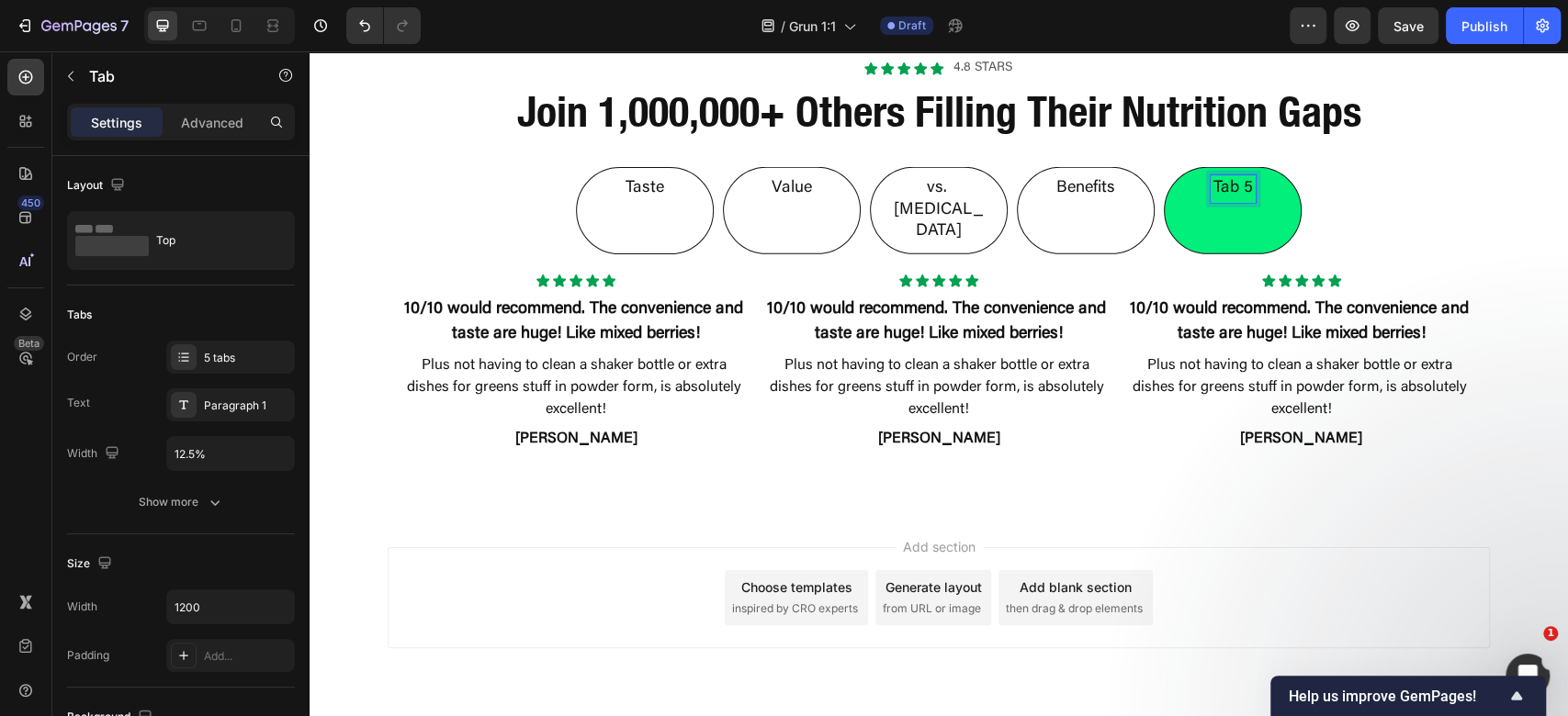
click at [1214, 187] on p "Tab 5" at bounding box center [1233, 188] width 39 height 22
click at [1237, 511] on div "Add section Choose templates inspired by CRO experts Generate layout from URL o…" at bounding box center [939, 623] width 1259 height 226
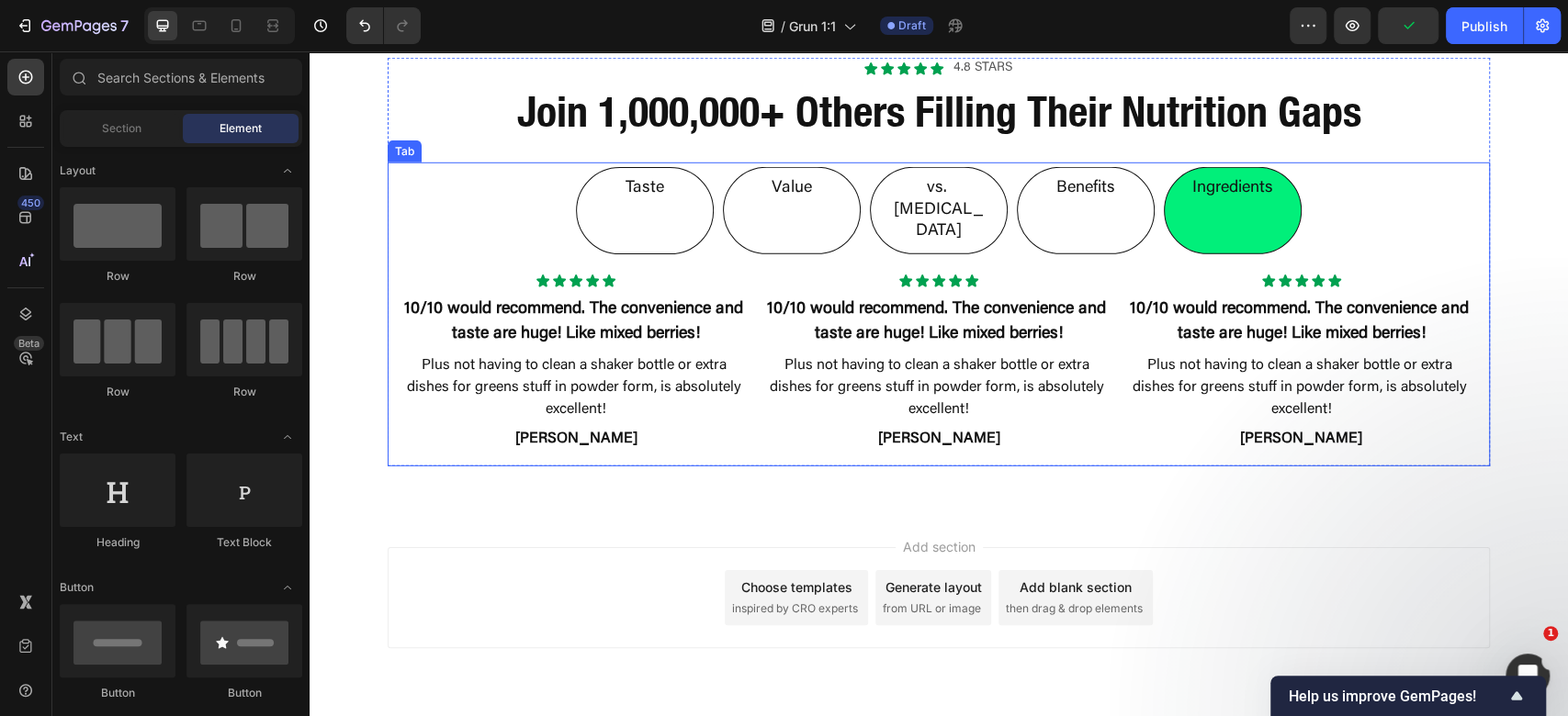
click at [1117, 274] on div "Icon Icon Icon Icon Icon Icon List 10/10 would recommend. The convenience and t…" at bounding box center [939, 363] width 1073 height 178
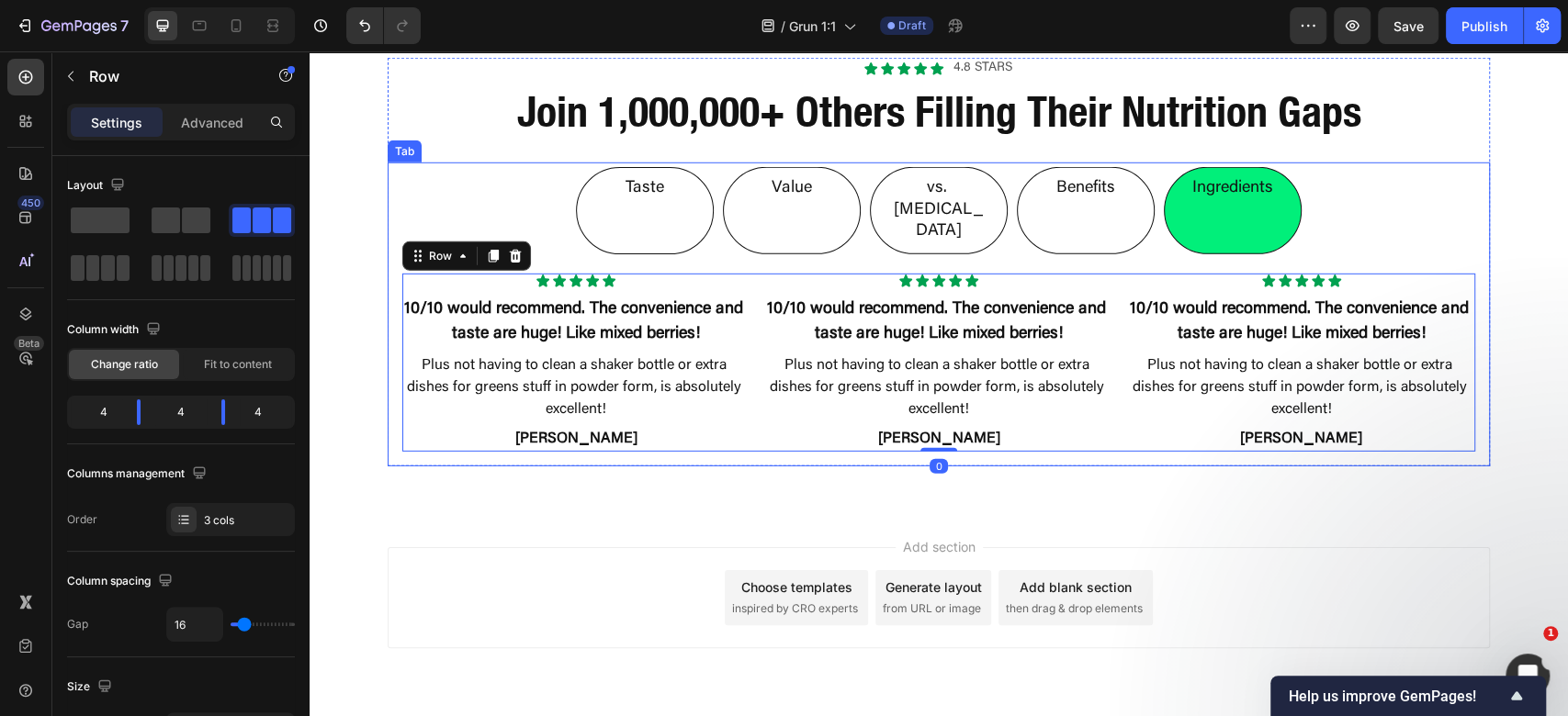
click at [529, 179] on ul "Taste Value vs. [MEDICAL_DATA] Benefits Ingredients" at bounding box center [938, 210] width 1102 height 96
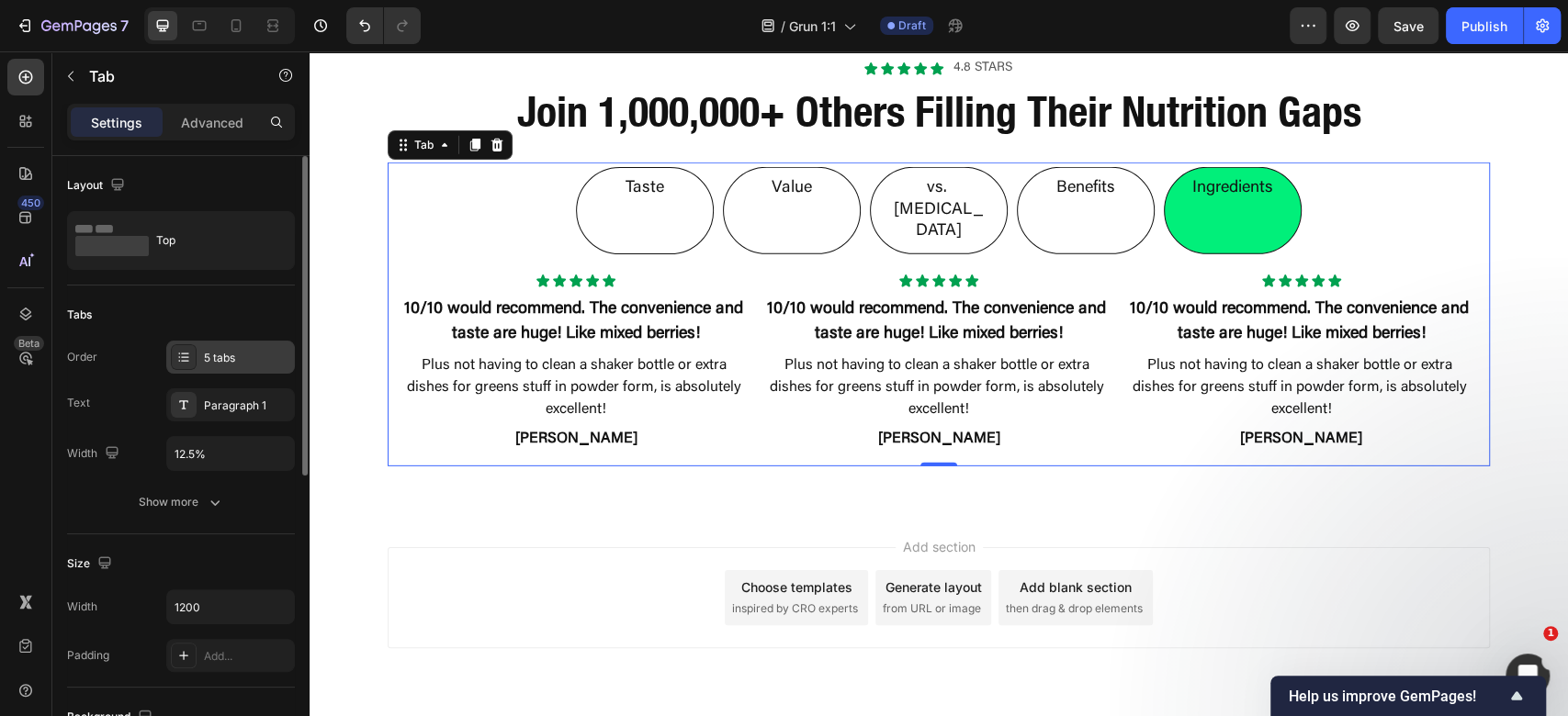
click at [248, 350] on div "5 tabs" at bounding box center [247, 358] width 86 height 17
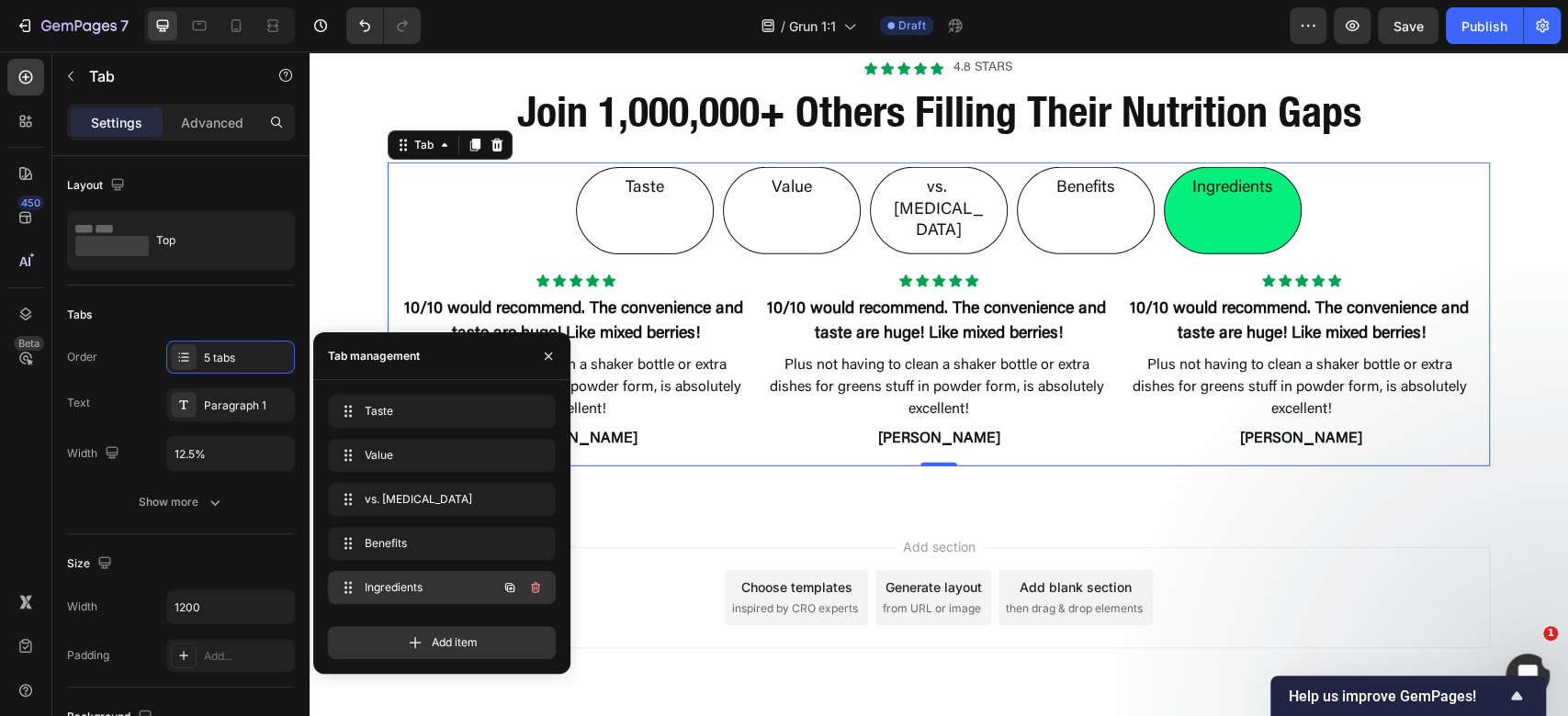
click at [515, 582] on icon "button" at bounding box center [510, 588] width 15 height 15
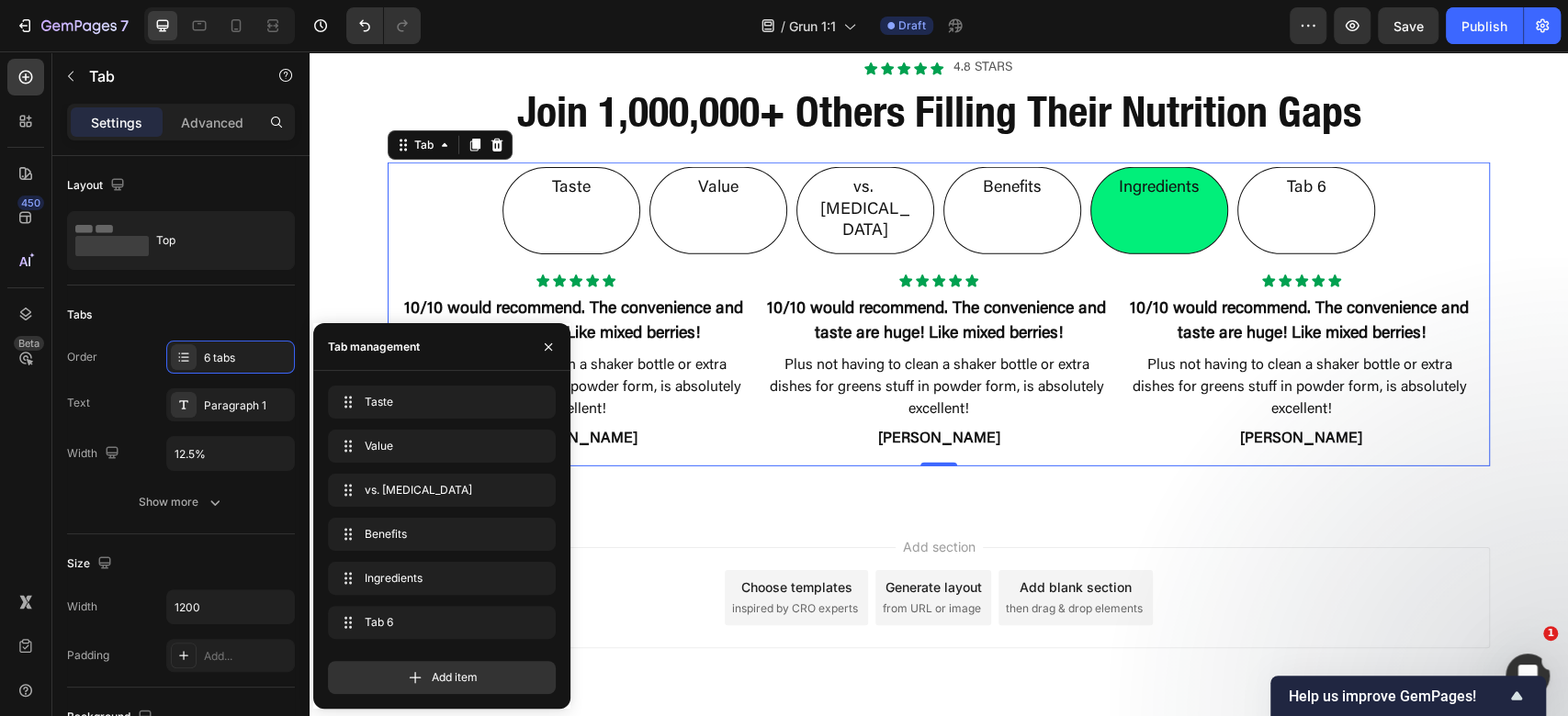
click at [1303, 187] on div "Tab 6" at bounding box center [1306, 188] width 45 height 26
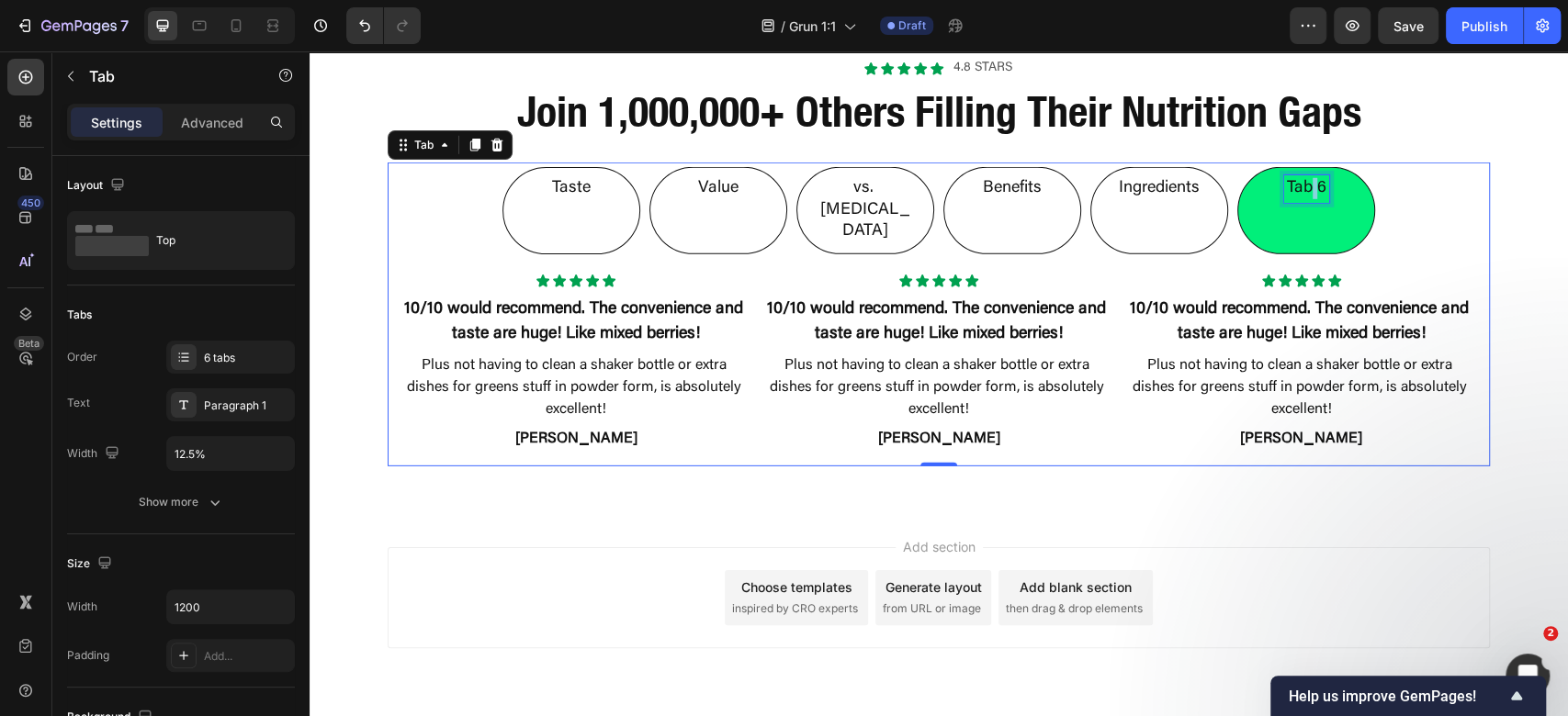
click at [1303, 187] on p "Tab 6" at bounding box center [1306, 188] width 39 height 22
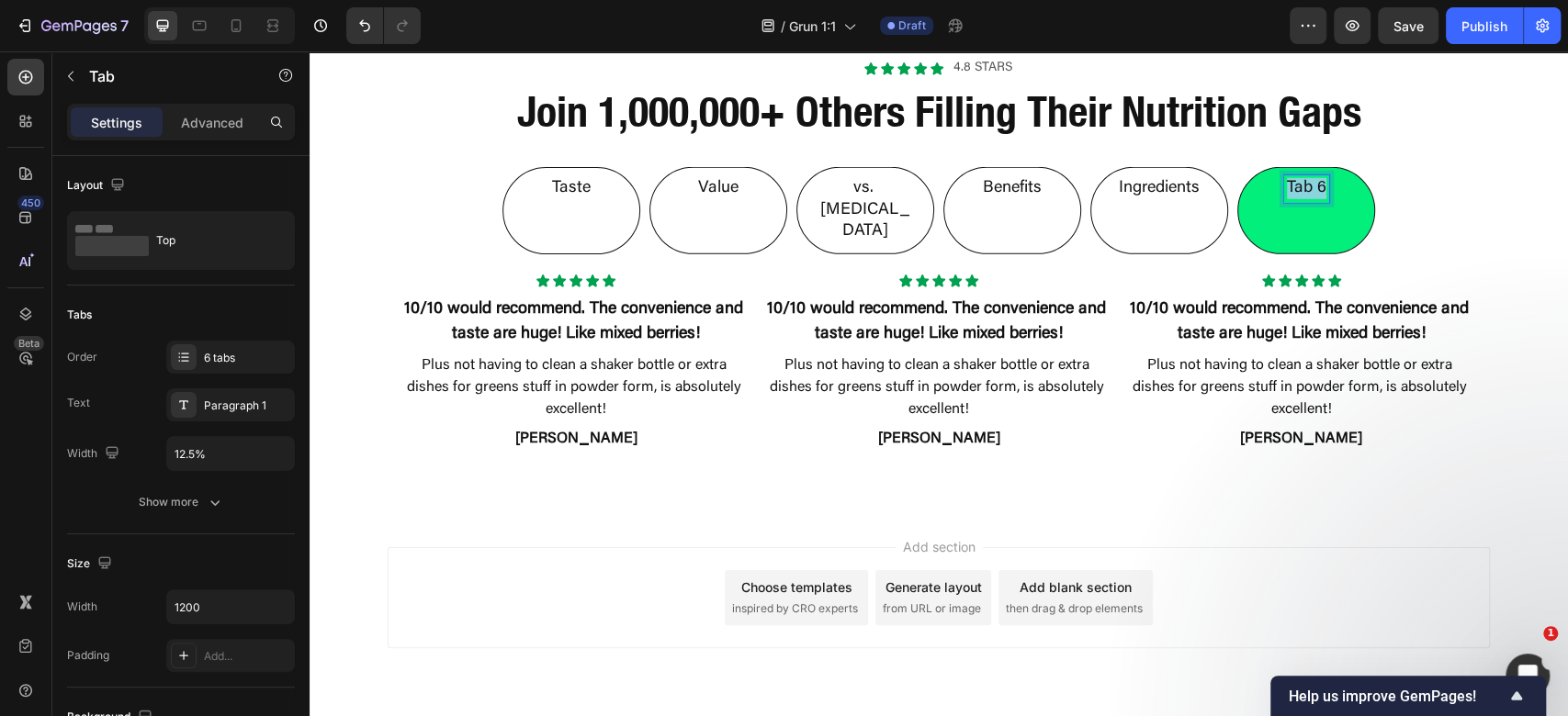
click at [1303, 187] on p "Tab 6" at bounding box center [1306, 188] width 39 height 22
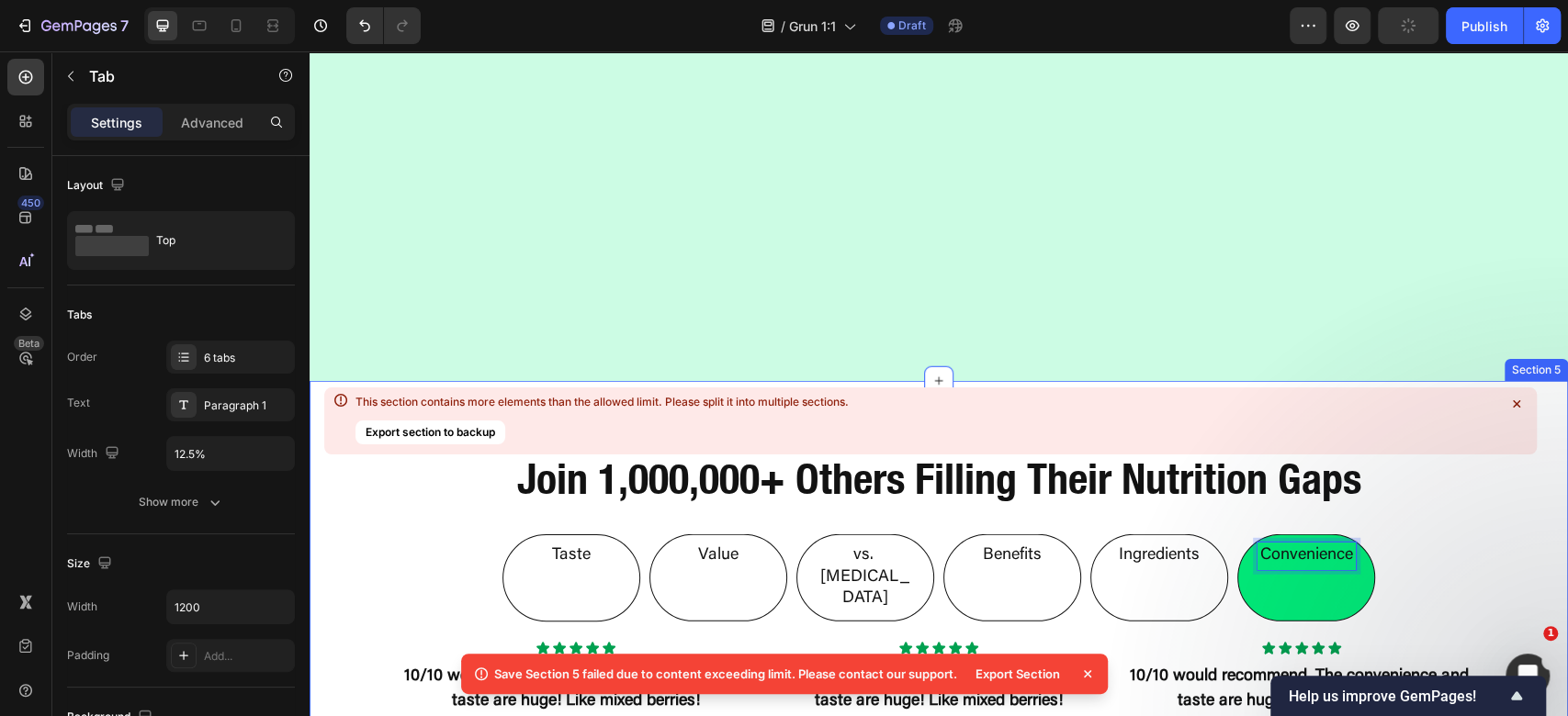
scroll to position [2546, 0]
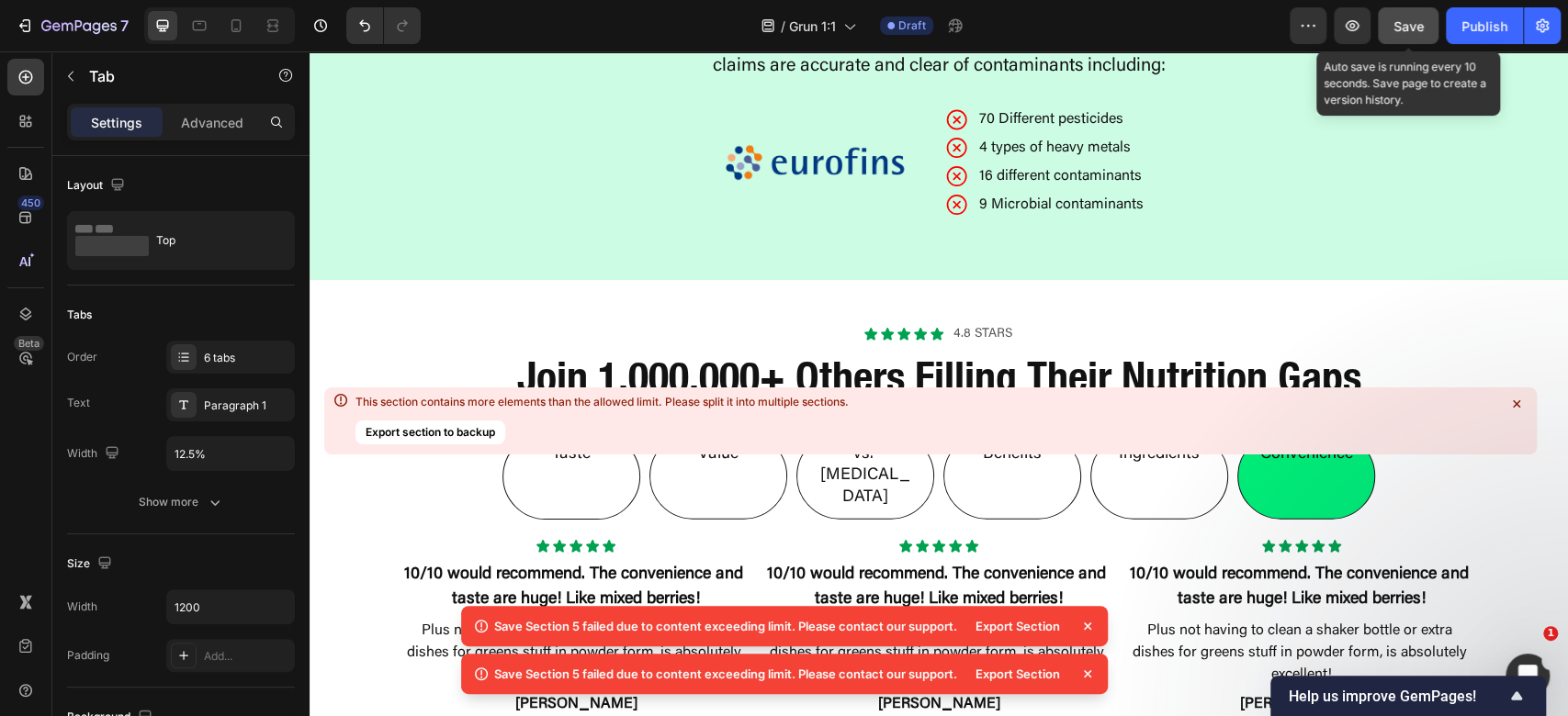
click at [1393, 26] on button "Save" at bounding box center [1408, 25] width 61 height 37
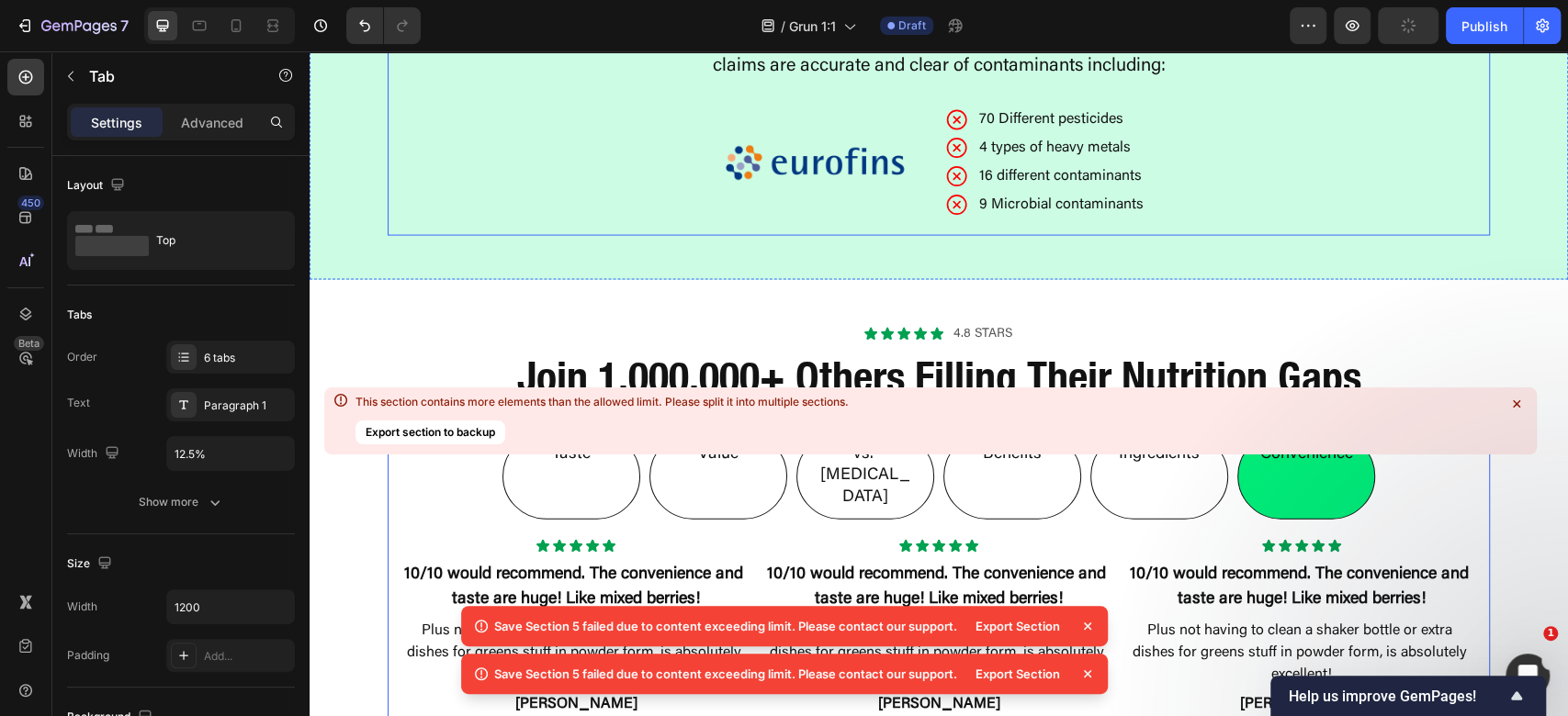
scroll to position [2792, 0]
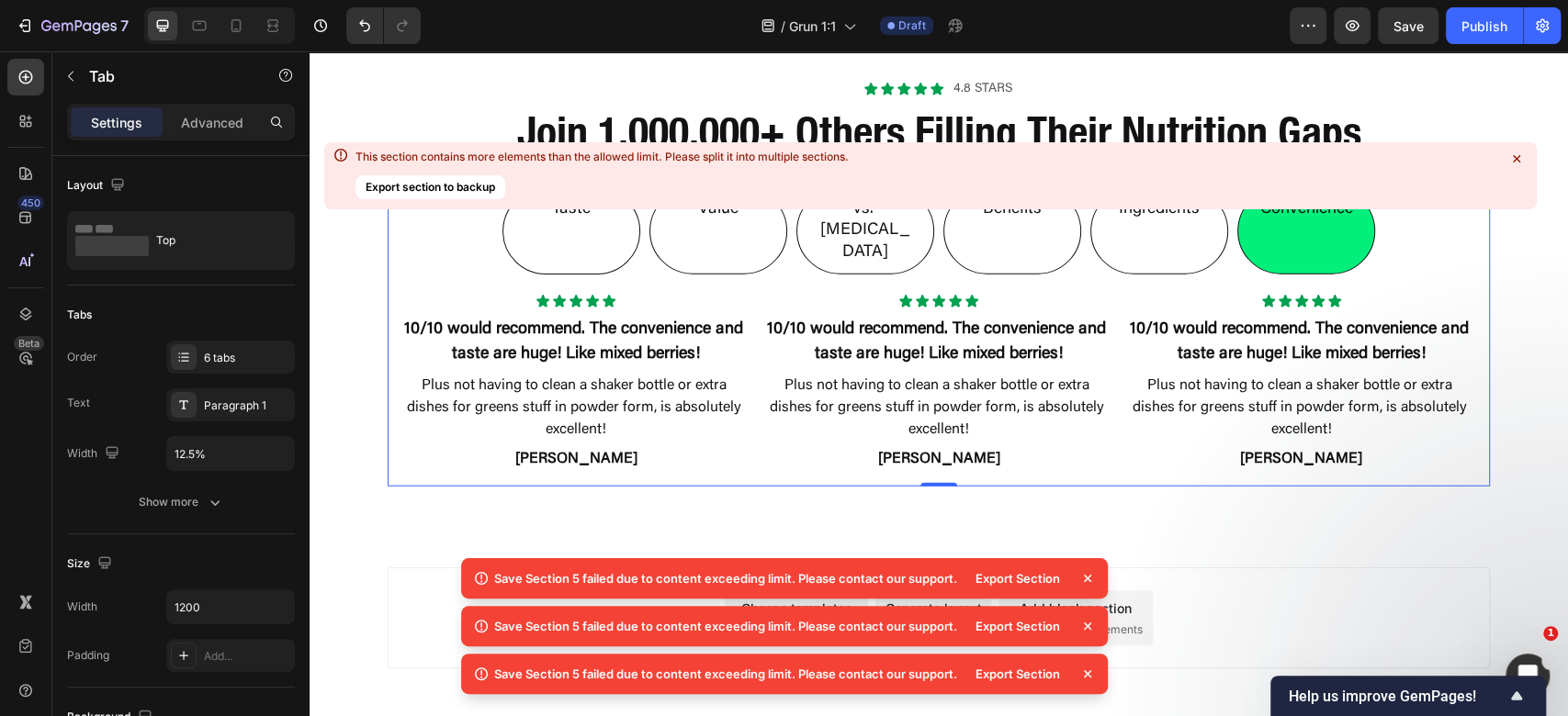
click at [796, 275] on li "vs. [MEDICAL_DATA]" at bounding box center [865, 231] width 138 height 86
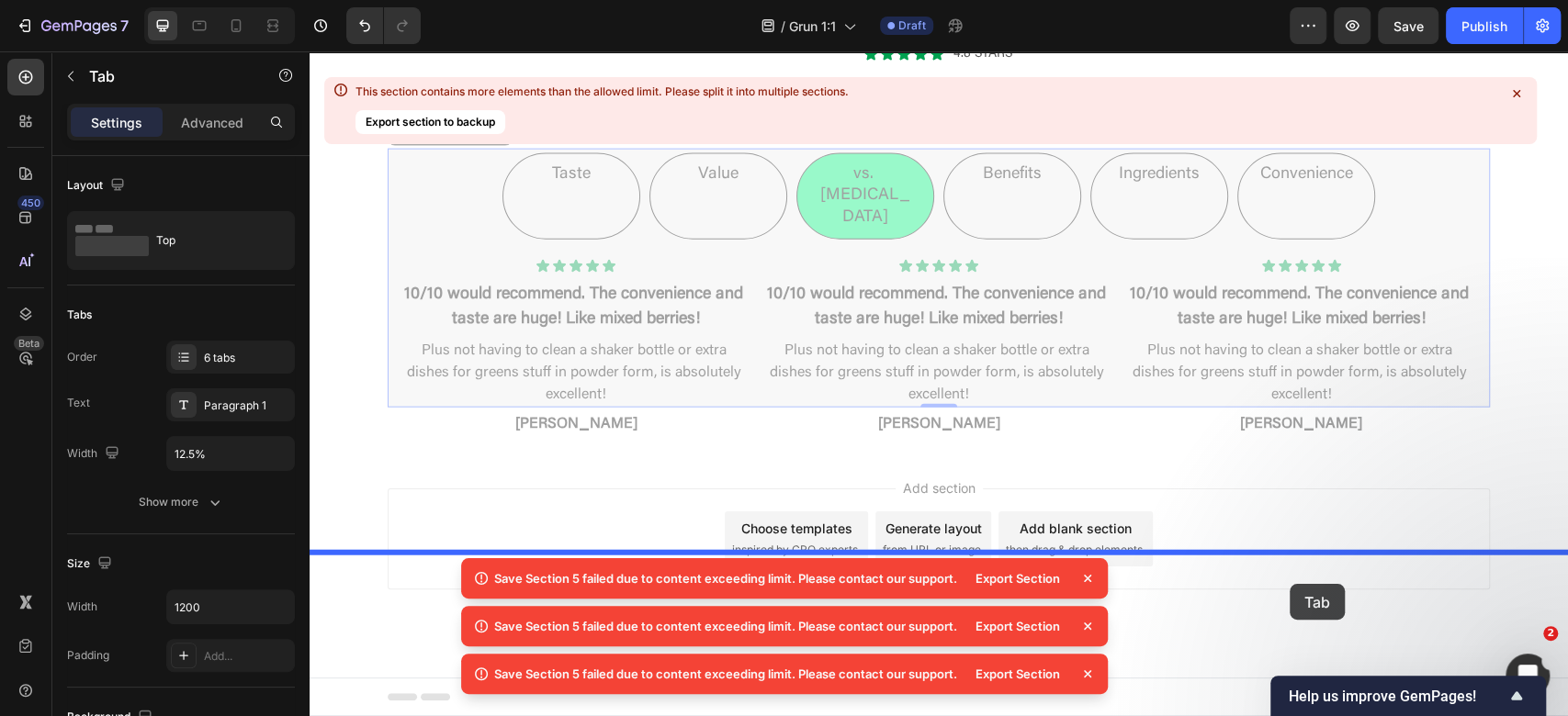
scroll to position [2926, 0]
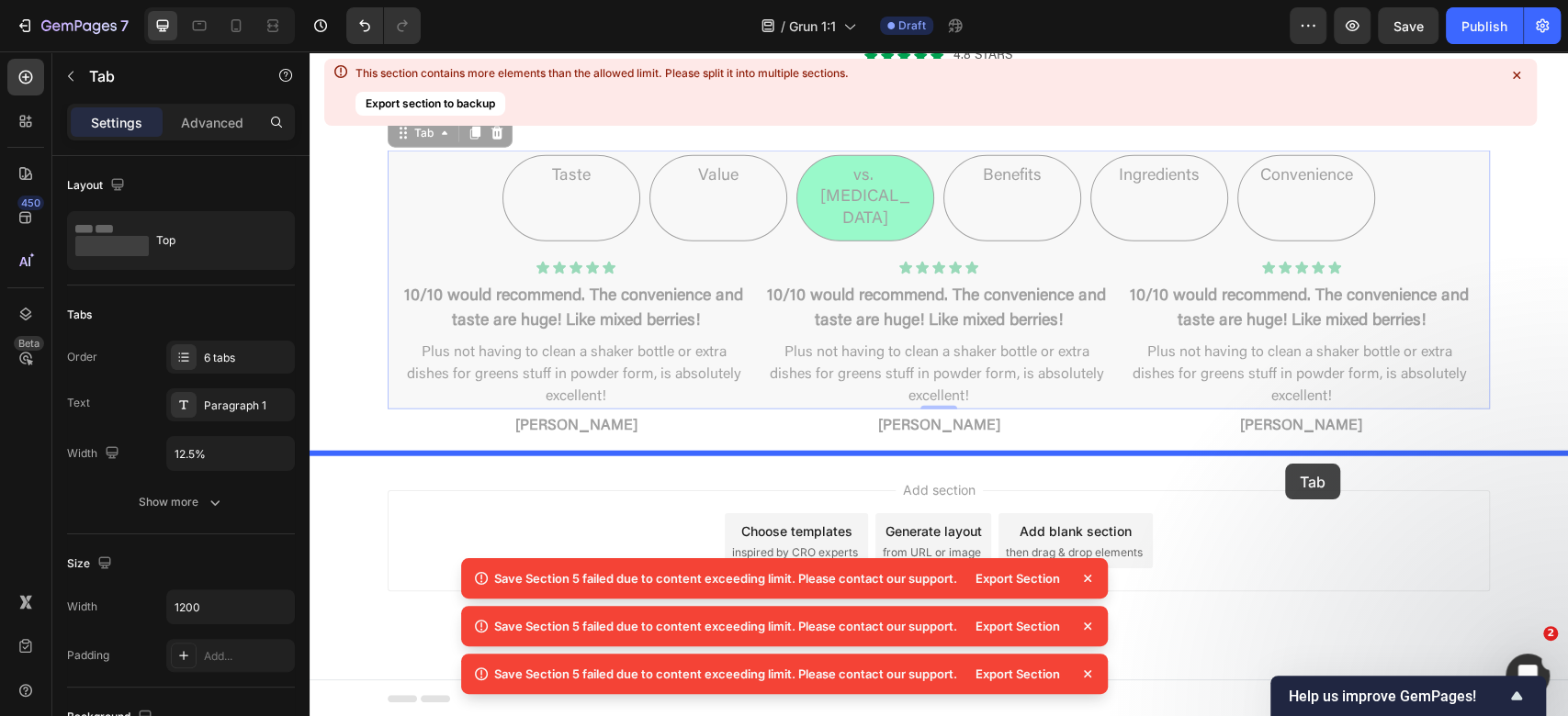
drag, startPoint x: 399, startPoint y: 271, endPoint x: 1285, endPoint y: 464, distance: 906.8
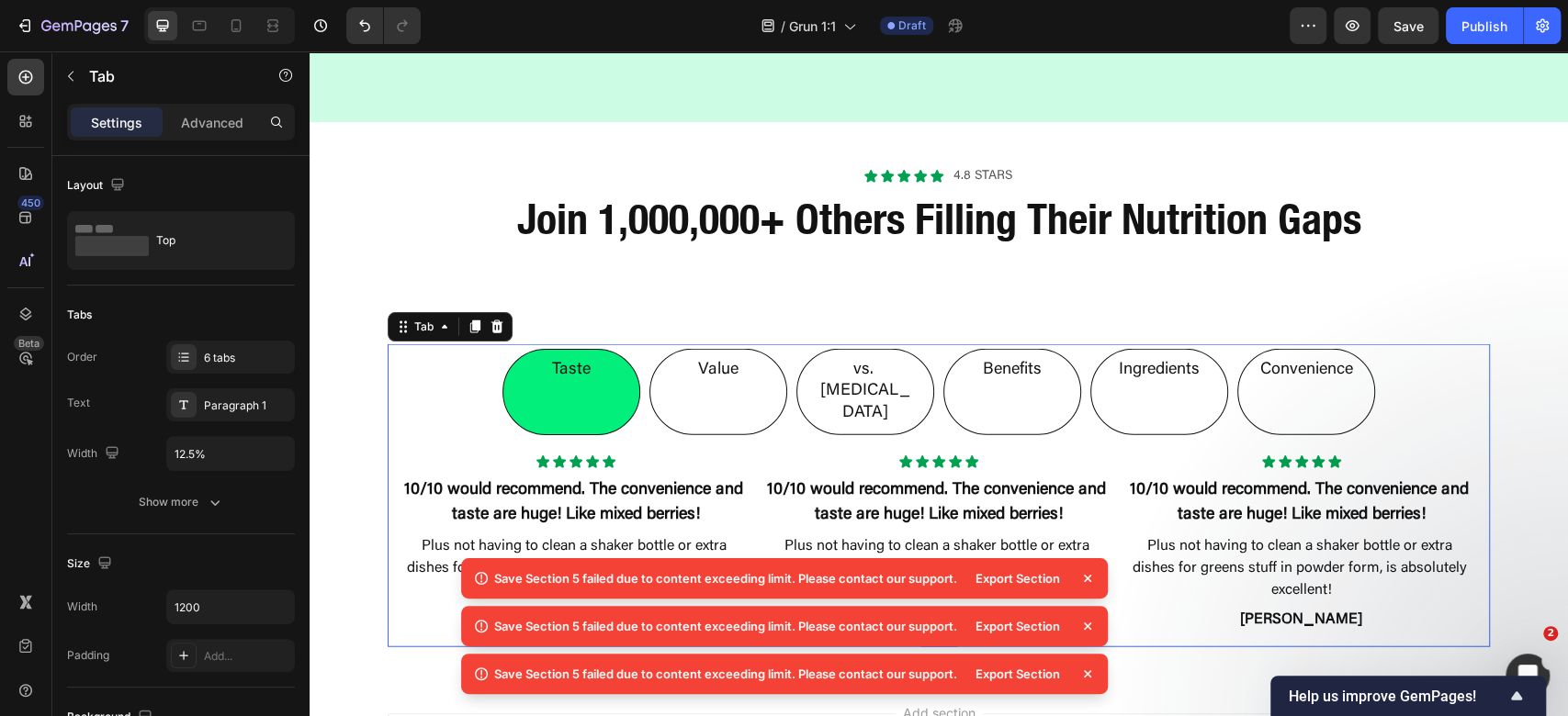
scroll to position [2804, 0]
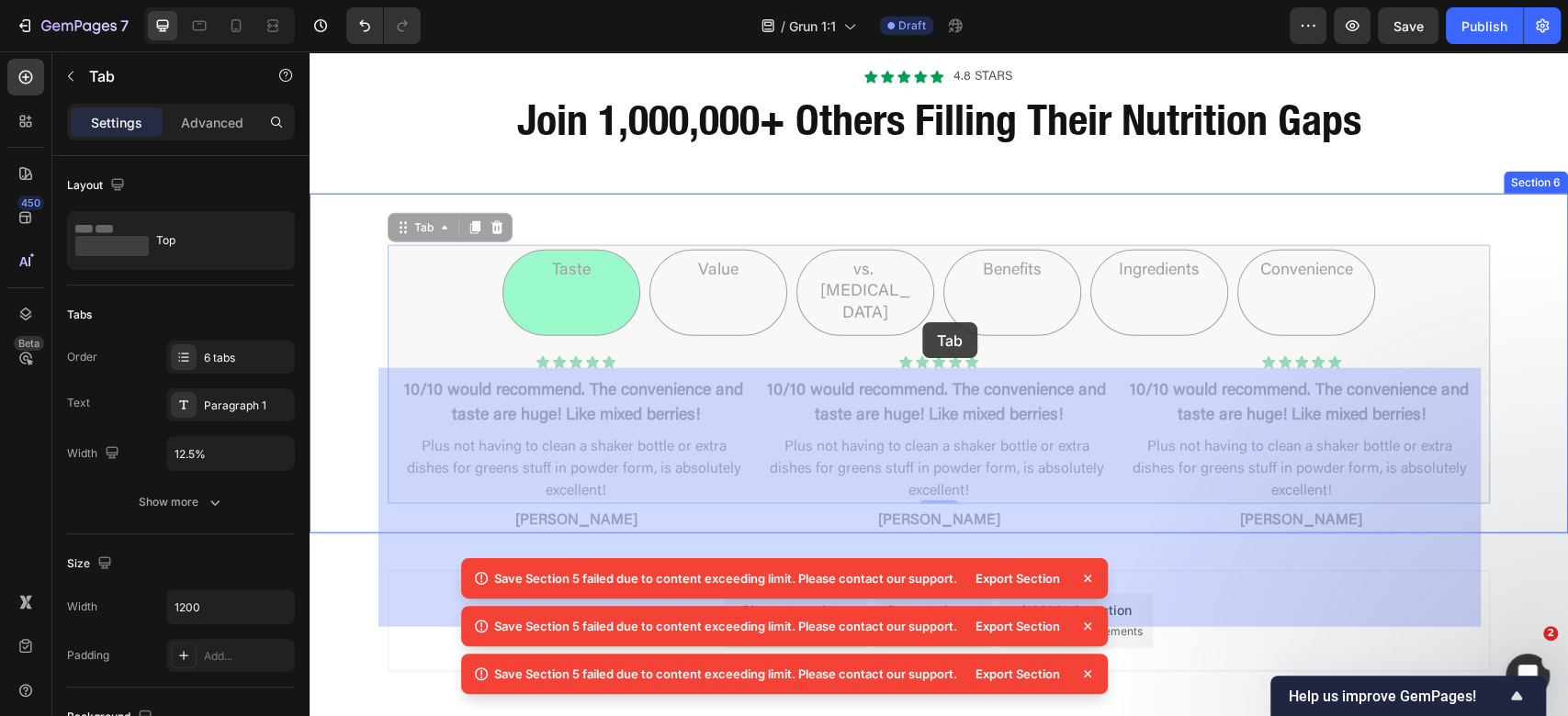
drag, startPoint x: 399, startPoint y: 329, endPoint x: 922, endPoint y: 322, distance: 523.0
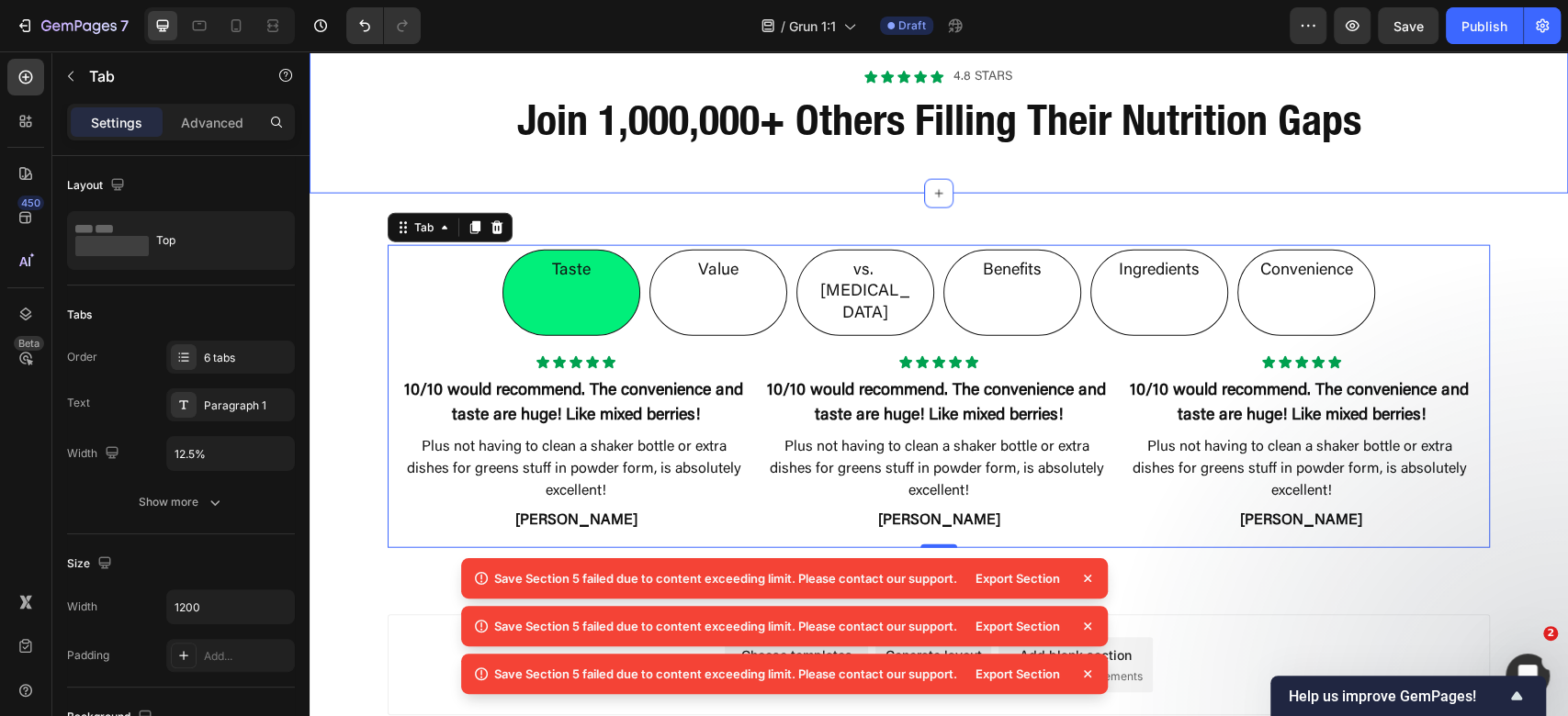
click at [990, 194] on div "Icon Icon Icon Icon Icon Icon List 4.8 stars Text Block Row Join 1,000,000+ Oth…" at bounding box center [939, 108] width 1259 height 171
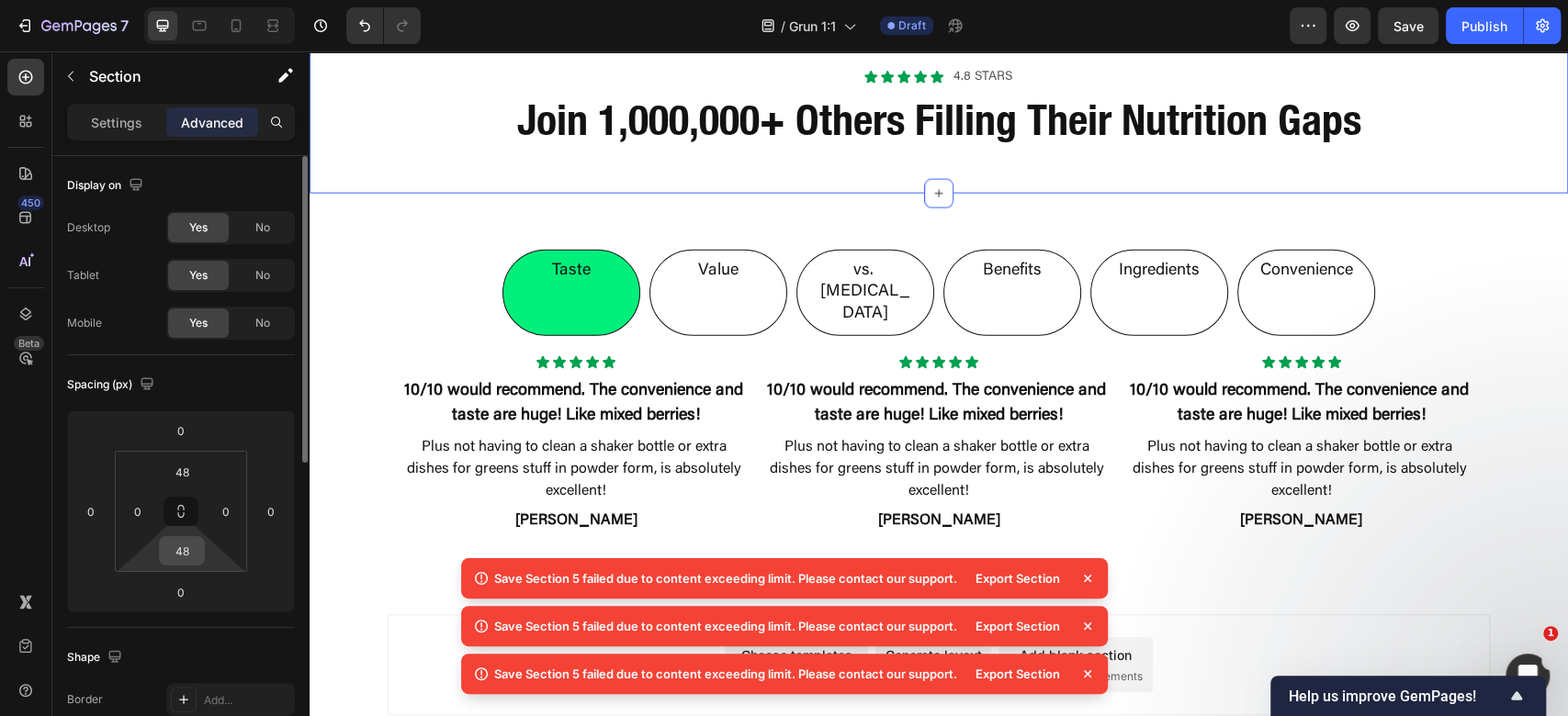
click at [172, 555] on input "48" at bounding box center [181, 550] width 37 height 27
type input "0"
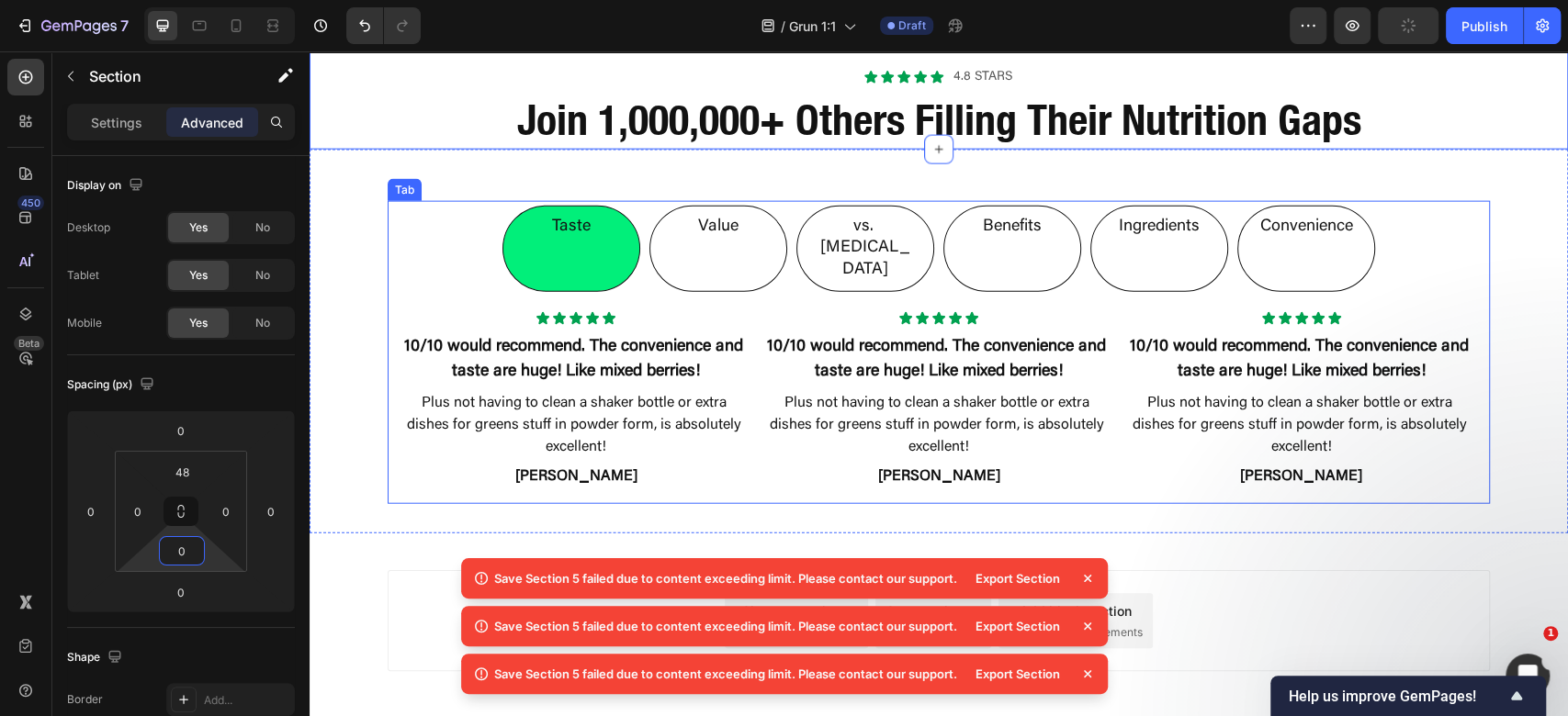
click at [1083, 352] on div "Icon Icon Icon Icon Icon Icon List 10/10 would recommend. The convenience and t…" at bounding box center [938, 399] width 1102 height 207
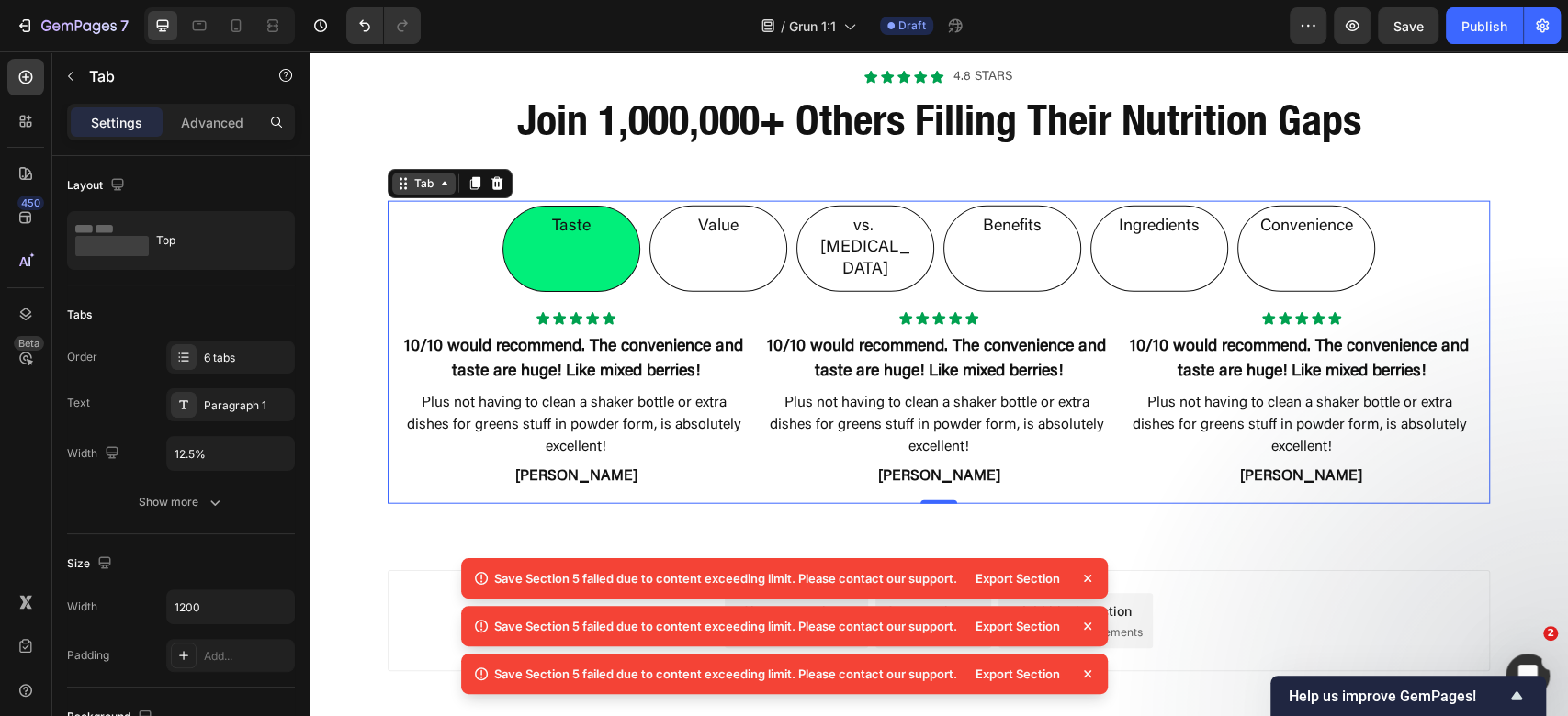
click at [437, 191] on icon at bounding box center [445, 184] width 15 height 15
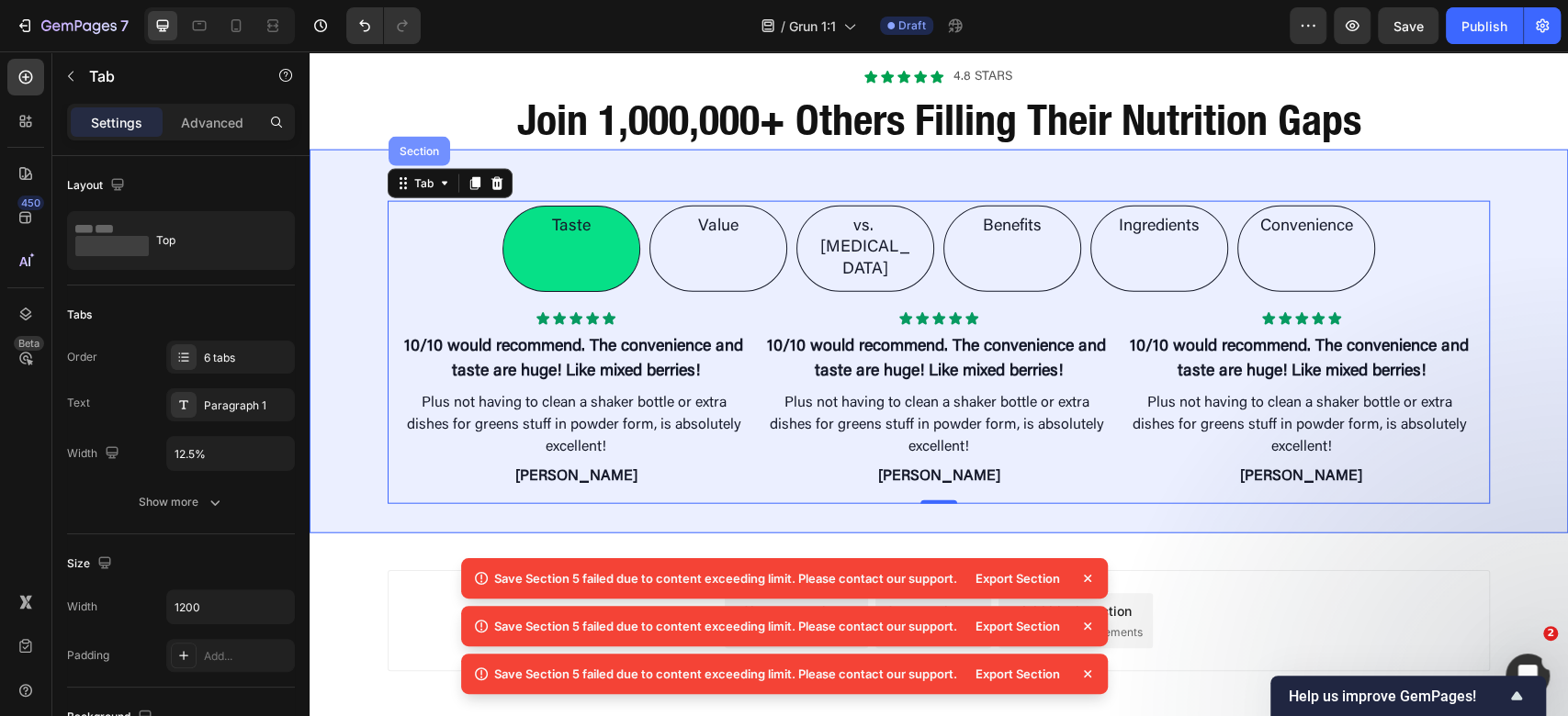
click at [408, 166] on div "Section" at bounding box center [419, 151] width 62 height 29
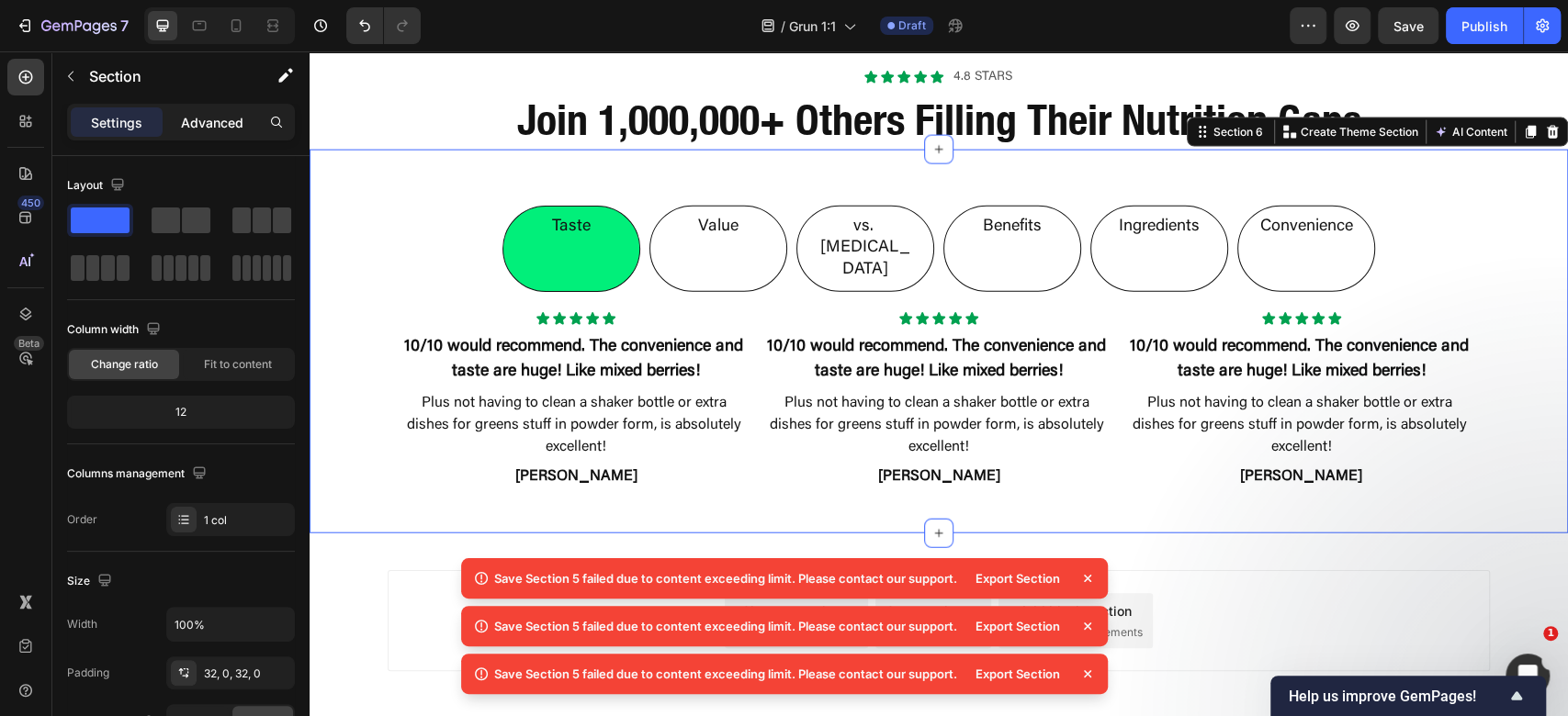
click at [184, 114] on p "Advanced" at bounding box center [212, 122] width 63 height 20
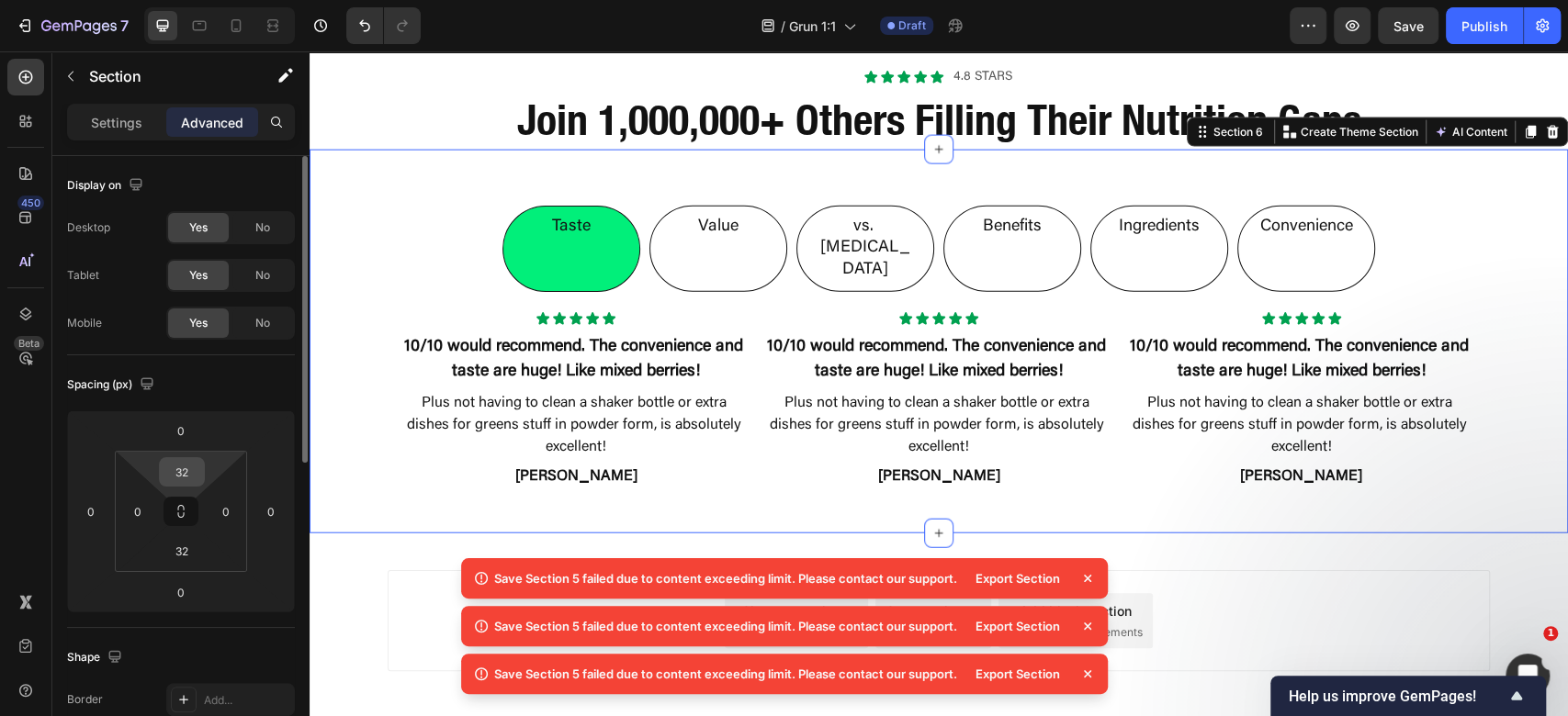
click at [180, 474] on input "32" at bounding box center [181, 471] width 37 height 27
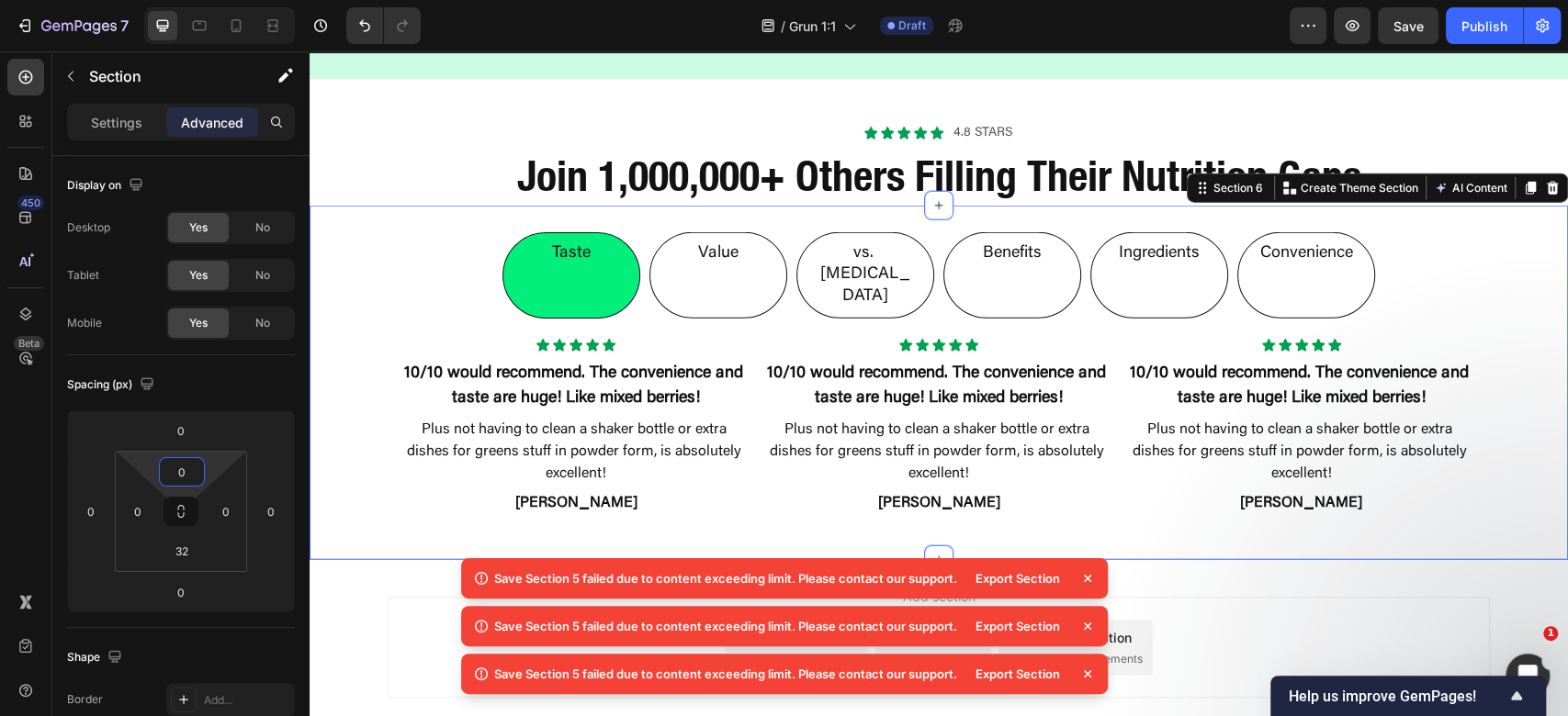
scroll to position [2911, 0]
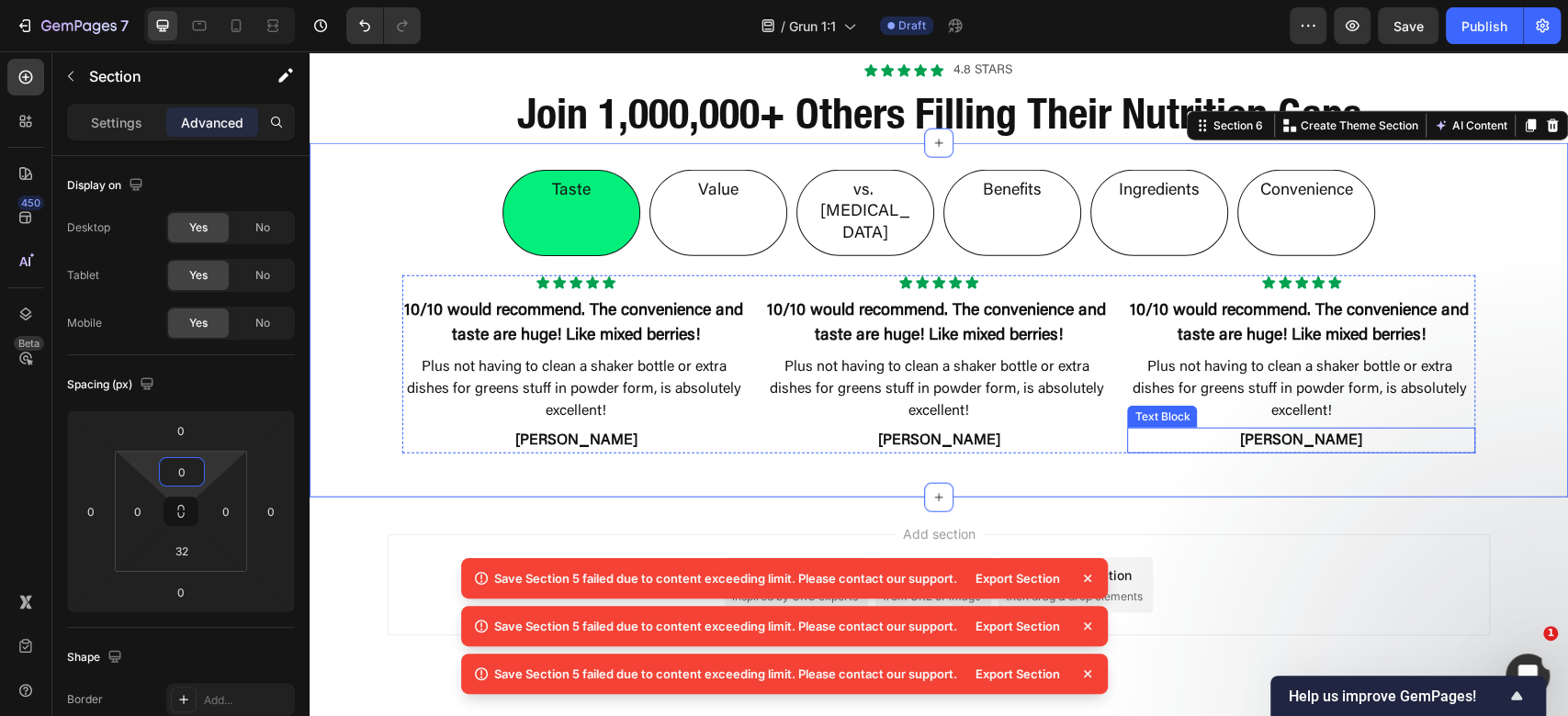
type input "0"
click at [1372, 437] on div "Taste Value vs. [MEDICAL_DATA] Benefits Ingredients Convenience Icon Icon Icon …" at bounding box center [939, 321] width 1259 height 354
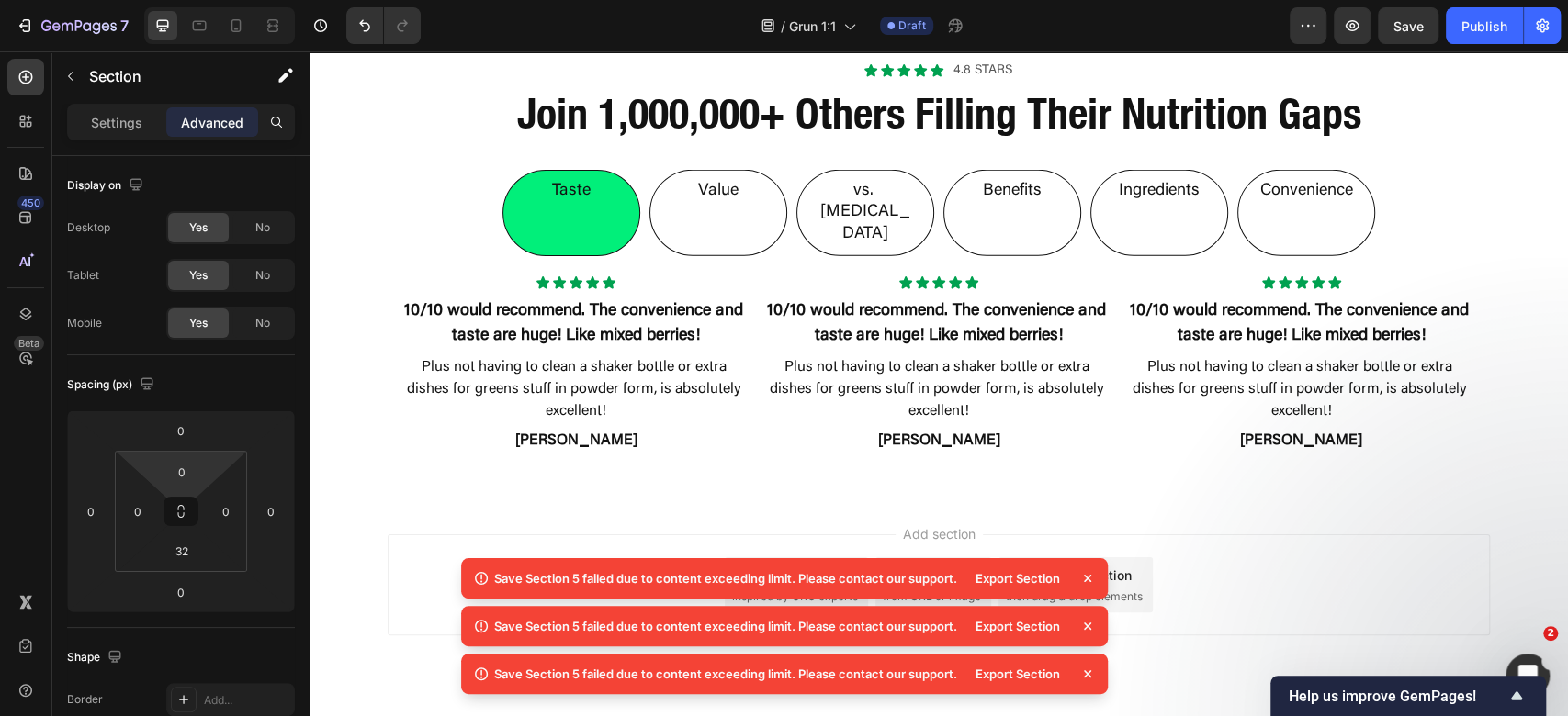
click at [1367, 534] on div "Add section Choose templates inspired by CRO experts Generate layout from URL o…" at bounding box center [938, 585] width 1102 height 101
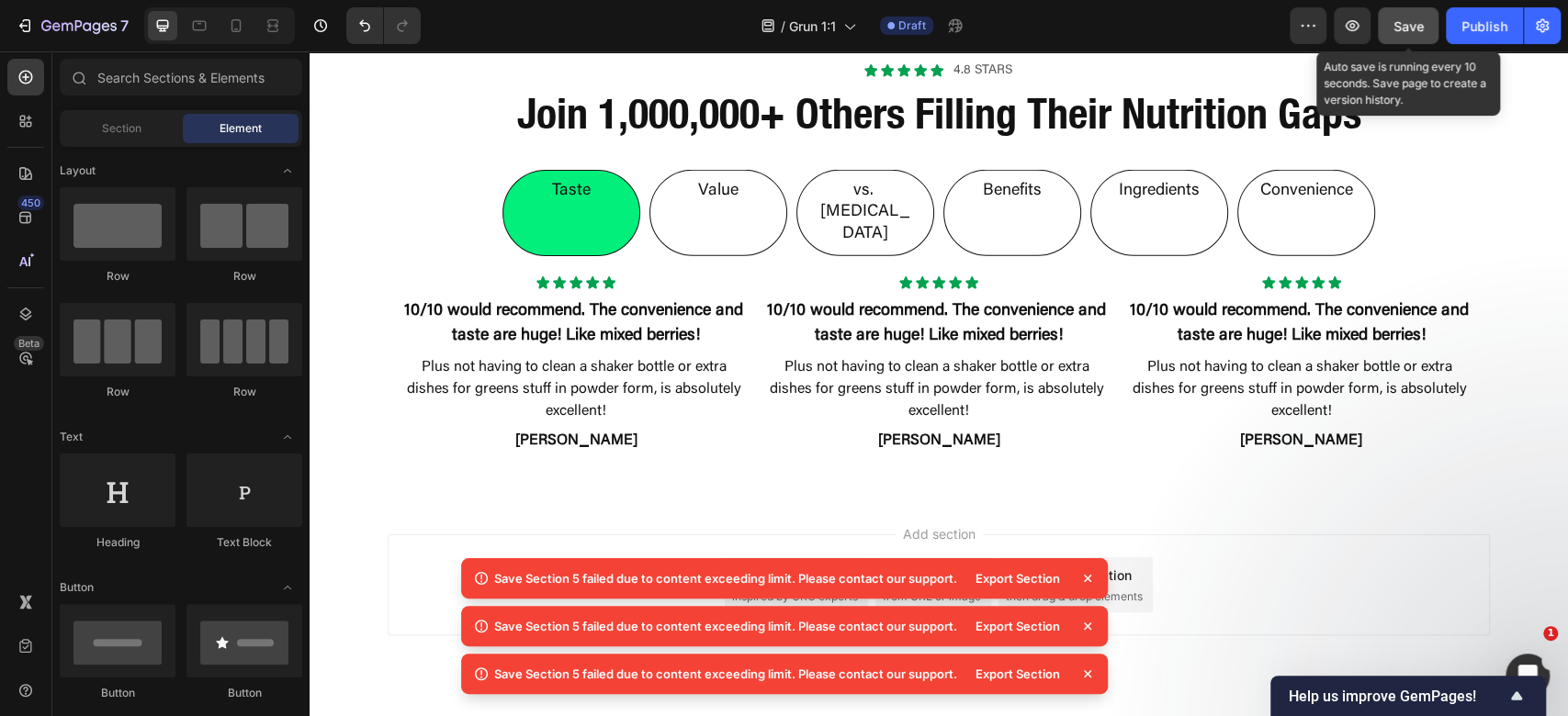
click at [1404, 23] on span "Save" at bounding box center [1409, 26] width 30 height 16
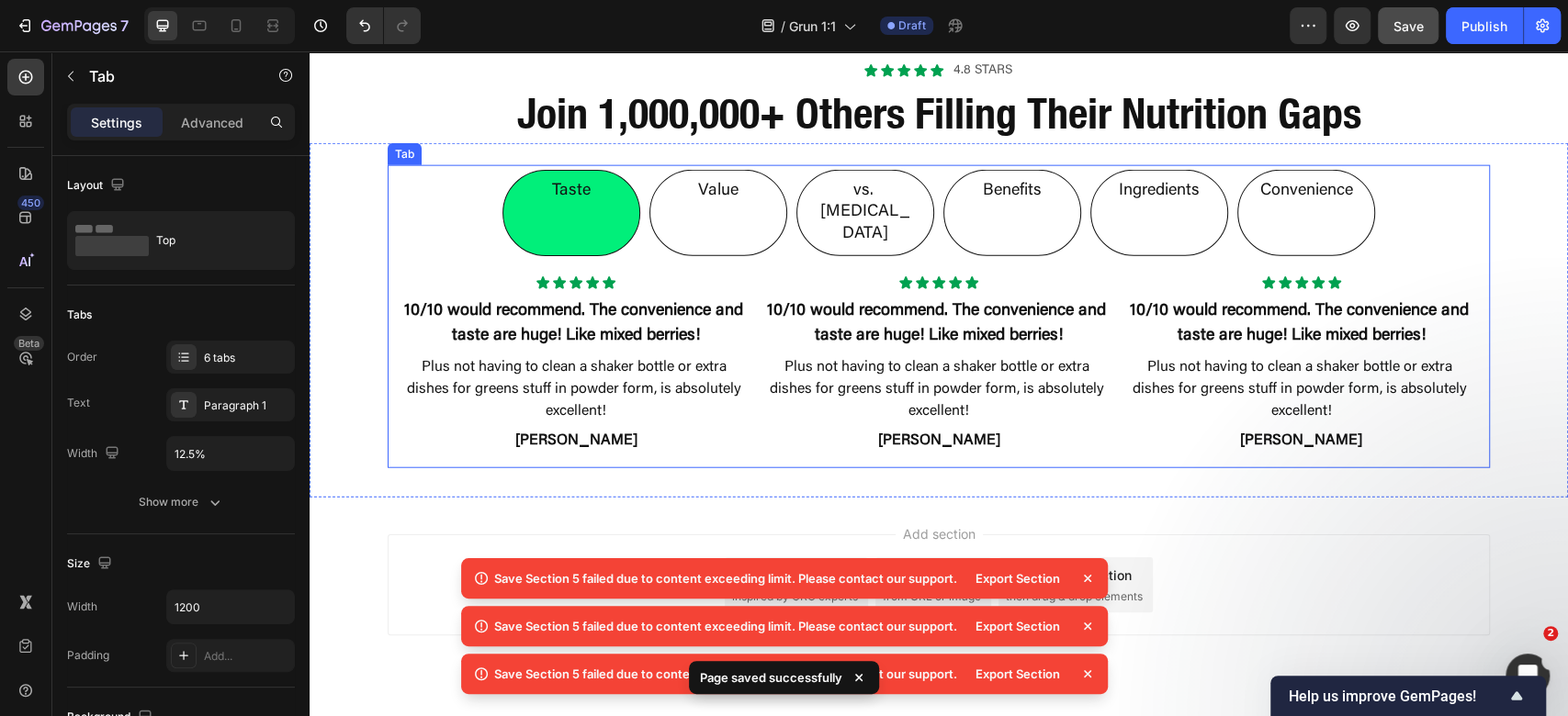
click at [674, 188] on li "Value" at bounding box center [718, 213] width 138 height 86
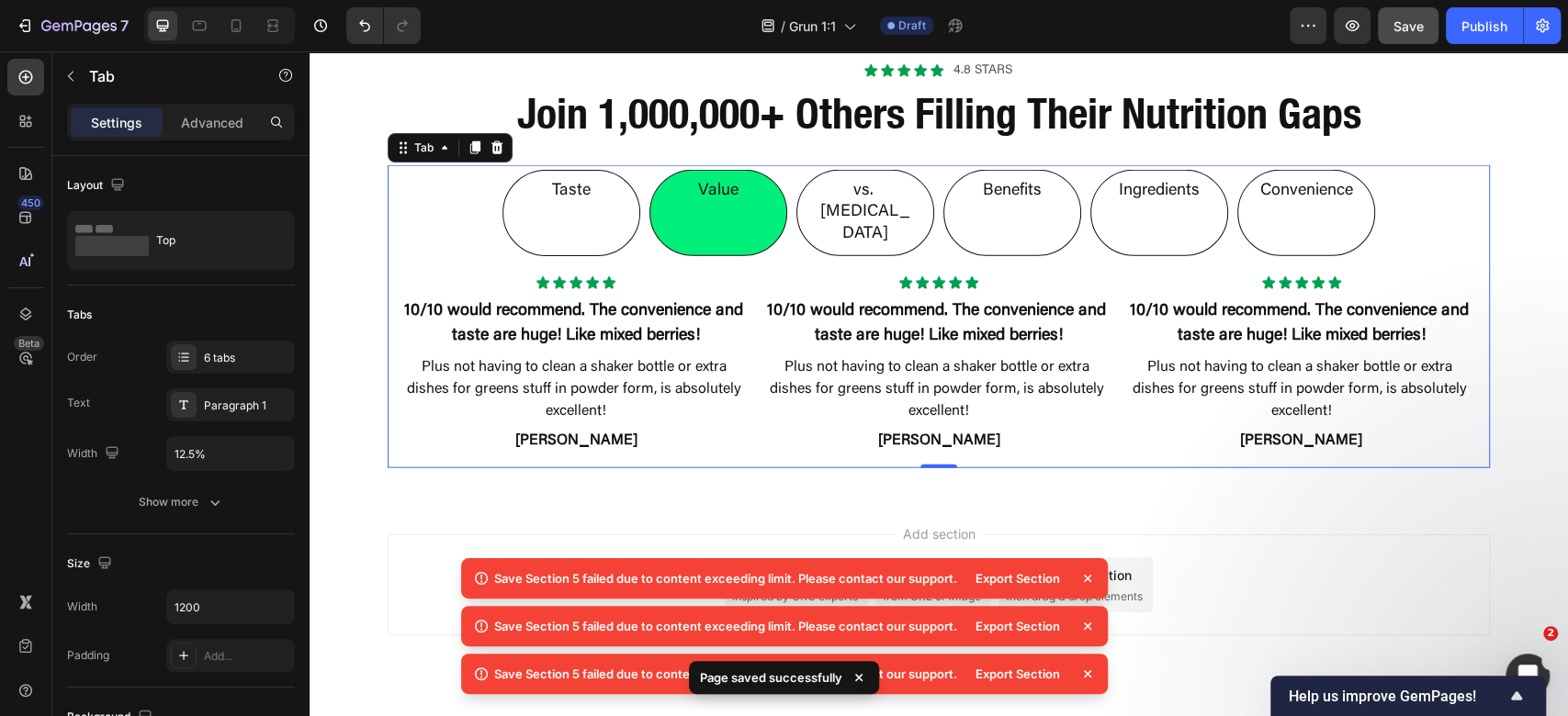
click at [877, 174] on li "vs. [MEDICAL_DATA]" at bounding box center [865, 213] width 138 height 86
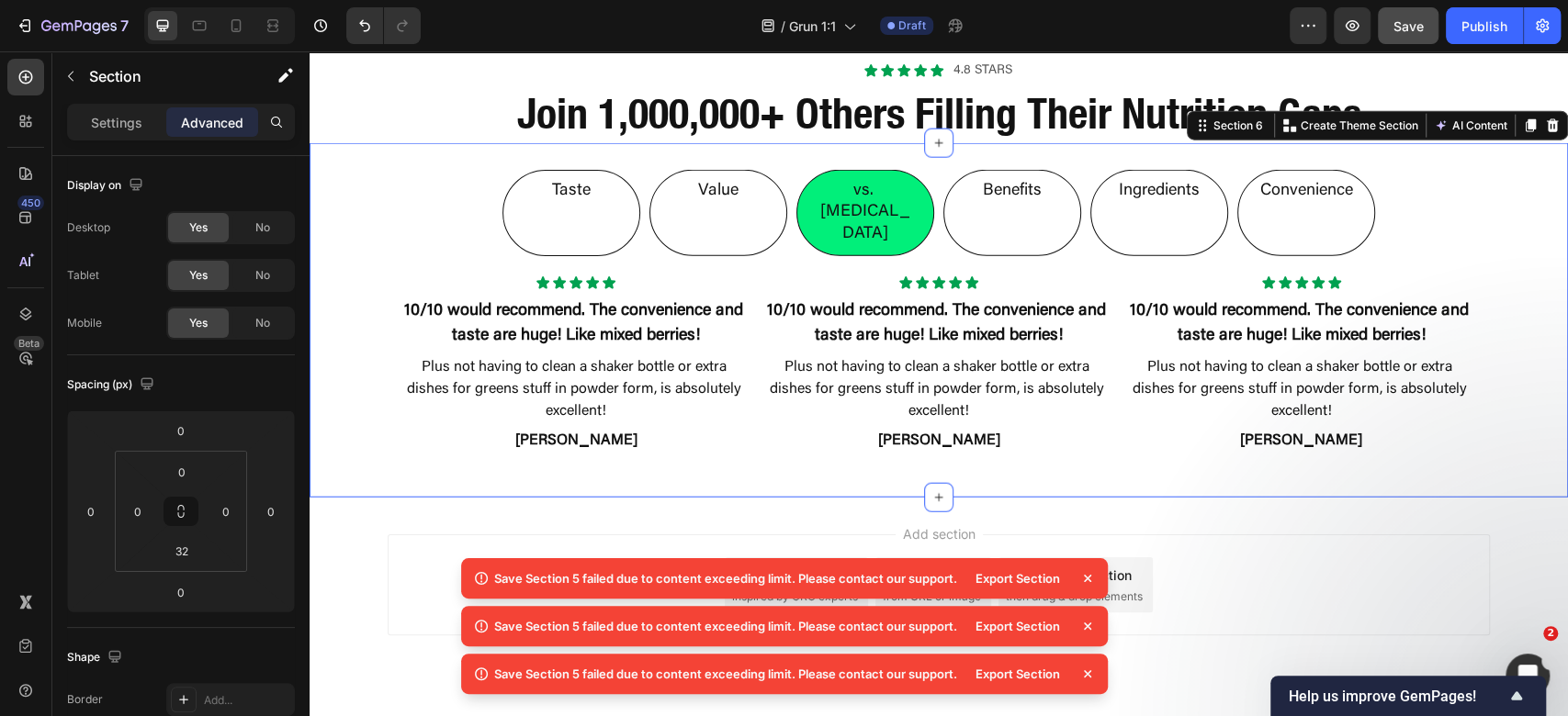
click at [349, 245] on div "Taste Value vs. [MEDICAL_DATA] Benefits Ingredients Convenience Icon Icon Icon …" at bounding box center [939, 306] width 1259 height 325
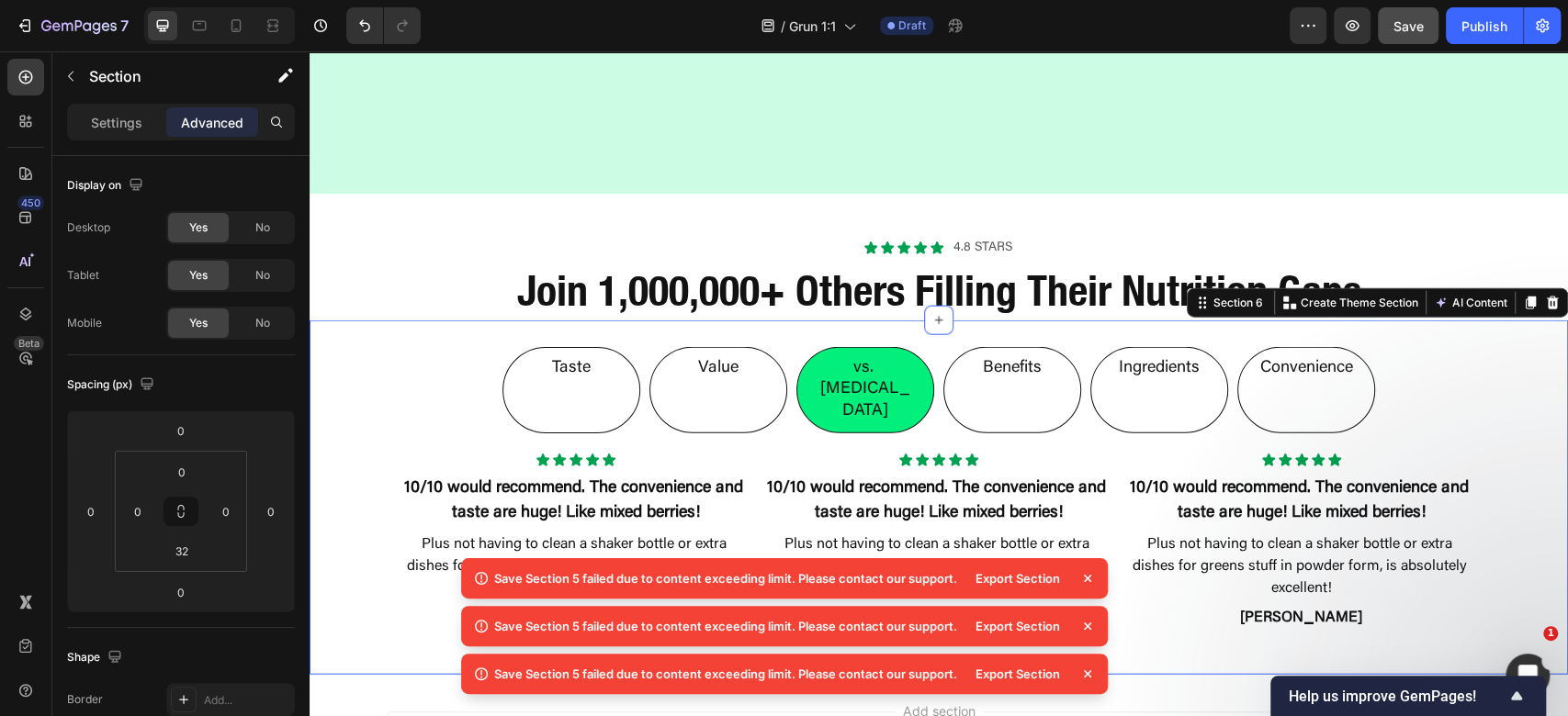
scroll to position [2666, 0]
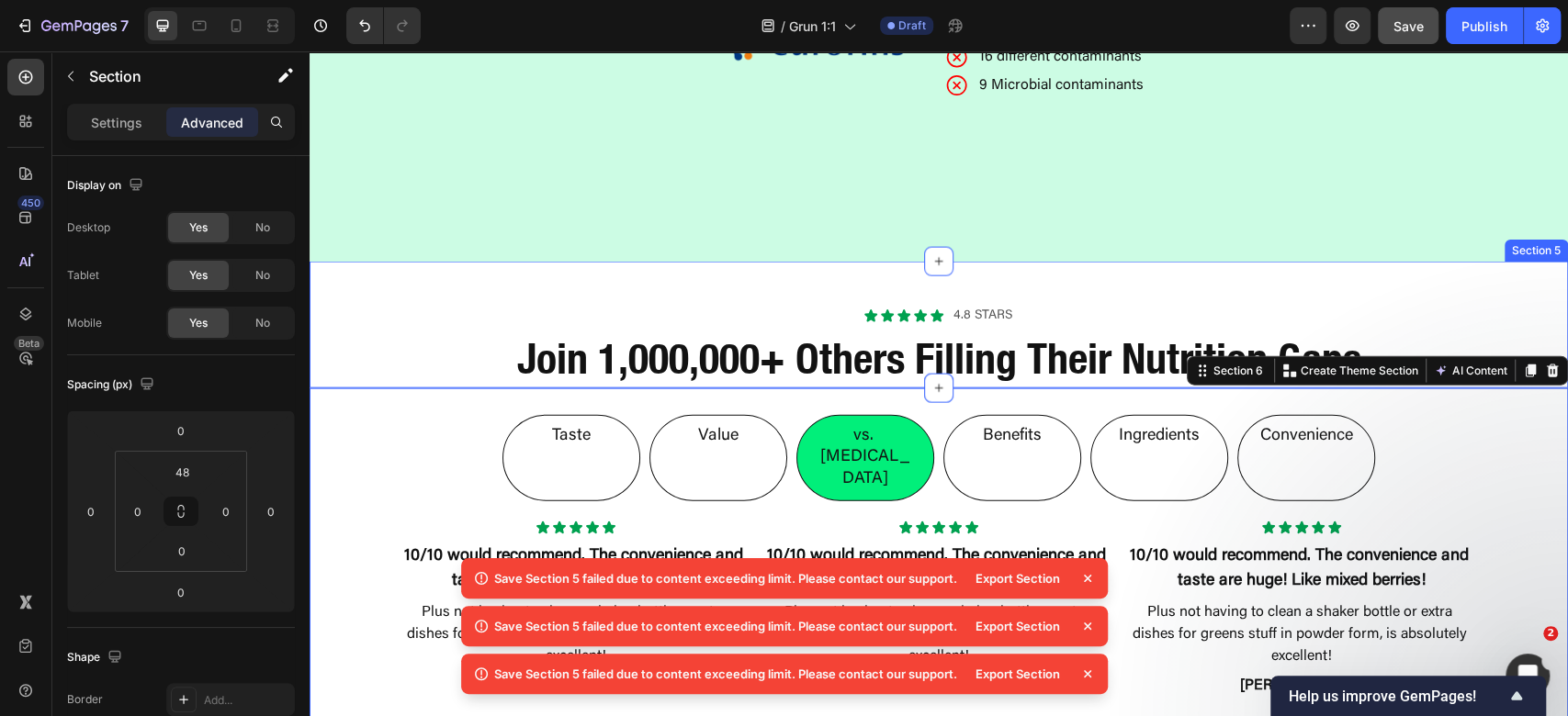
click at [373, 316] on div "Icon Icon Icon Icon Icon Icon List 4.8 stars Text Block Row Join 1,000,000+ Oth…" at bounding box center [939, 347] width 1259 height 82
